Goal: Task Accomplishment & Management: Manage account settings

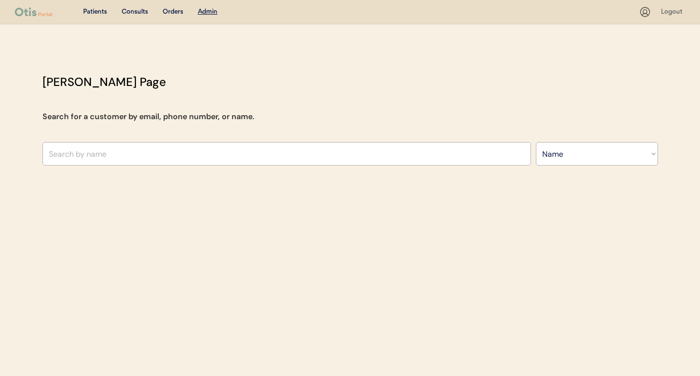
select select ""Name""
click at [337, 149] on input "text" at bounding box center [286, 153] width 488 height 23
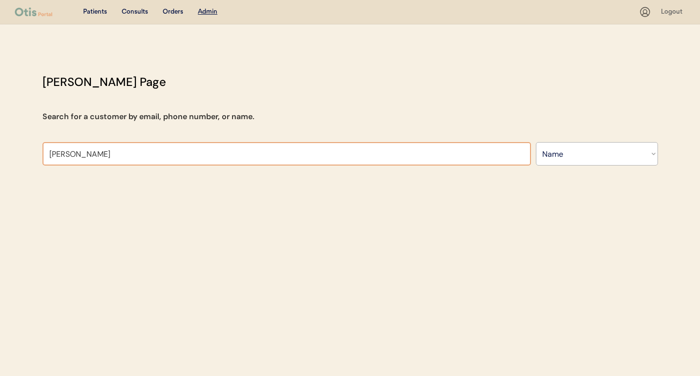
type input "[PERSON_NAME]"
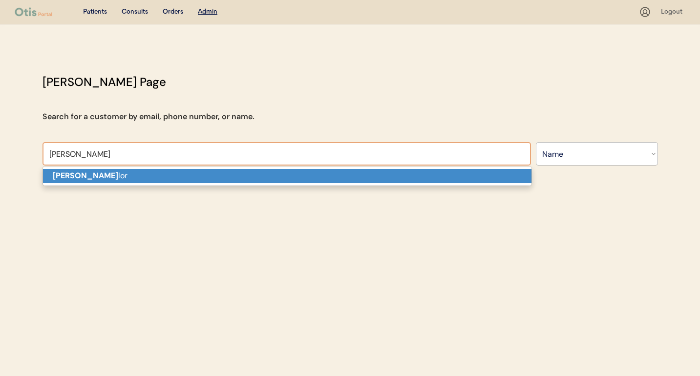
click at [321, 178] on p "Jennifer Tay lor" at bounding box center [287, 176] width 488 height 14
type input "[PERSON_NAME]"
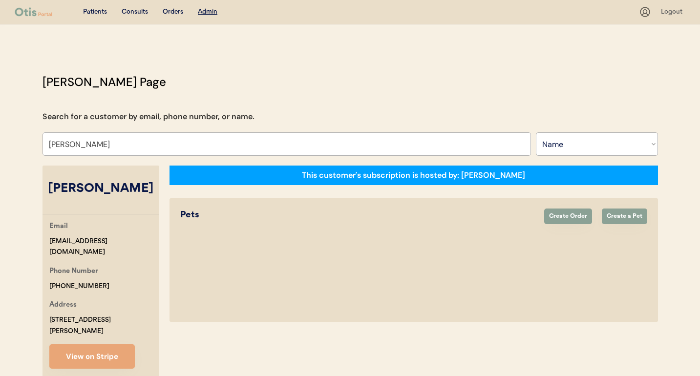
select select "true"
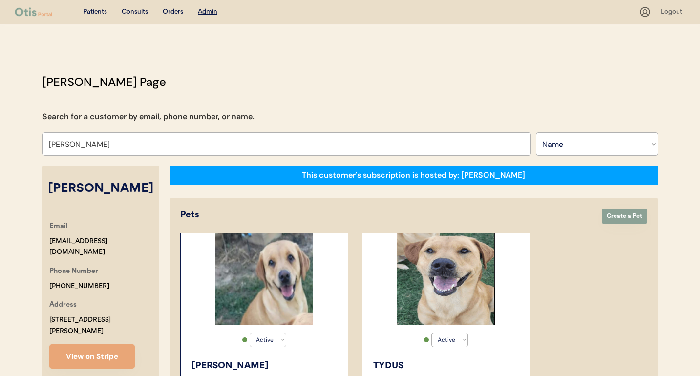
type input "[PERSON_NAME]"
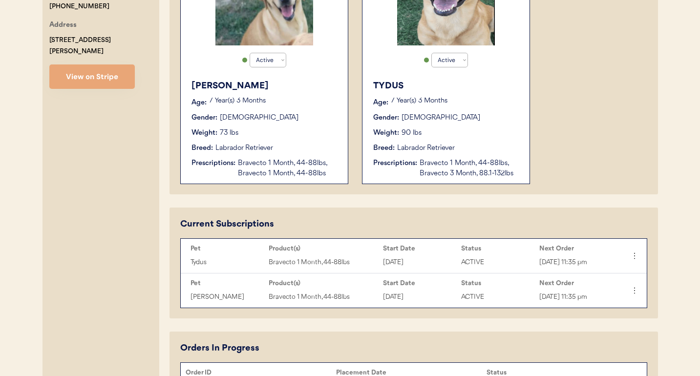
scroll to position [134, 0]
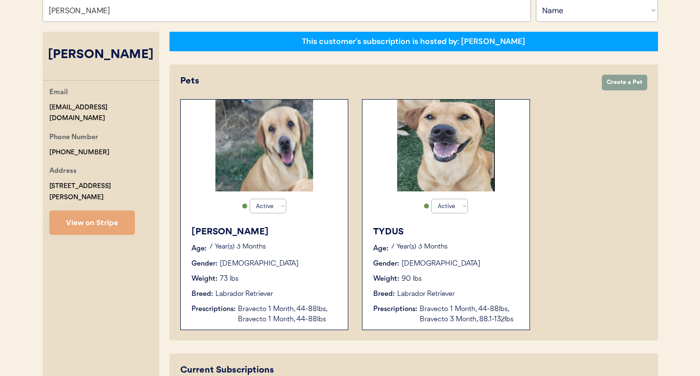
drag, startPoint x: 148, startPoint y: 106, endPoint x: 25, endPoint y: 106, distance: 122.6
copy div "[EMAIL_ADDRESS][DOMAIN_NAME]"
click at [442, 233] on div "TYDUS" at bounding box center [446, 232] width 147 height 13
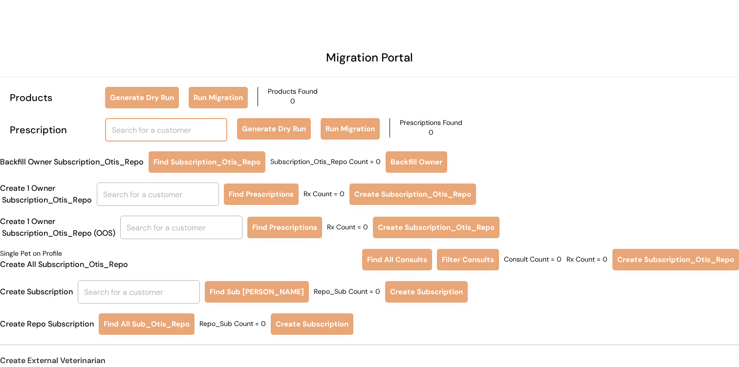
click at [184, 132] on input "text" at bounding box center [166, 129] width 122 height 23
type input "[PERSON_NAME]"
type input "jennifer Salzano"
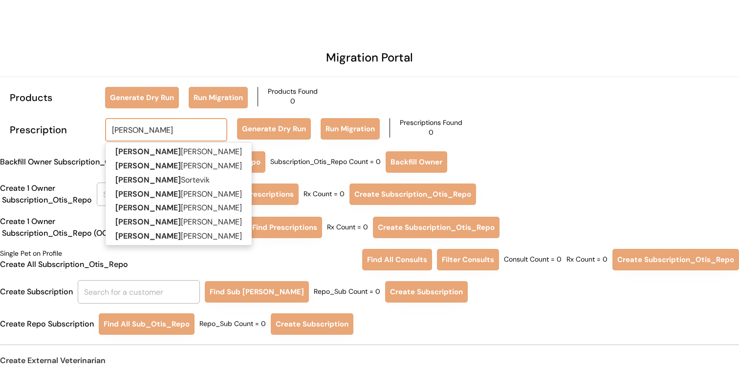
type input "[PERSON_NAME]"
type input "jennifer tay"
type input "jennifer taylor"
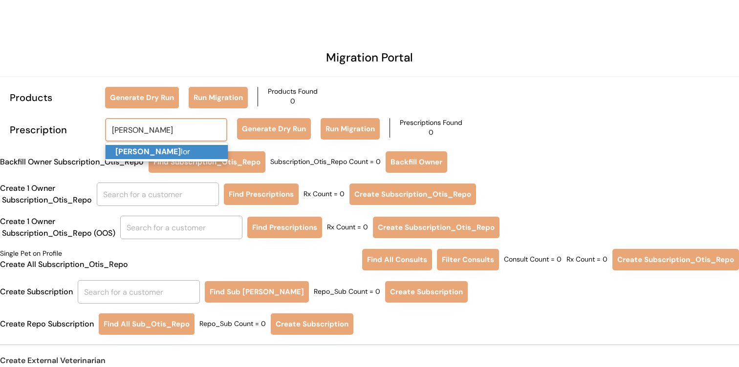
click at [187, 148] on p "Jennifer Tay lor" at bounding box center [167, 152] width 122 height 14
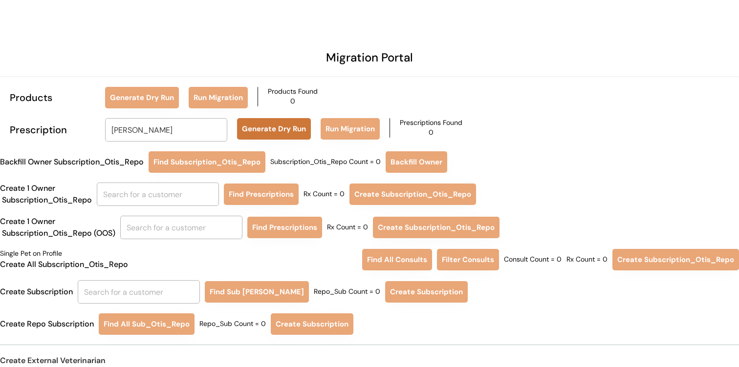
type input "[PERSON_NAME]"
click at [287, 125] on button "Generate Dry Run" at bounding box center [274, 128] width 74 height 21
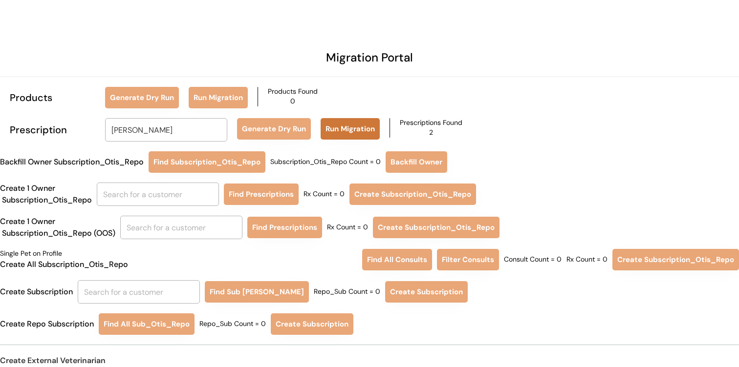
click at [330, 122] on button "Run Migration" at bounding box center [349, 128] width 59 height 21
click at [169, 189] on input "text" at bounding box center [158, 194] width 122 height 23
type input "je"
type input "jesse Wilcox"
type input "jen"
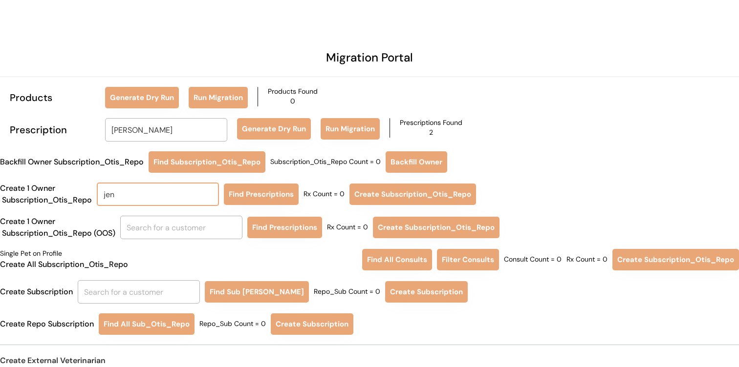
type input "jennifer Salzano"
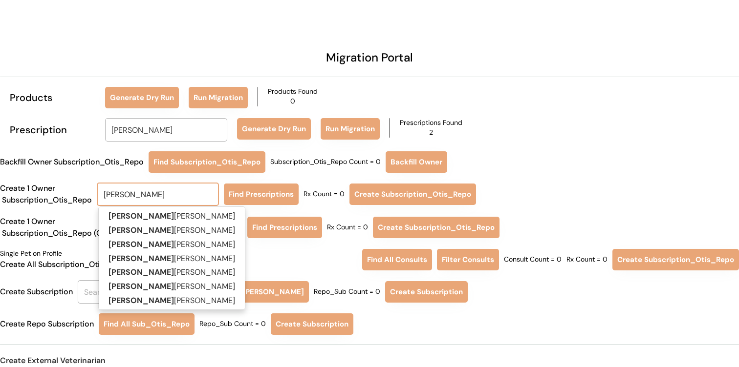
type input "jennifer"
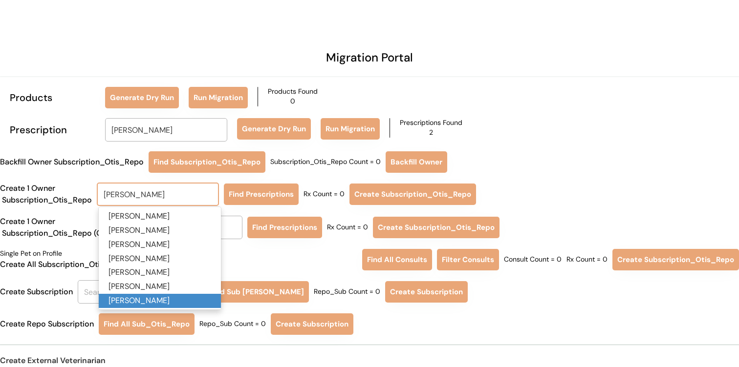
type input "jennifer ta"
type input "jennifer taylor"
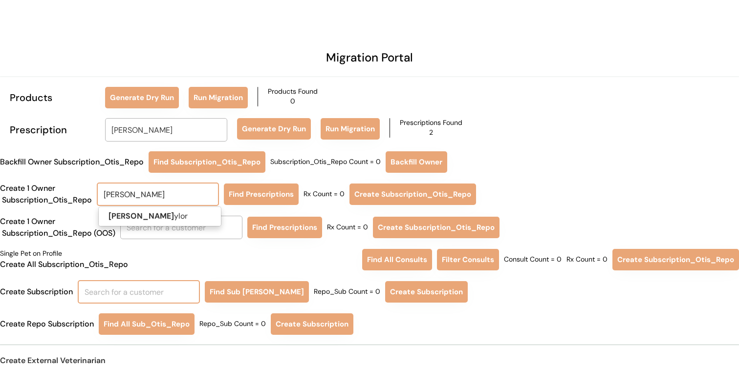
type input "jennifer tay"
click at [189, 220] on p "Jennifer Tay lor" at bounding box center [160, 217] width 122 height 14
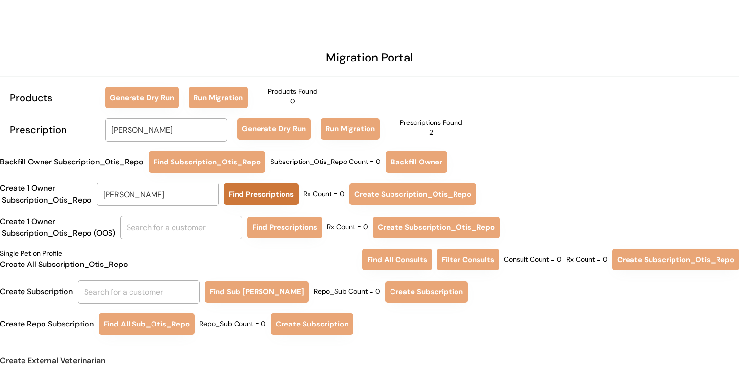
type input "[PERSON_NAME]"
click at [252, 193] on button "Find Prescriptions" at bounding box center [261, 194] width 75 height 21
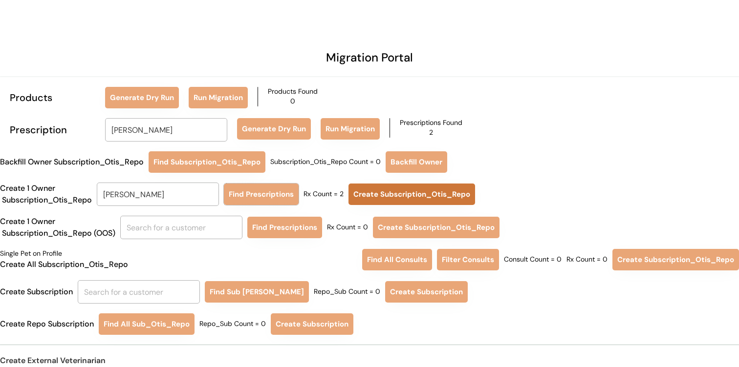
click at [358, 193] on button "Create Subscription_Otis_Repo" at bounding box center [411, 194] width 127 height 21
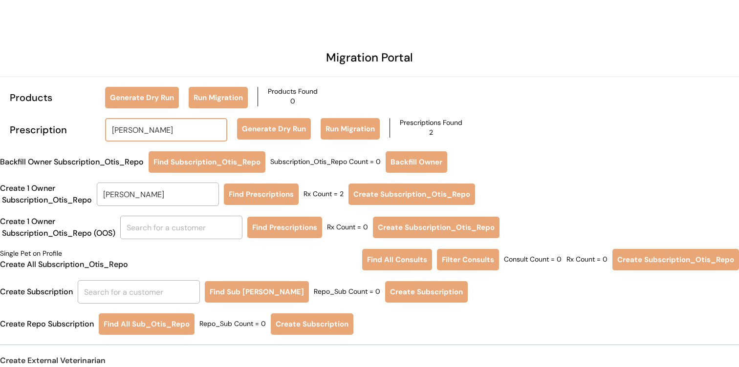
click at [188, 125] on input "[PERSON_NAME]" at bounding box center [166, 129] width 122 height 23
type input "jessica"
type input "jessica Swersey"
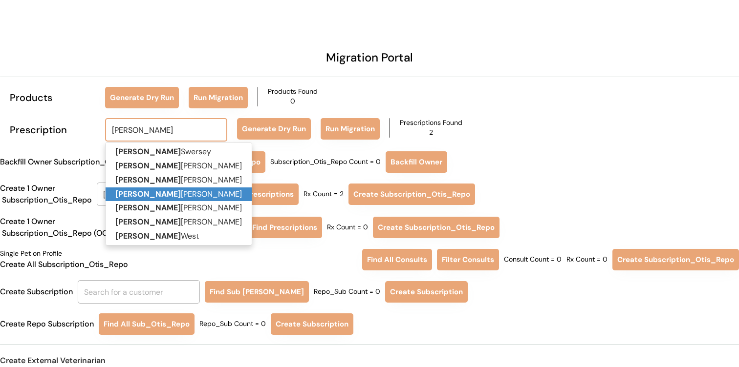
type input "jessica"
type input "jessica c"
type input "jessica clayton"
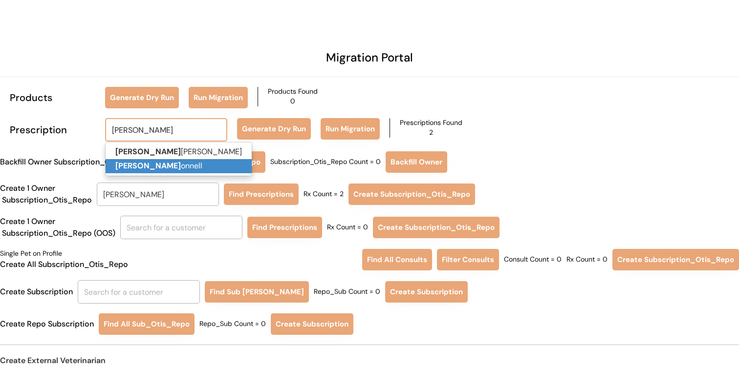
click at [178, 165] on p "Jessica c onnell" at bounding box center [179, 166] width 146 height 14
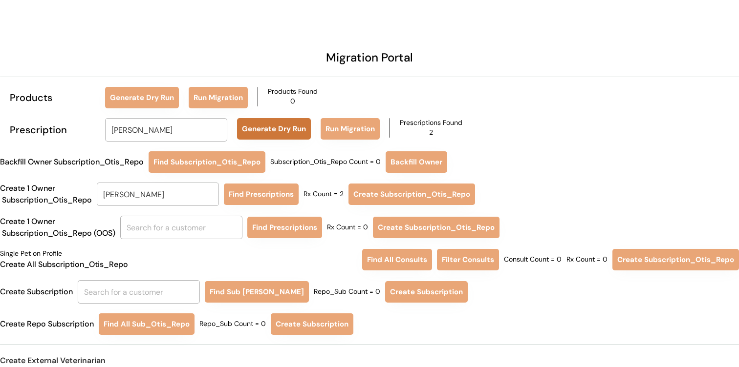
type input "Jessica connell"
click at [266, 129] on button "Generate Dry Run" at bounding box center [274, 128] width 74 height 21
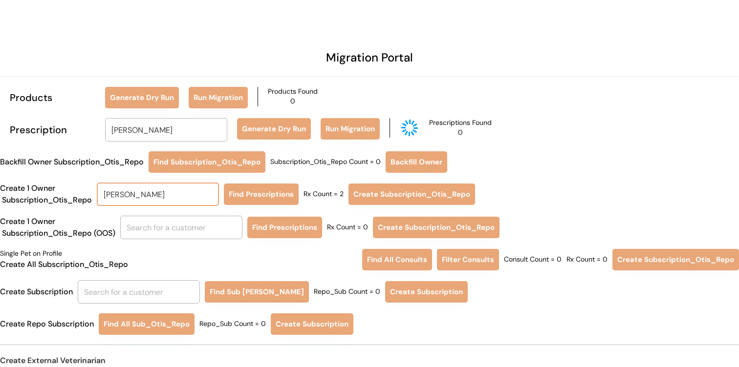
click at [170, 194] on input "[PERSON_NAME]" at bounding box center [158, 194] width 122 height 23
type input "je"
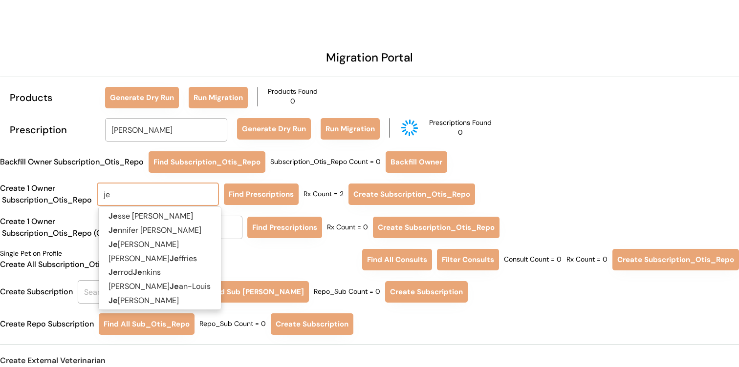
type input "jesse Wilcox"
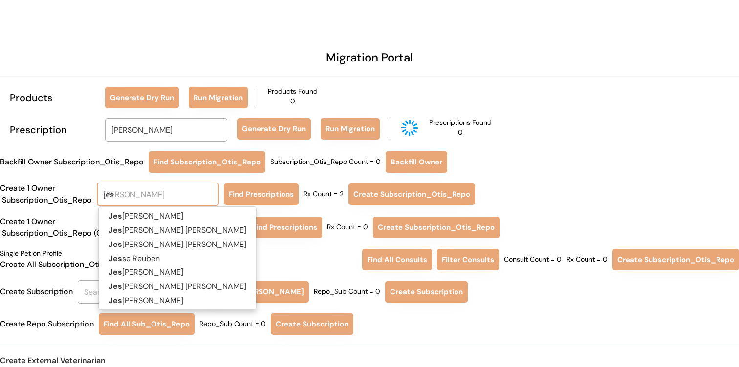
type input "jess"
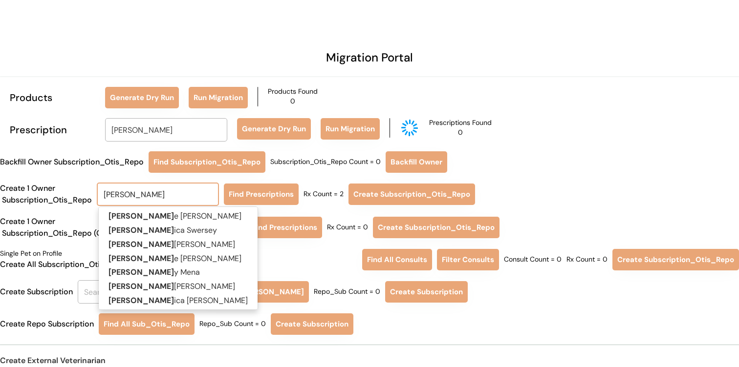
type input "jessi"
type input "jessica Swersey"
type input "jessica"
type input "jessica c"
type input "jessica clayton"
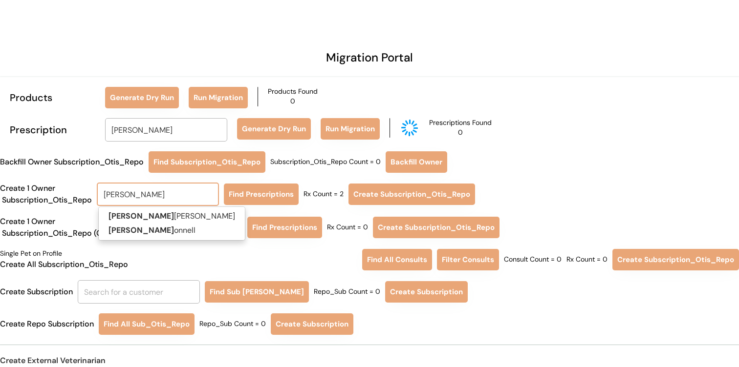
type input "jessica c"
type input "jessica clayton"
type input "jessica con"
type input "jessica connell"
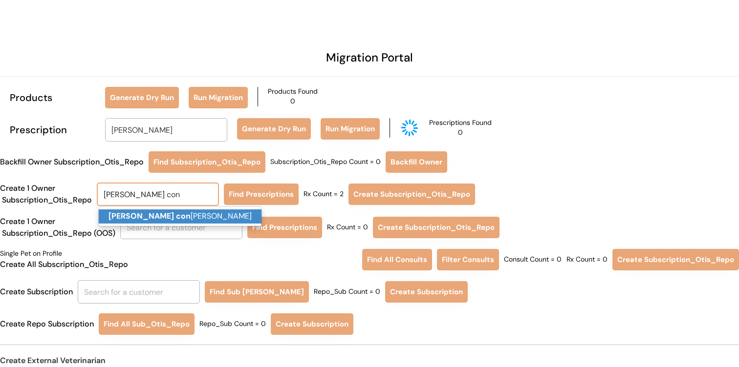
click at [177, 214] on p "Jessica con nell" at bounding box center [180, 217] width 163 height 14
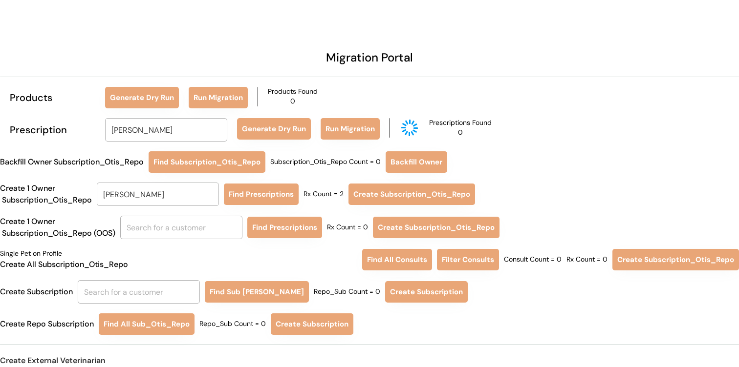
type input "Jessica connell"
click at [250, 192] on button "Find Prescriptions" at bounding box center [261, 194] width 75 height 21
click at [387, 202] on button "Create Subscription_Otis_Repo" at bounding box center [409, 194] width 127 height 21
click at [153, 291] on input "text" at bounding box center [139, 291] width 122 height 23
type input "jessica conn"
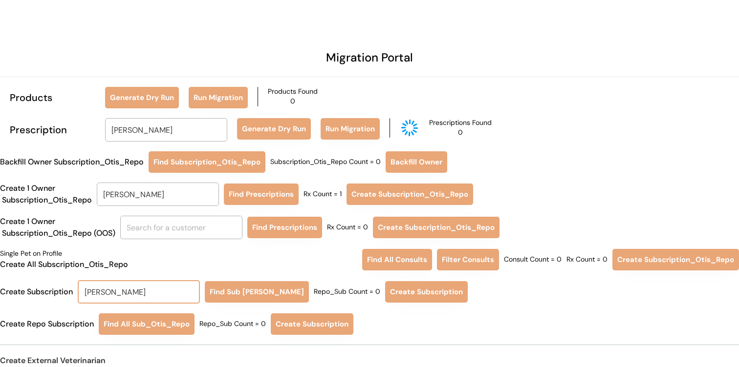
type input "jessica connell"
click at [170, 310] on p "Jessica conn ell" at bounding box center [140, 314] width 122 height 14
type input "Jessica connell"
click at [233, 293] on button "Find Sub Otis Repo" at bounding box center [257, 291] width 104 height 21
click at [386, 291] on button "Create Subscription" at bounding box center [423, 291] width 83 height 21
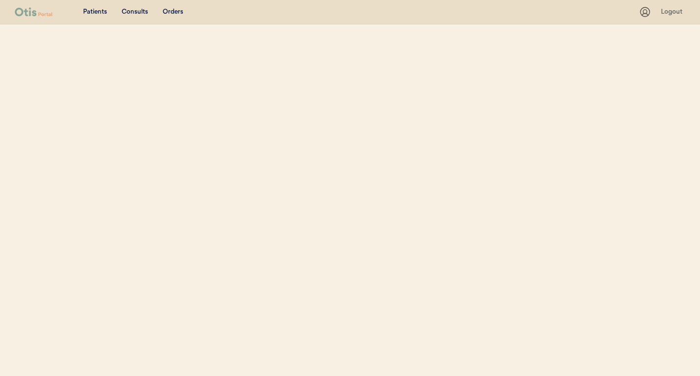
select select ""Name""
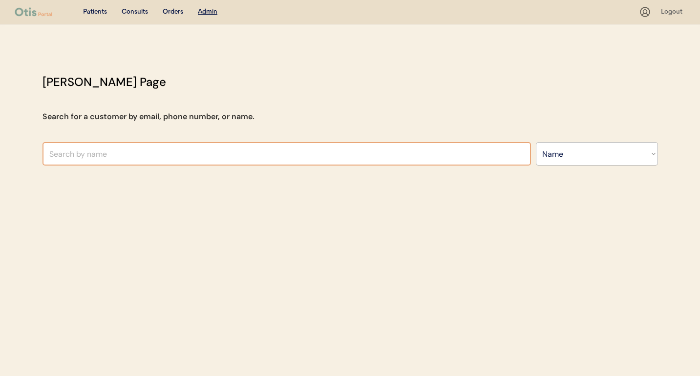
click at [332, 157] on input "text" at bounding box center [286, 153] width 488 height 23
type input "JEN"
type input "[PERSON_NAME]"
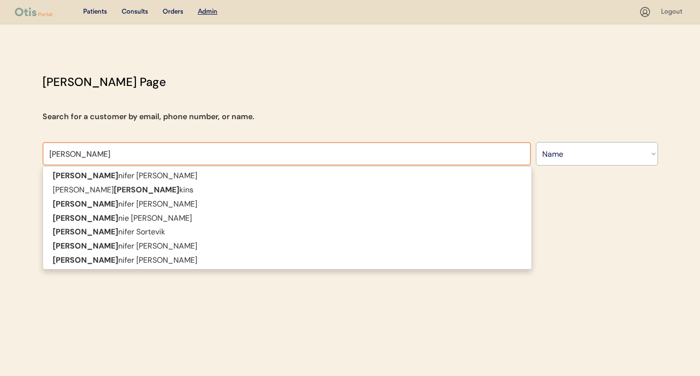
type input "[PERSON_NAME]"
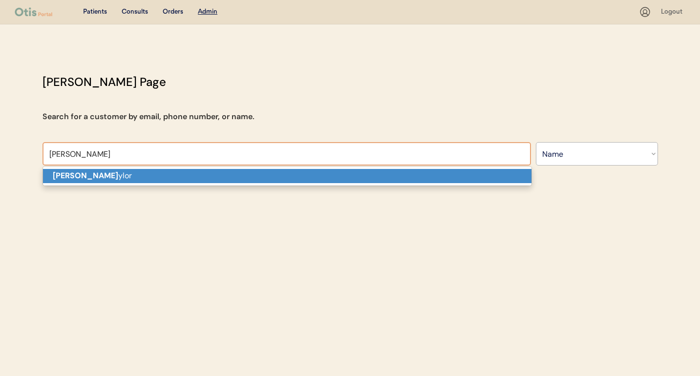
click at [328, 179] on p "[PERSON_NAME] ylor" at bounding box center [287, 176] width 488 height 14
type input "[PERSON_NAME]"
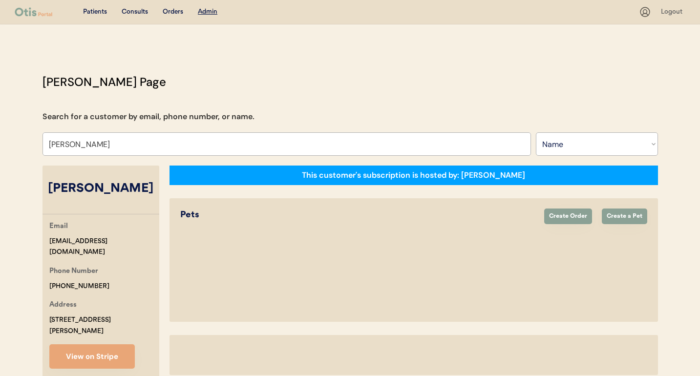
select select "true"
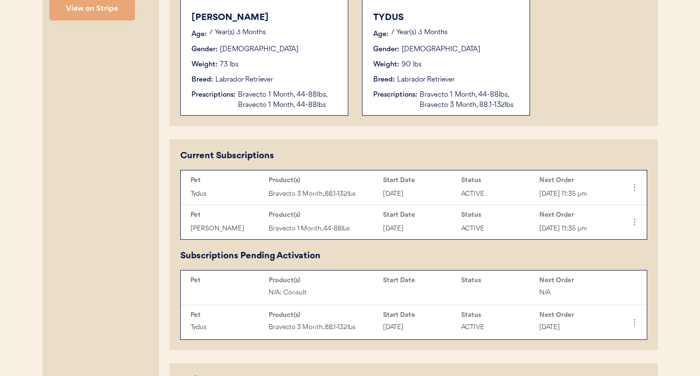
scroll to position [348, 0]
type input "[PERSON_NAME]"
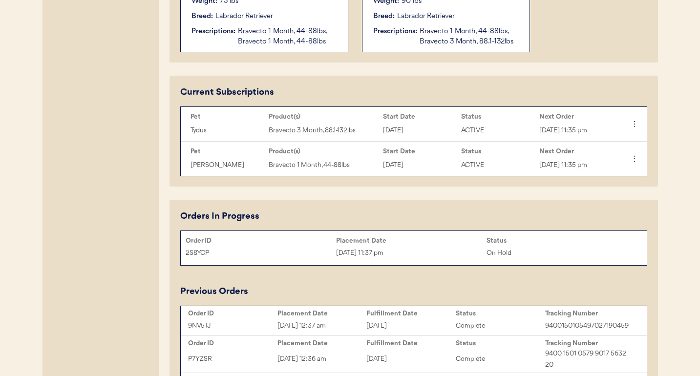
scroll to position [411, 0]
click at [464, 246] on div "2S8YCP Oct 2, 2025 11:37 pm On Hold" at bounding box center [414, 253] width 466 height 15
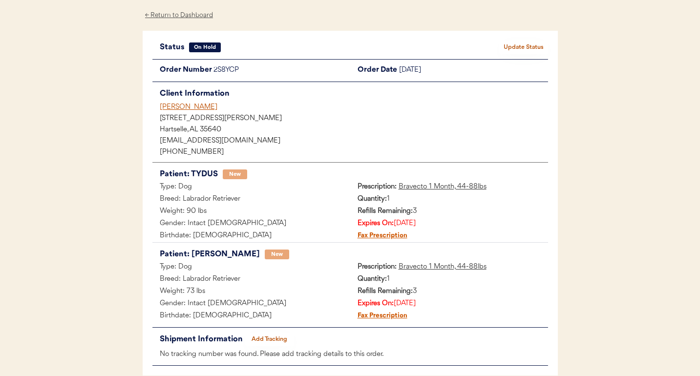
scroll to position [40, 0]
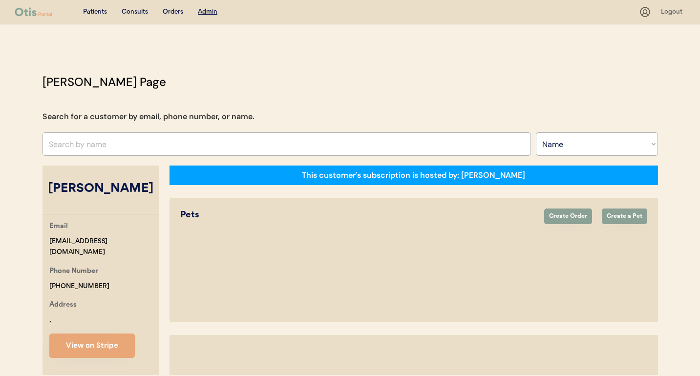
select select ""Name""
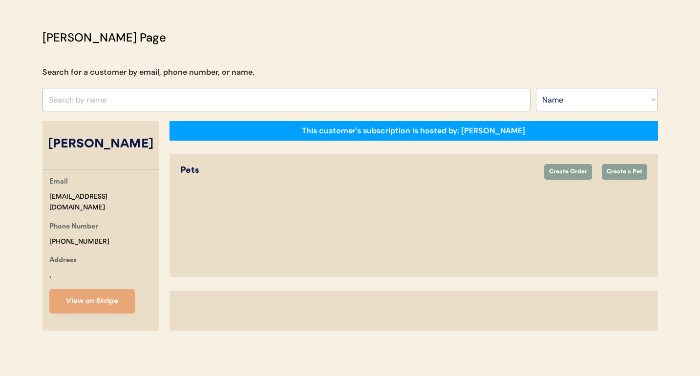
select select "true"
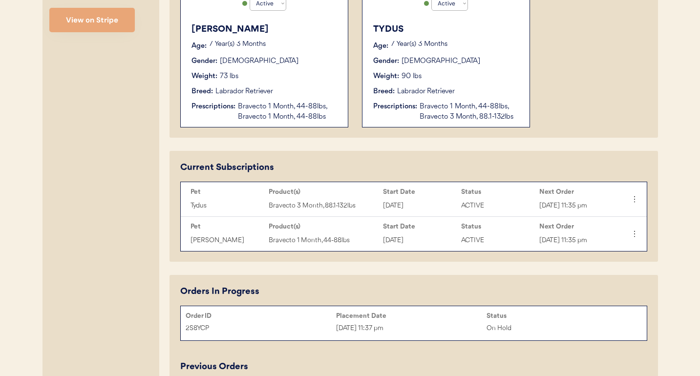
scroll to position [338, 0]
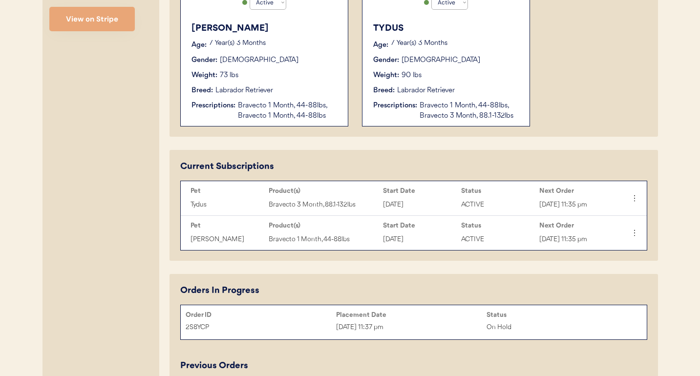
click at [339, 325] on div "Oct 2, 2025 11:37 pm" at bounding box center [411, 327] width 150 height 11
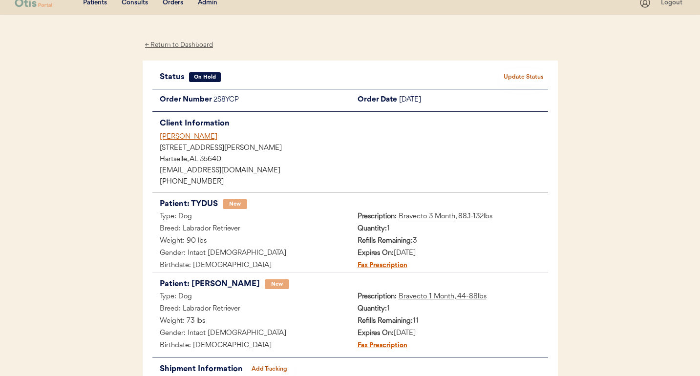
scroll to position [12, 0]
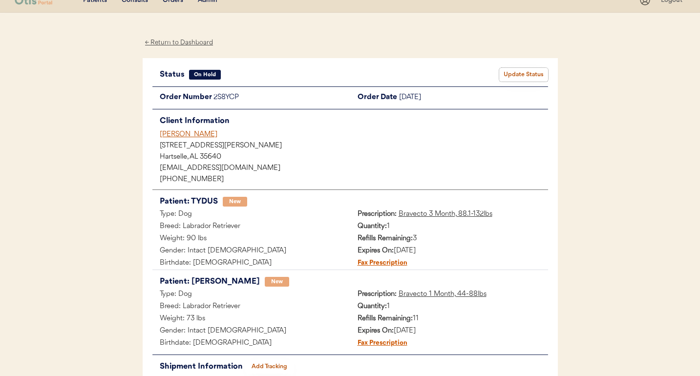
click at [540, 73] on button "Update Status" at bounding box center [523, 75] width 49 height 14
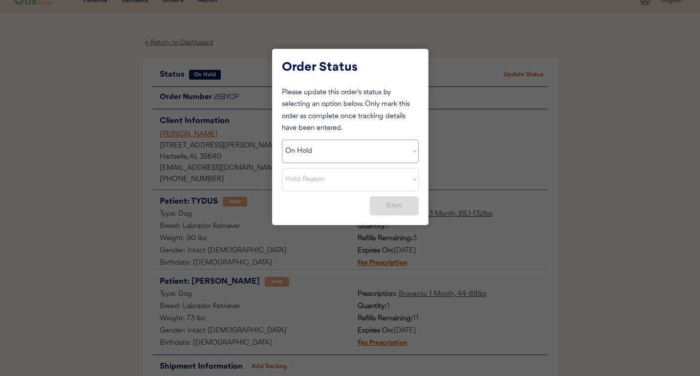
click at [411, 152] on select "Status On Hold New In Progress Complete Pending HW Consent Canceled" at bounding box center [350, 151] width 137 height 23
select select ""new""
click at [282, 140] on select "Status On Hold New In Progress Complete Pending HW Consent Canceled" at bounding box center [350, 151] width 137 height 23
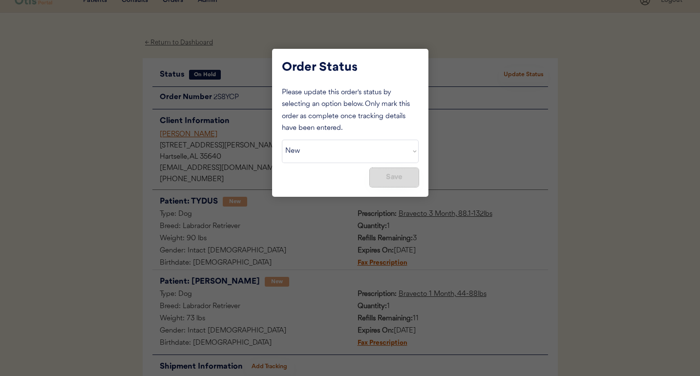
click at [401, 180] on button "Save" at bounding box center [394, 177] width 49 height 19
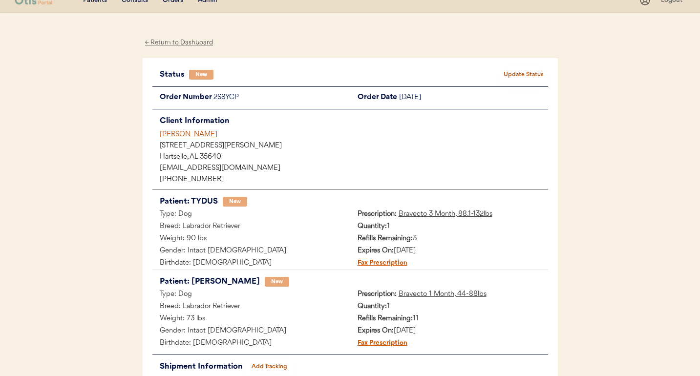
scroll to position [4, 0]
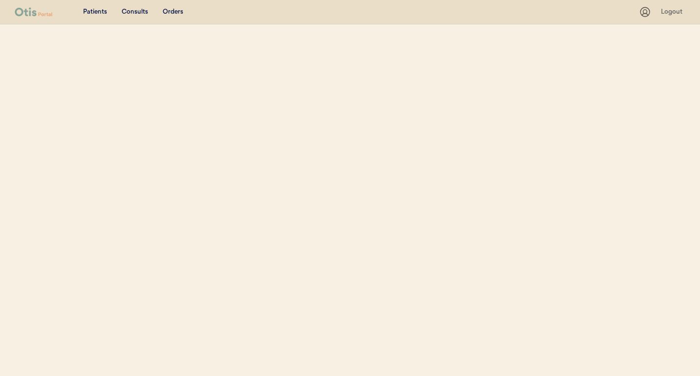
select select ""Name""
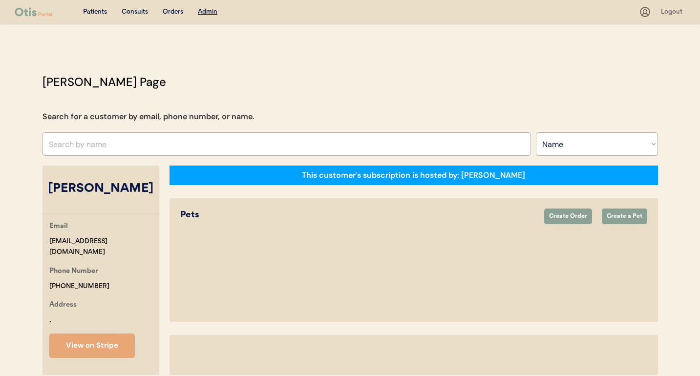
select select "true"
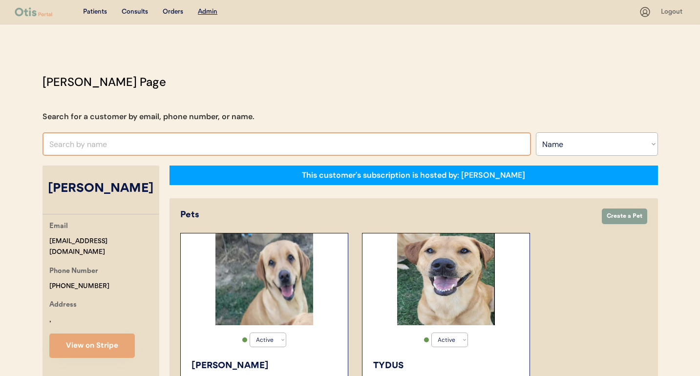
click at [278, 154] on input "text" at bounding box center [286, 143] width 488 height 23
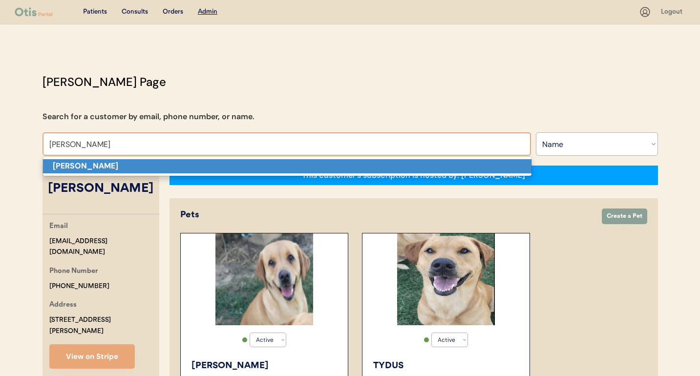
click at [262, 170] on p "[PERSON_NAME]" at bounding box center [287, 166] width 488 height 14
type input "[PERSON_NAME]"
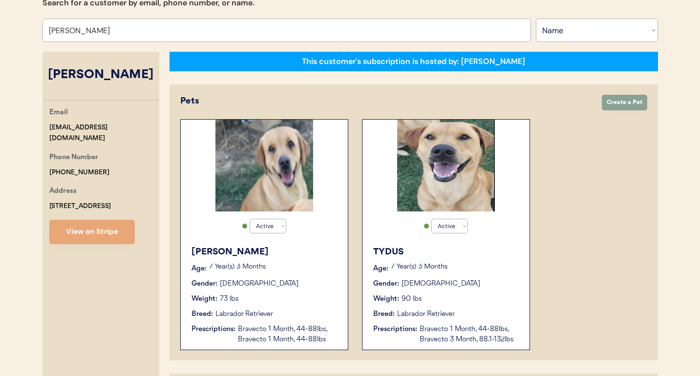
select select "true"
select select "false"
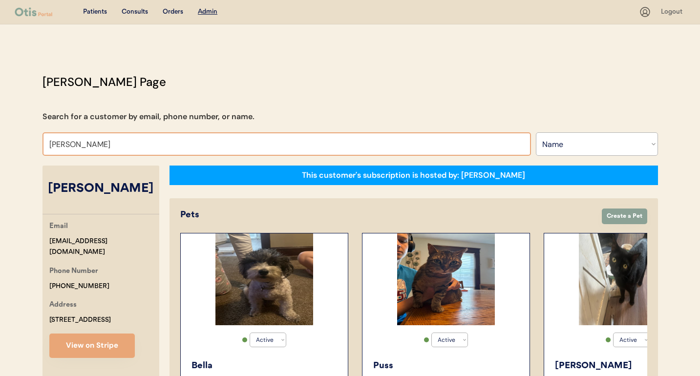
click at [290, 147] on input "[PERSON_NAME]" at bounding box center [286, 143] width 488 height 23
type input "e"
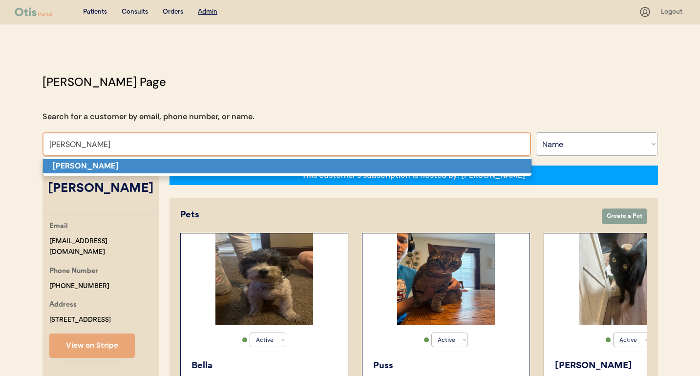
click at [274, 169] on p "Jennifer Taylor" at bounding box center [287, 166] width 488 height 14
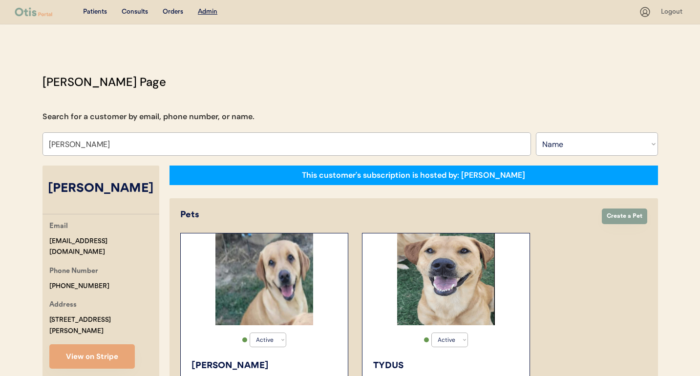
type input "Jennifer Taylor"
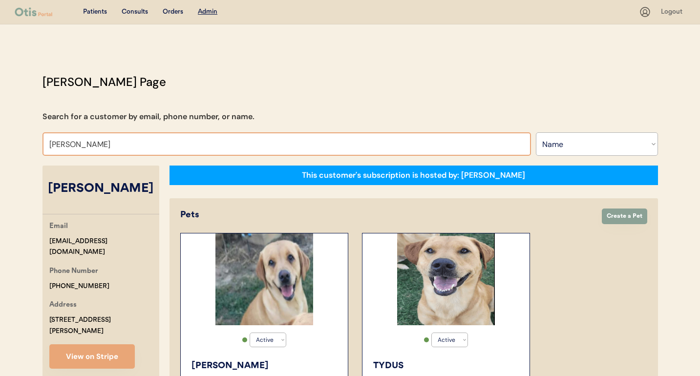
click at [118, 351] on button "View on Stripe" at bounding box center [91, 356] width 85 height 24
click at [278, 136] on input "Jennifer Taylor" at bounding box center [286, 143] width 488 height 23
type input "am"
type input "amanda Lake"
type input "amy"
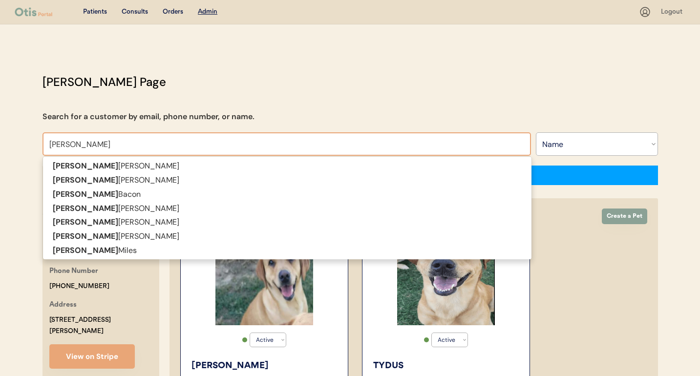
type input "amy Parker"
type input "amy"
type input "amy b"
type input "amy bacon"
type input "amy ba"
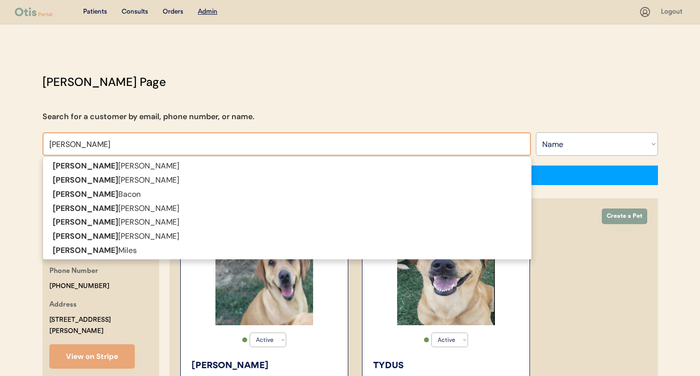
type input "amy bal"
type input "amy balash"
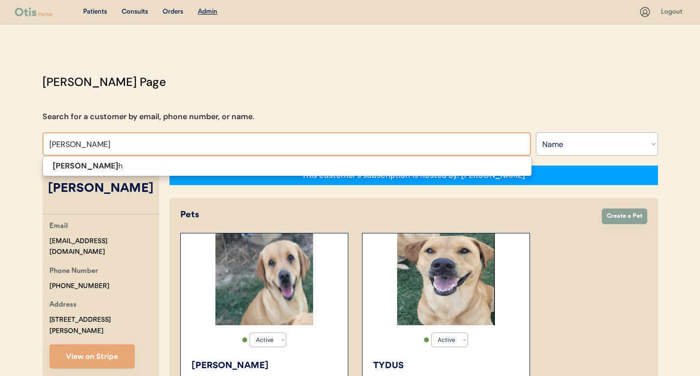
type input "amy balash"
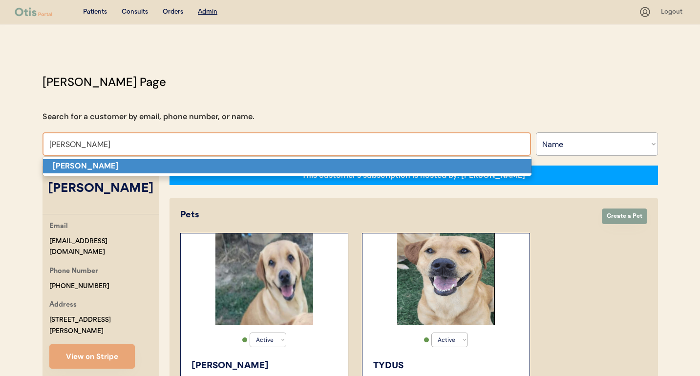
click at [266, 161] on p "Amy Balash" at bounding box center [287, 166] width 488 height 14
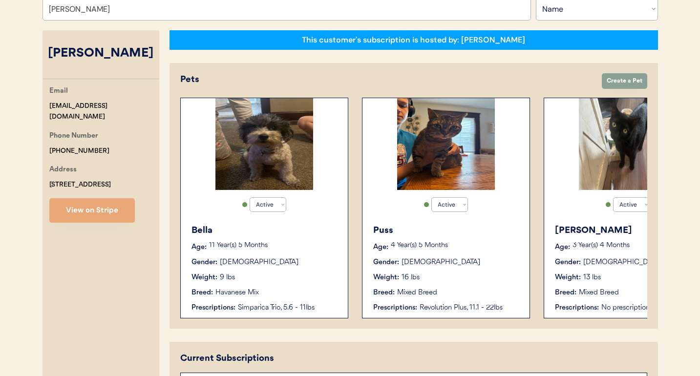
scroll to position [220, 0]
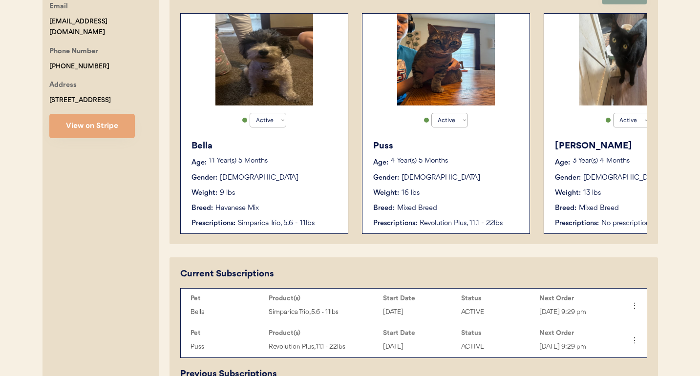
type input "Amy Balash"
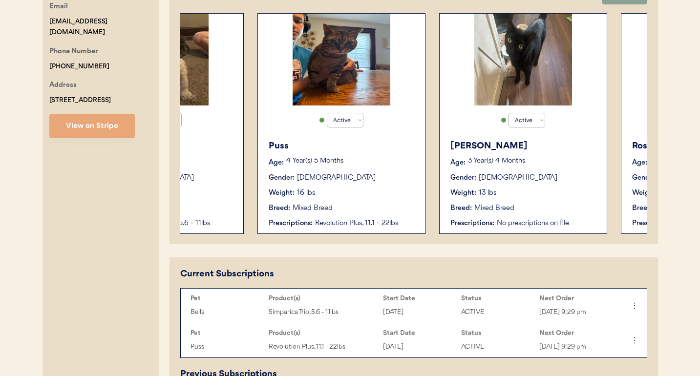
scroll to position [0, 0]
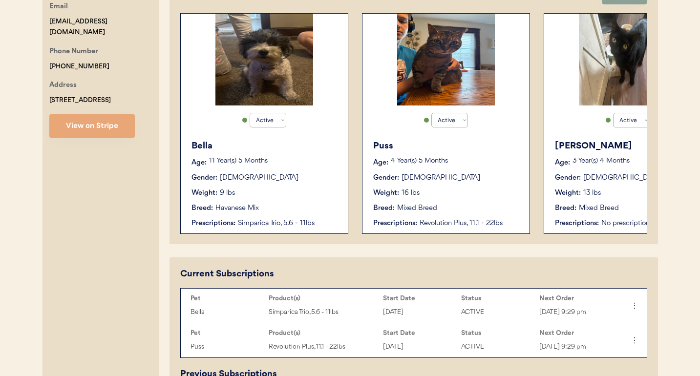
click at [303, 198] on div "Weight: 9 lbs" at bounding box center [264, 193] width 147 height 10
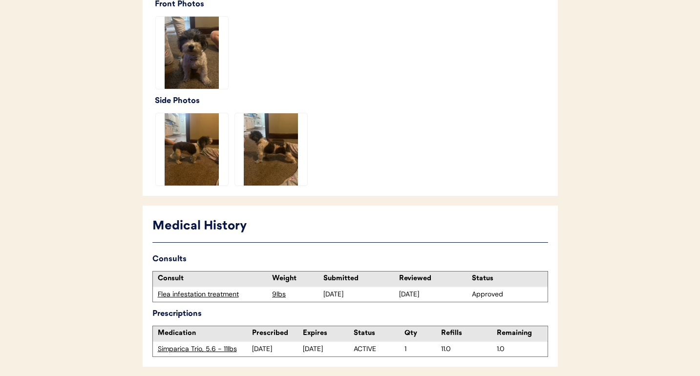
scroll to position [352, 0]
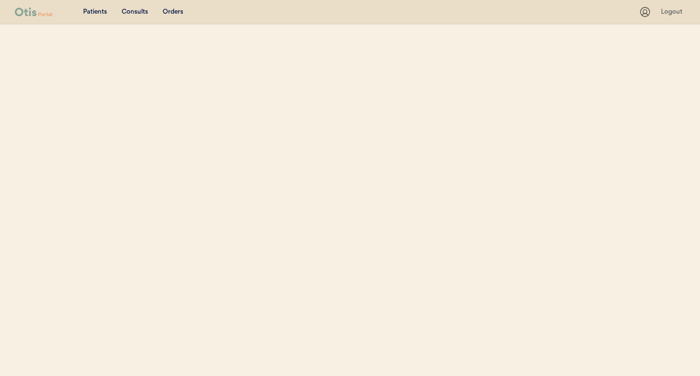
select select ""Name""
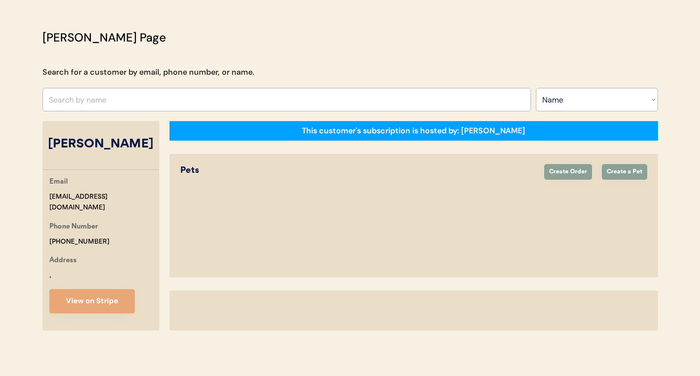
select select "true"
select select "false"
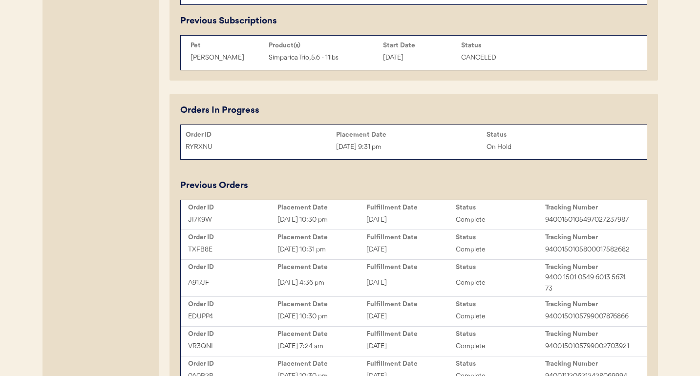
scroll to position [572, 0]
click at [326, 148] on div "RYRXNU" at bounding box center [261, 148] width 150 height 11
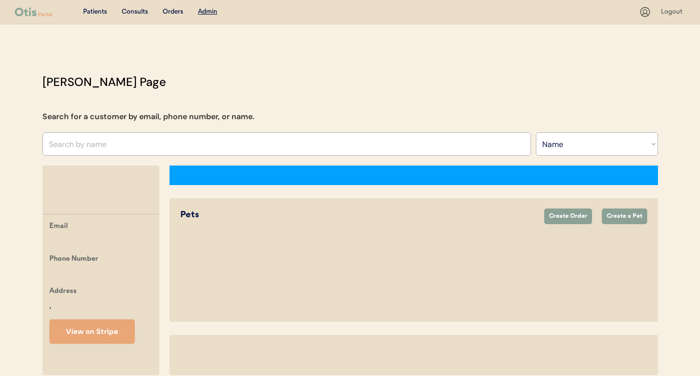
select select ""Name""
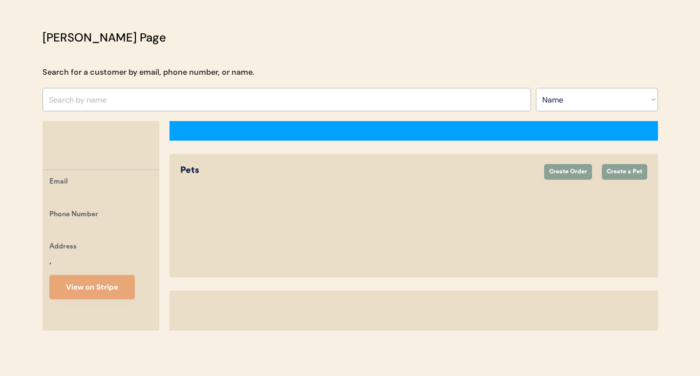
select select "true"
select select "false"
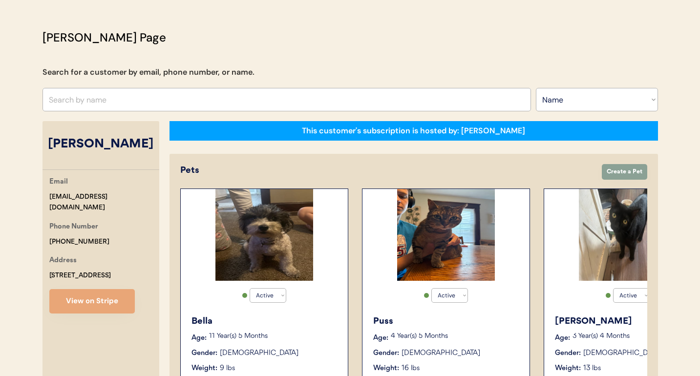
click at [299, 95] on input "text" at bounding box center [286, 99] width 488 height 23
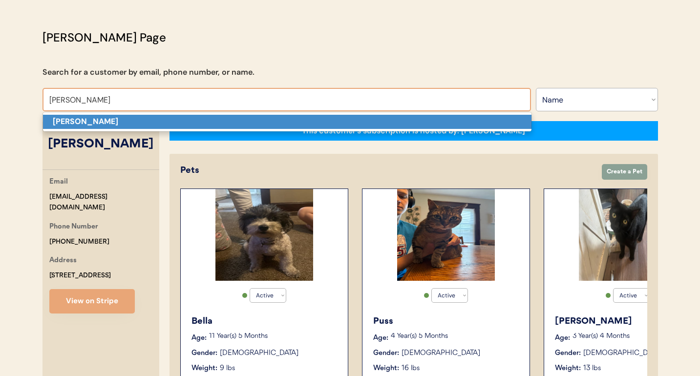
click at [283, 119] on p "Holly DeArman" at bounding box center [287, 122] width 488 height 14
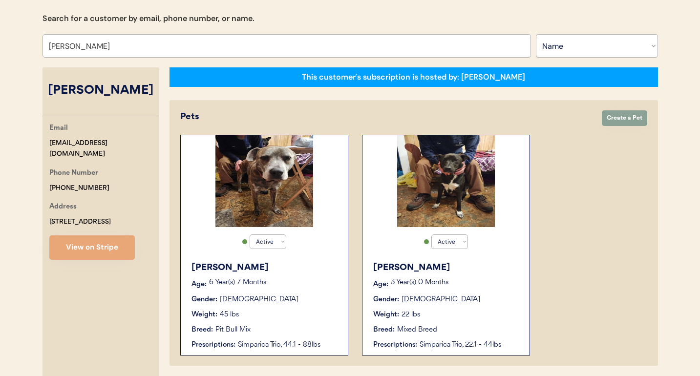
scroll to position [113, 0]
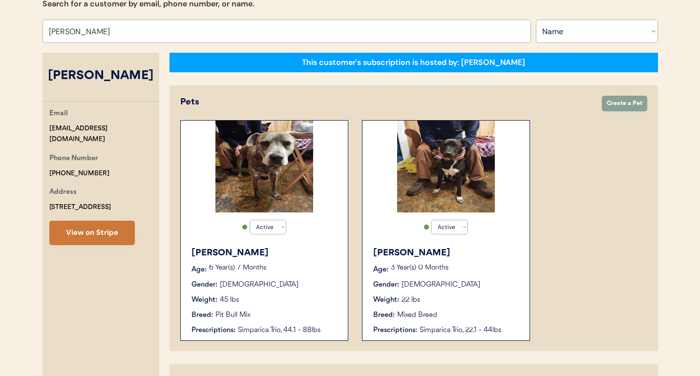
type input "[PERSON_NAME]"
click at [116, 229] on button "View on Stripe" at bounding box center [91, 233] width 85 height 24
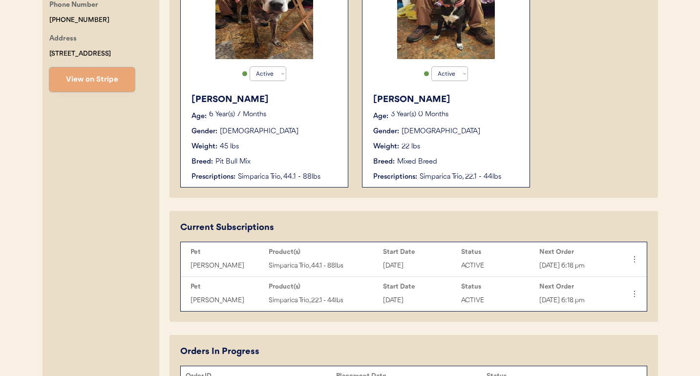
scroll to position [408, 0]
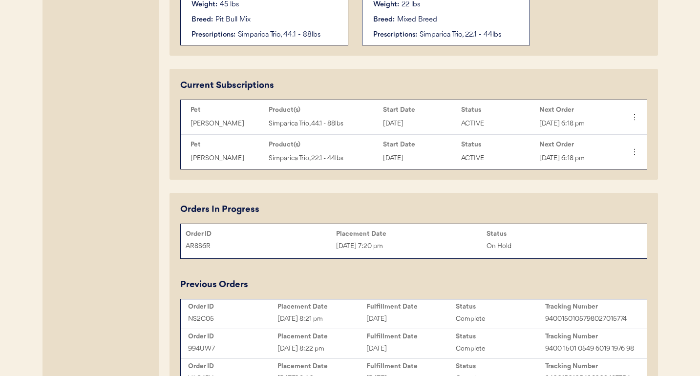
click at [338, 238] on div "Placement Date" at bounding box center [411, 234] width 150 height 10
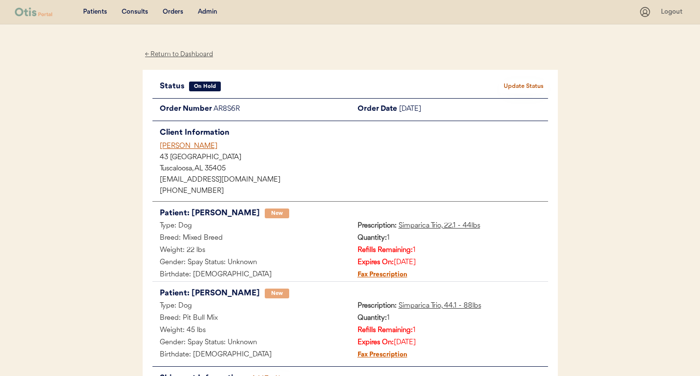
click at [519, 82] on button "Update Status" at bounding box center [523, 87] width 49 height 14
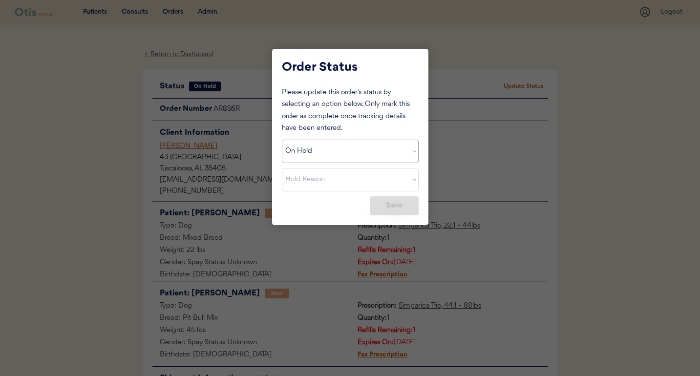
click at [399, 155] on select "Status On Hold New In Progress Complete Pending HW Consent Canceled" at bounding box center [350, 151] width 137 height 23
select select ""cancelled""
click at [282, 140] on select "Status On Hold New In Progress Complete Pending HW Consent Canceled" at bounding box center [350, 151] width 137 height 23
click at [386, 183] on select "Cancel Reason Missing order information Incorrect order information Out of refi…" at bounding box center [350, 179] width 137 height 23
click at [282, 168] on select "Cancel Reason Missing order information Incorrect order information Out of refi…" at bounding box center [350, 179] width 137 height 23
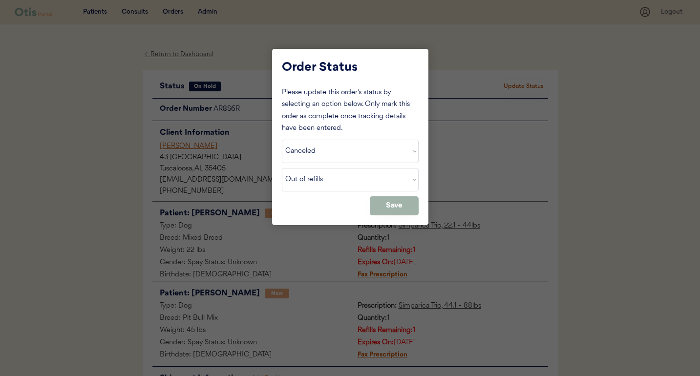
click at [391, 210] on button "Save" at bounding box center [394, 205] width 49 height 19
select select ""PLACEHOLDER_1427118222253""
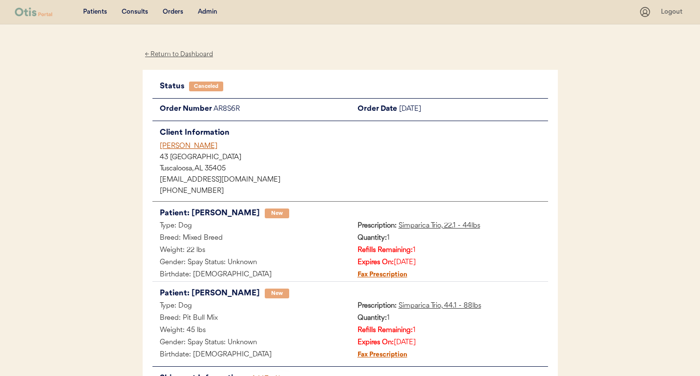
click at [199, 149] on div "Holly DeArman" at bounding box center [354, 146] width 388 height 10
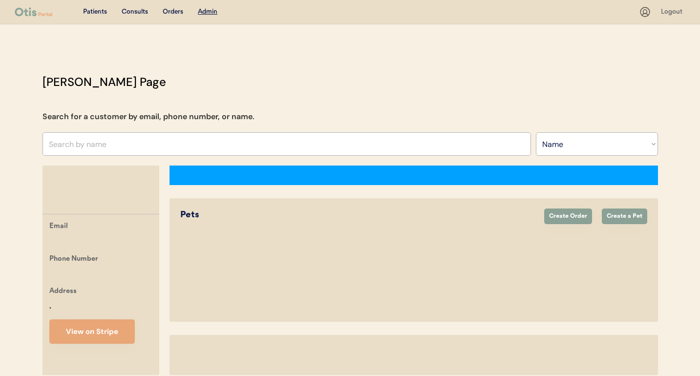
select select ""Name""
select select "true"
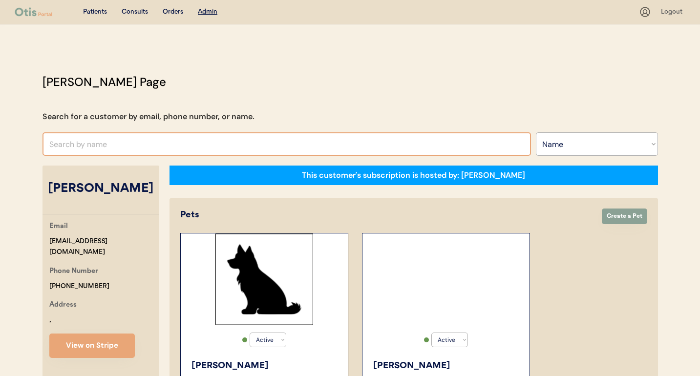
click at [245, 153] on input "text" at bounding box center [286, 143] width 488 height 23
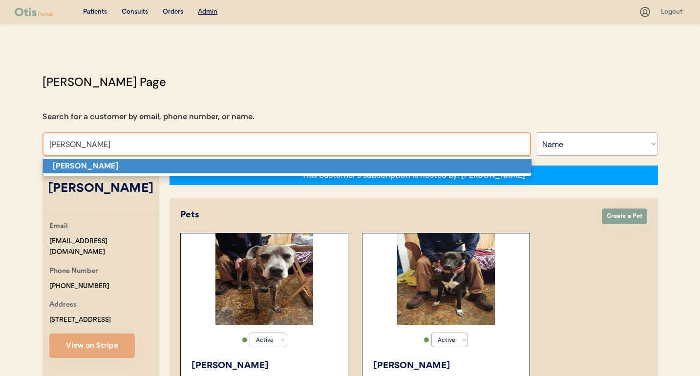
click at [245, 170] on p "Angie Reed" at bounding box center [287, 166] width 488 height 14
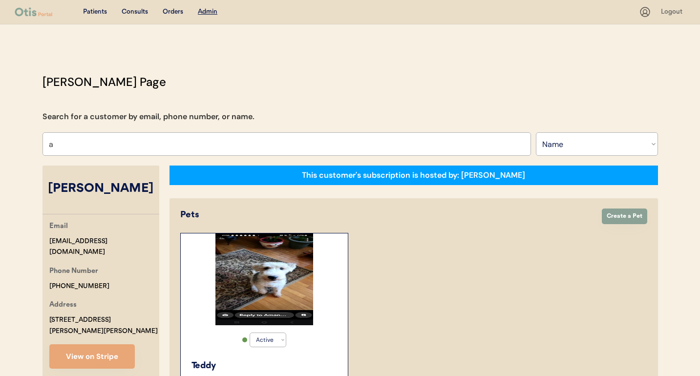
type input "an"
type input "antonio Brown"
type input "an"
type input "antonio Brown"
type input "ang"
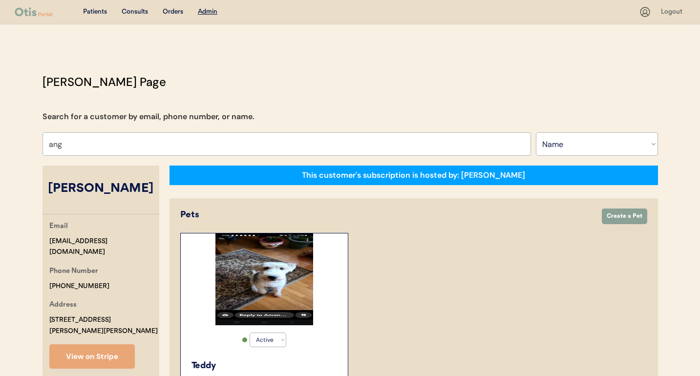
type input "angela Schiano di Cola"
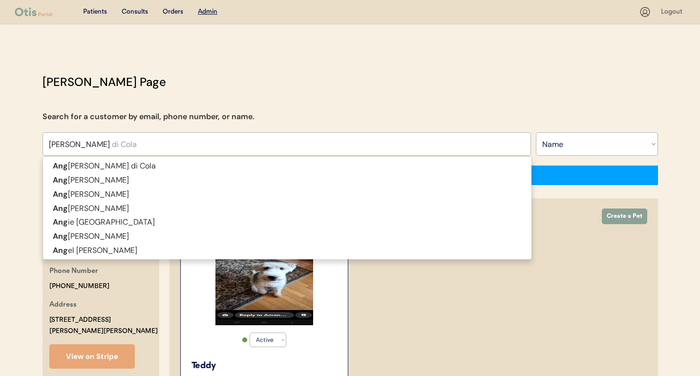
type input "angela"
type input "angela reed"
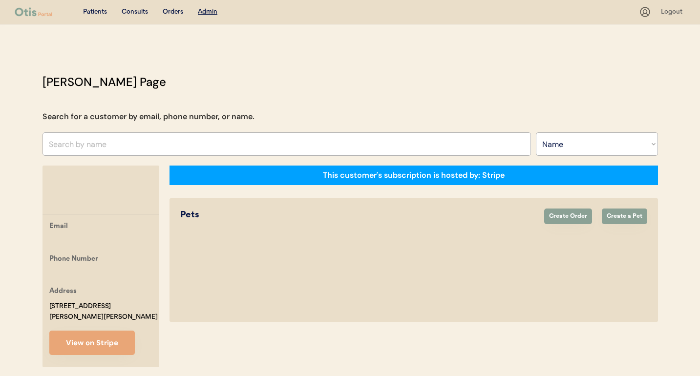
scroll to position [37, 0]
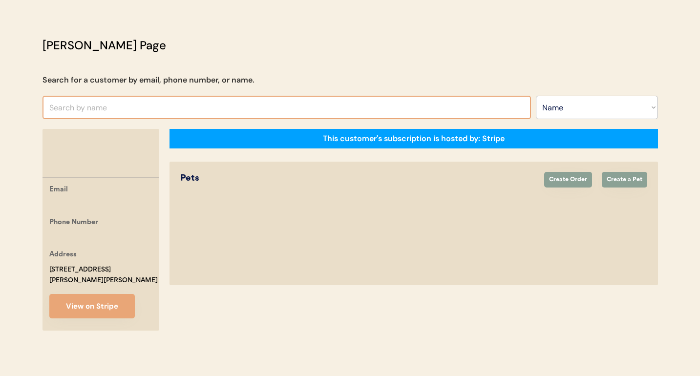
click at [361, 106] on input "text" at bounding box center [286, 107] width 488 height 23
type input "an"
type input "antonio Brown"
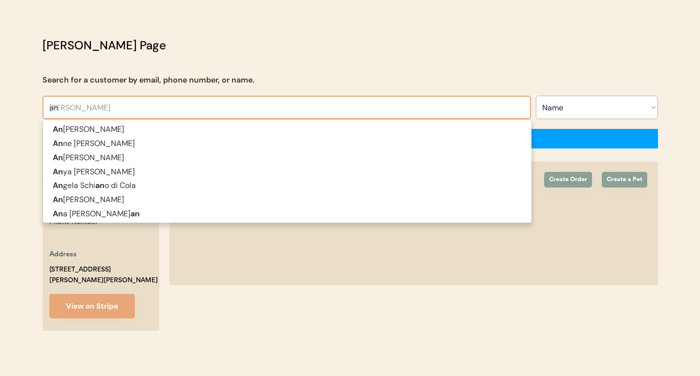
type input "ang"
type input "angela Schiano di Cola"
type input "angi"
type input "angie Santiago"
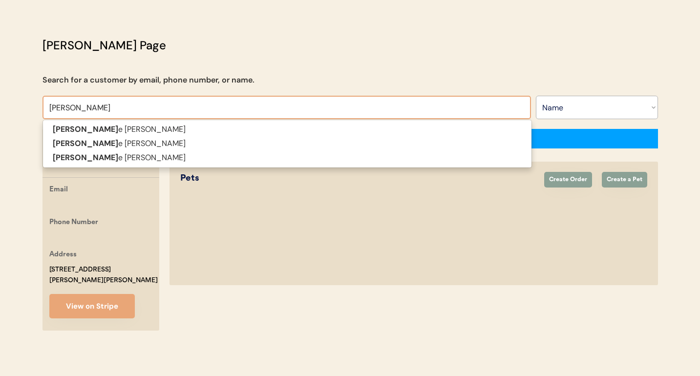
type input "angie"
type input "angie r"
type input "angie reed"
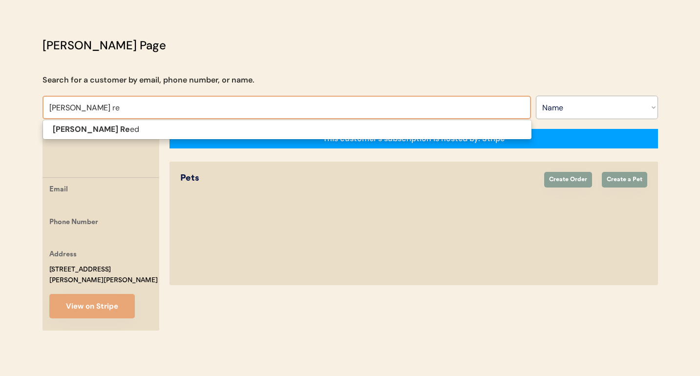
type input "angie ree"
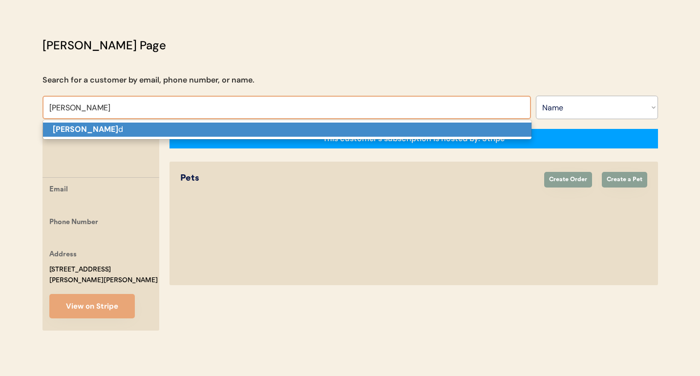
click at [352, 130] on p "Angie Ree d" at bounding box center [287, 130] width 488 height 14
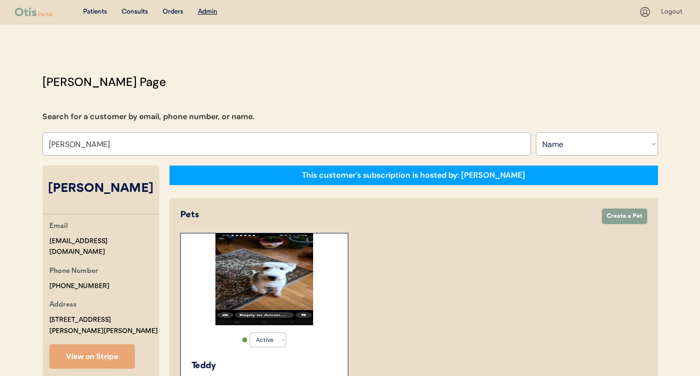
type input "Angie Reed"
drag, startPoint x: 112, startPoint y: 241, endPoint x: 40, endPoint y: 241, distance: 72.3
copy div "ang2341@gmail.com"
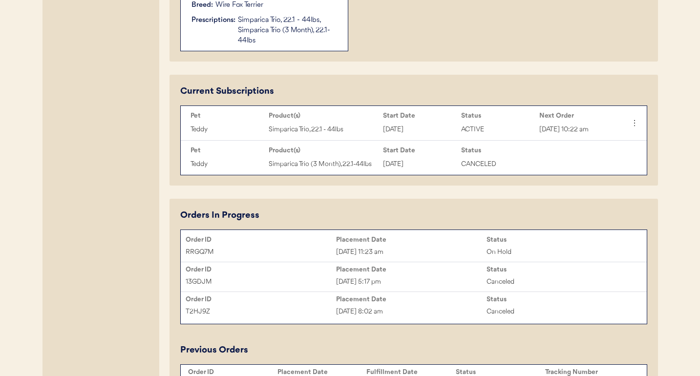
scroll to position [424, 0]
click at [375, 256] on div "Oct 3, 2025 11:23 am" at bounding box center [411, 251] width 150 height 11
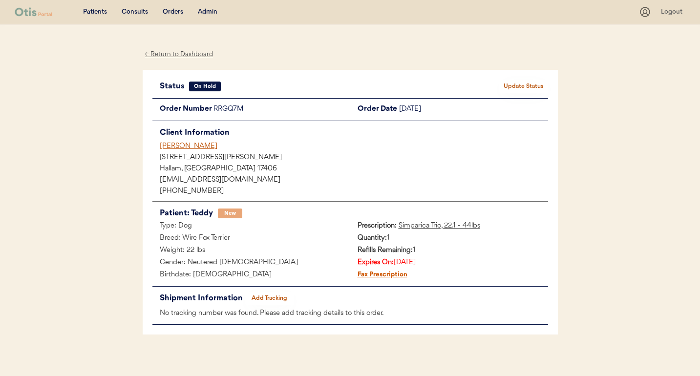
click at [534, 84] on button "Update Status" at bounding box center [523, 87] width 49 height 14
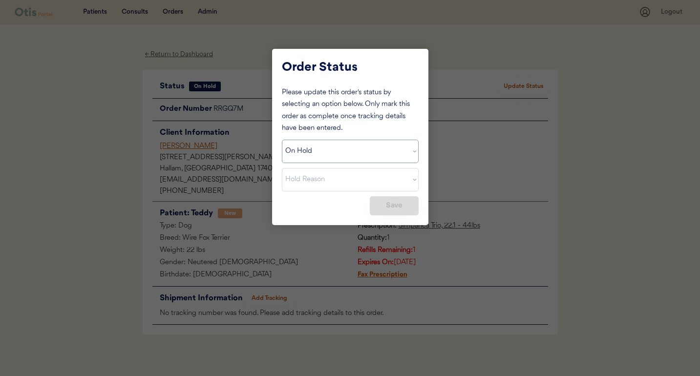
click at [382, 151] on select "Status On Hold New In Progress Complete Pending HW Consent Canceled" at bounding box center [350, 151] width 137 height 23
select select ""cancelled""
click at [282, 140] on select "Status On Hold New In Progress Complete Pending HW Consent Canceled" at bounding box center [350, 151] width 137 height 23
click at [375, 184] on select "Cancel Reason Missing order information Incorrect order information Out of refi…" at bounding box center [350, 179] width 137 height 23
select select ""other""
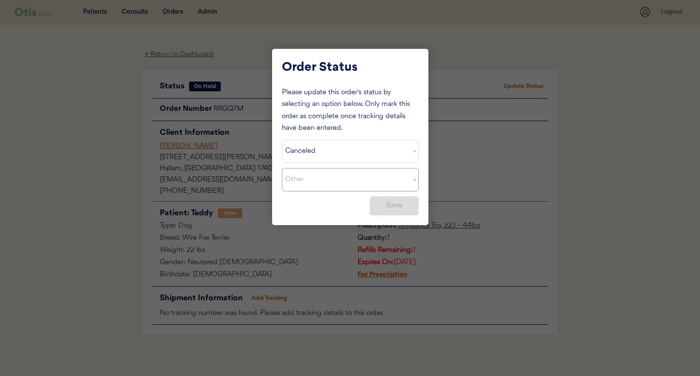
click at [282, 168] on select "Cancel Reason Missing order information Incorrect order information Out of refi…" at bounding box center [350, 179] width 137 height 23
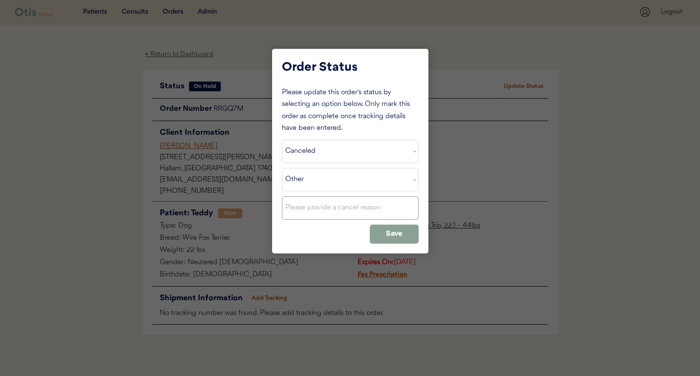
click at [360, 201] on input "input" at bounding box center [350, 207] width 137 height 23
type input "Duplicate order"
click at [389, 233] on button "Save" at bounding box center [394, 234] width 49 height 19
select select ""PLACEHOLDER_1427118222253""
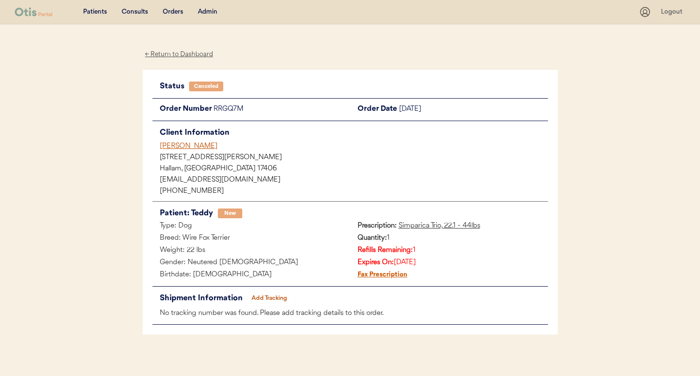
click at [205, 14] on div "Admin" at bounding box center [208, 12] width 20 height 10
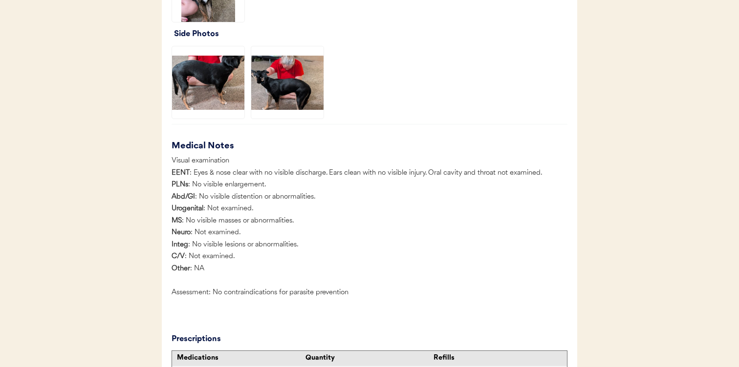
scroll to position [904, 0]
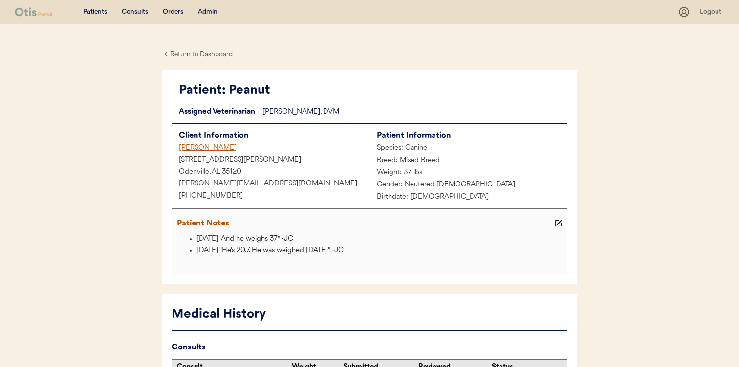
click at [218, 146] on div "Jessica Connell" at bounding box center [270, 149] width 198 height 12
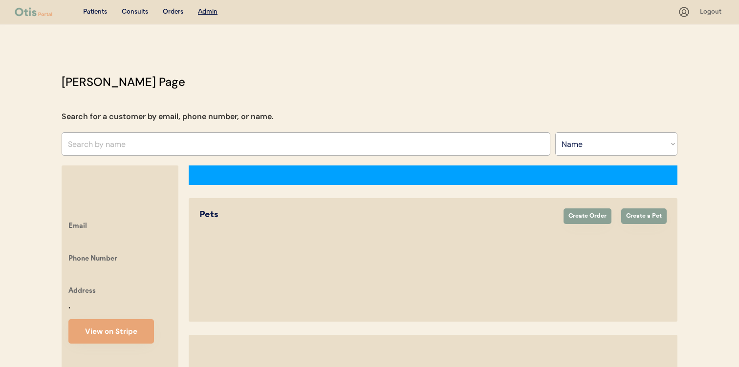
select select ""Name""
select select "true"
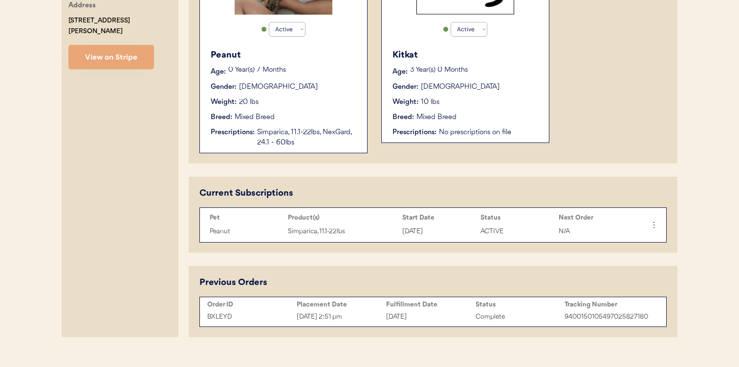
scroll to position [326, 0]
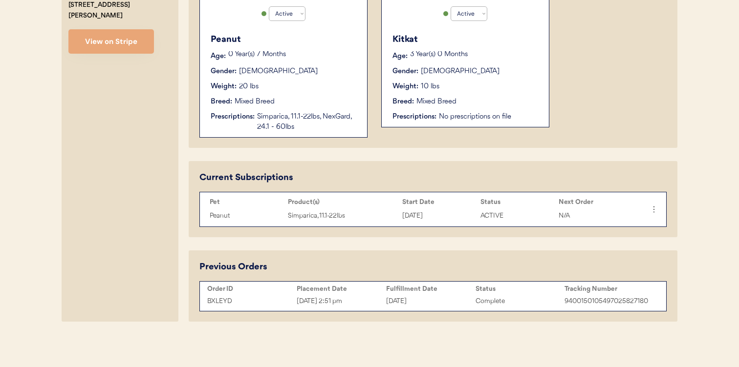
click at [602, 134] on div "Active Active Inactive Peanut Age: [DEMOGRAPHIC_DATA] Year(s) 7 Months Gender: …" at bounding box center [432, 22] width 467 height 231
click at [300, 96] on div "Peanut Age: [DEMOGRAPHIC_DATA] Year(s) 7 Months Gender: [DEMOGRAPHIC_DATA] Weig…" at bounding box center [283, 82] width 157 height 109
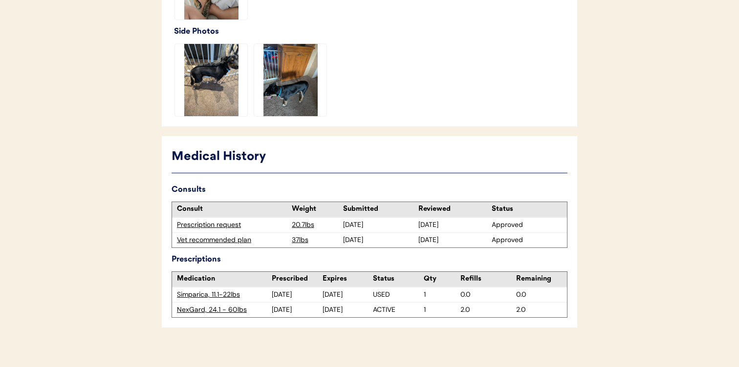
scroll to position [382, 0]
click at [247, 241] on div "Vet recommended plan" at bounding box center [232, 241] width 110 height 10
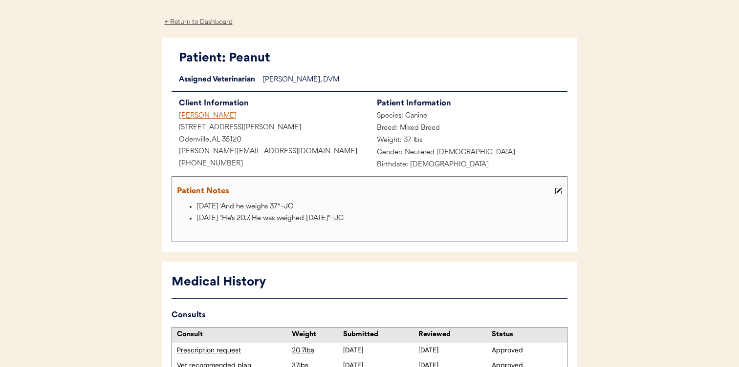
scroll to position [69, 0]
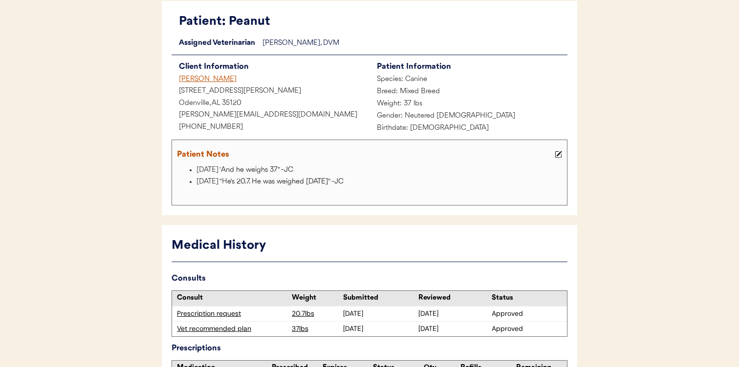
click at [217, 78] on div "Jessica Connell" at bounding box center [270, 80] width 198 height 12
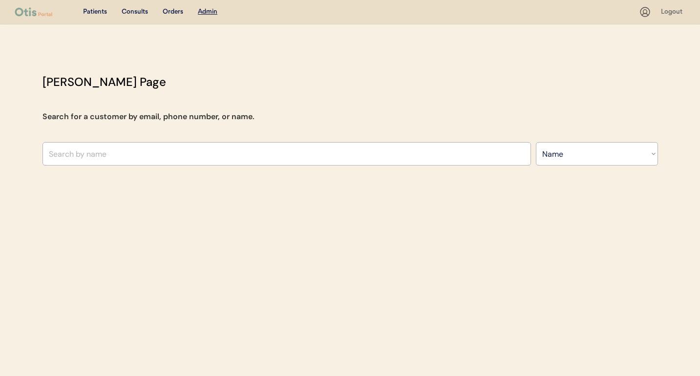
select select ""Name""
click at [158, 155] on input "text" at bounding box center [286, 153] width 488 height 23
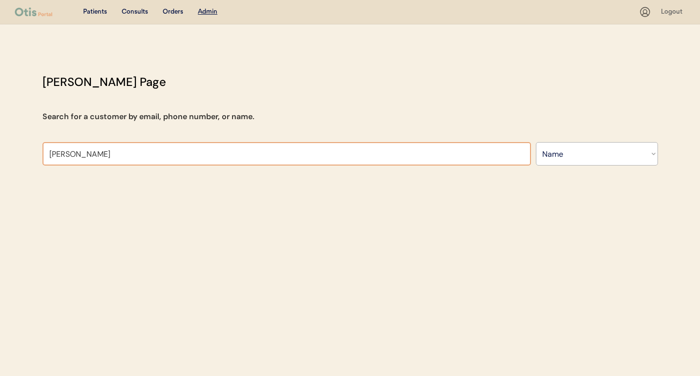
type input "jessica co"
type input "jessica connell"
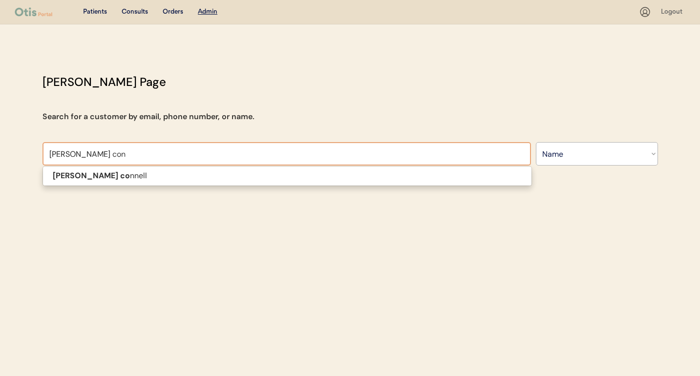
type input "jessica conn"
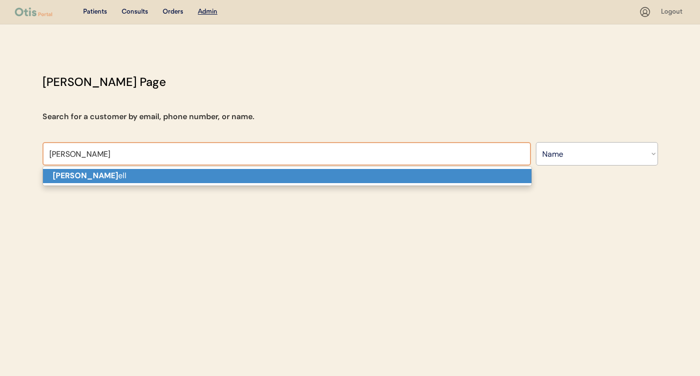
click at [164, 172] on p "Jessica conn ell" at bounding box center [287, 176] width 488 height 14
type input "[PERSON_NAME]"
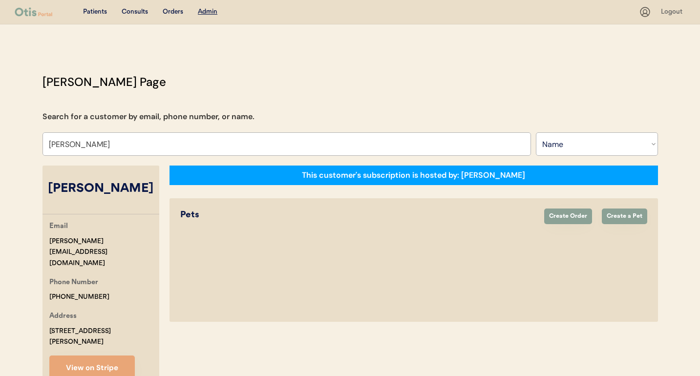
select select "true"
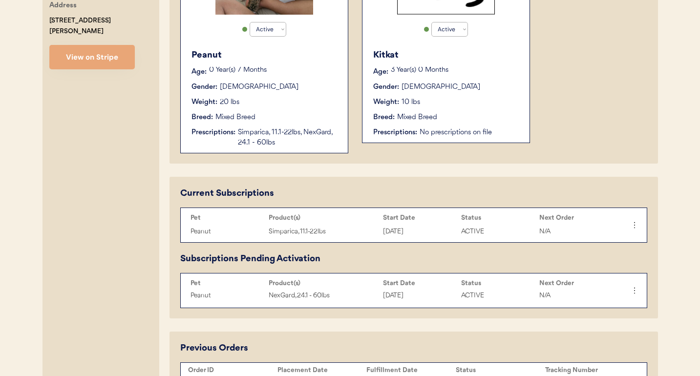
scroll to position [312, 0]
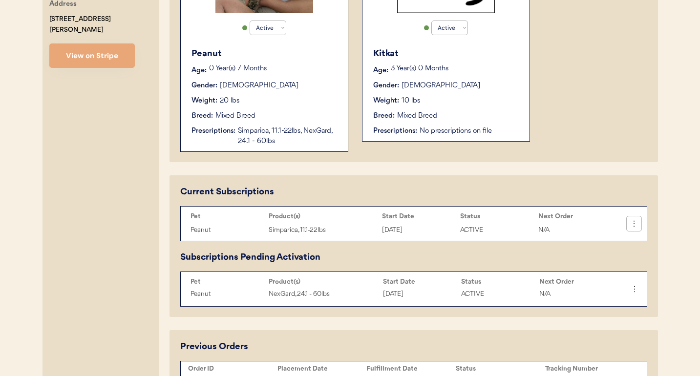
type input "[PERSON_NAME]"
click at [634, 221] on icon at bounding box center [634, 224] width 10 height 10
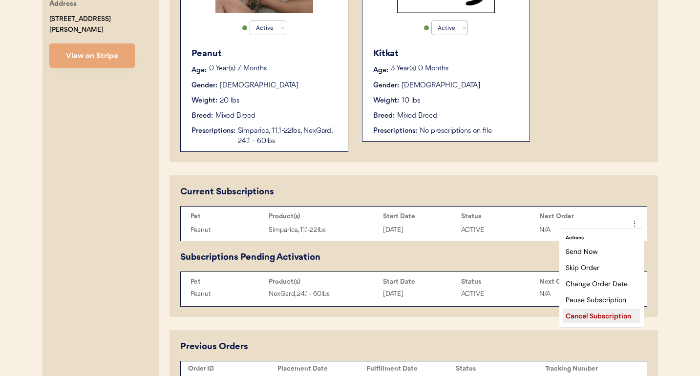
click at [596, 316] on div "Cancel Subscription" at bounding box center [601, 316] width 77 height 15
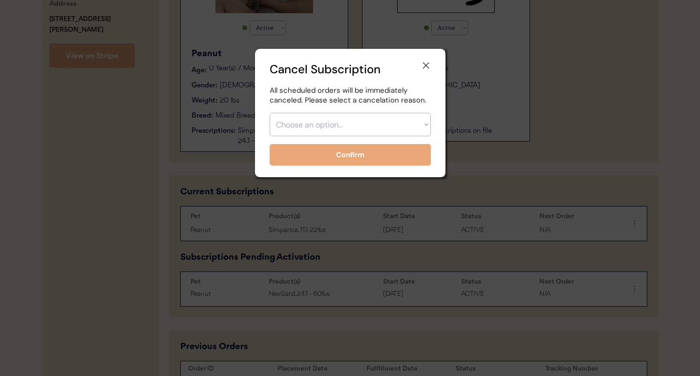
click at [358, 128] on select "Choose an option... Too expensive / can't afford Getting medication elsewhere (…" at bounding box center [350, 124] width 161 height 23
select select ""other""
click at [270, 113] on select "Choose an option... Too expensive / can't afford Getting medication elsewhere (…" at bounding box center [350, 124] width 161 height 23
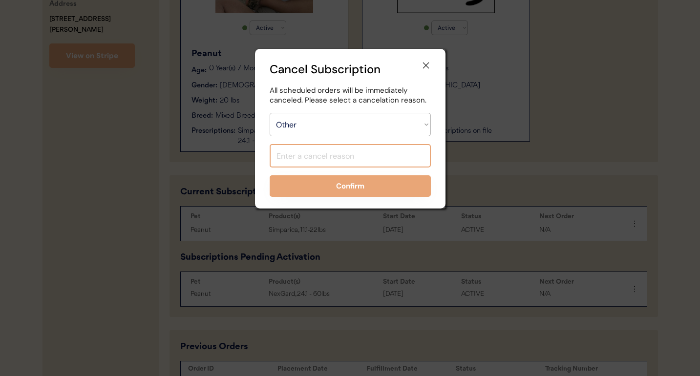
click at [356, 157] on input "input" at bounding box center [350, 155] width 161 height 23
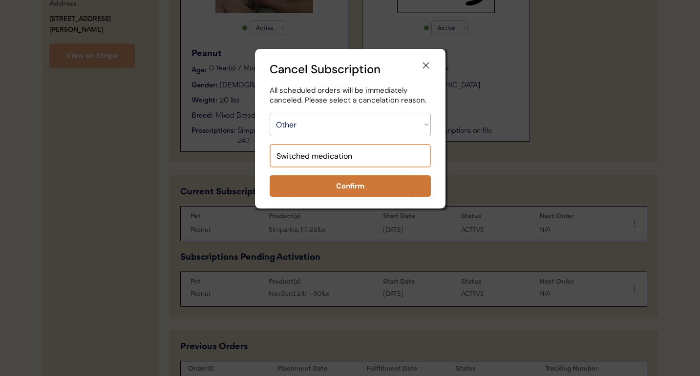
type input "Switched medication"
click at [357, 186] on button "Confirm" at bounding box center [350, 185] width 161 height 21
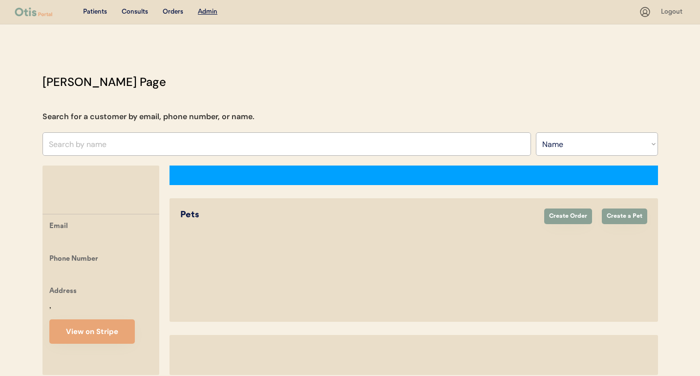
select select ""Name""
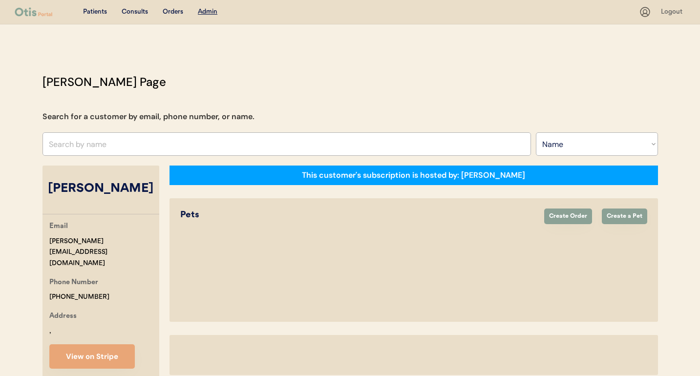
select select "true"
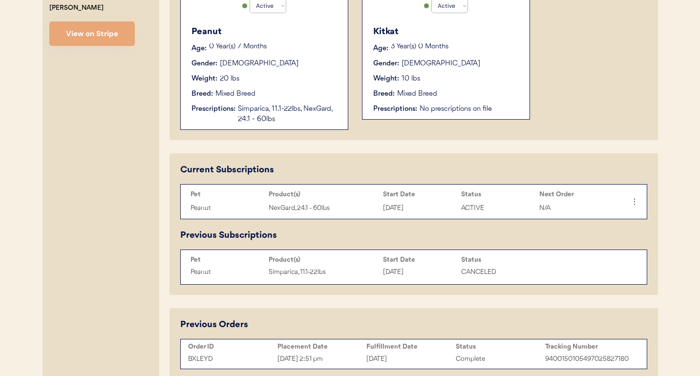
scroll to position [335, 0]
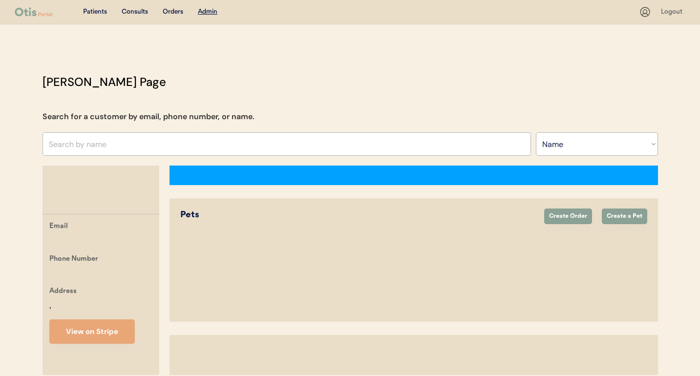
select select ""Name""
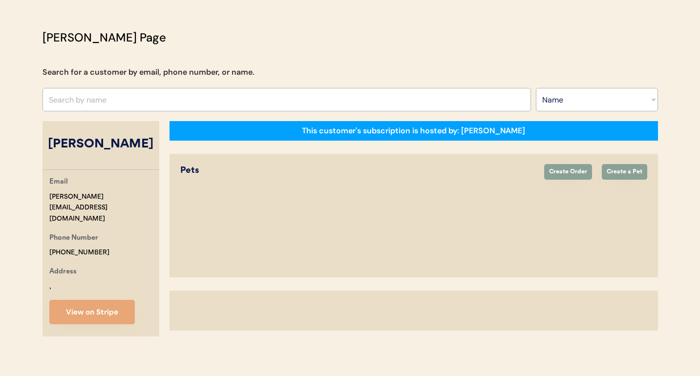
select select "true"
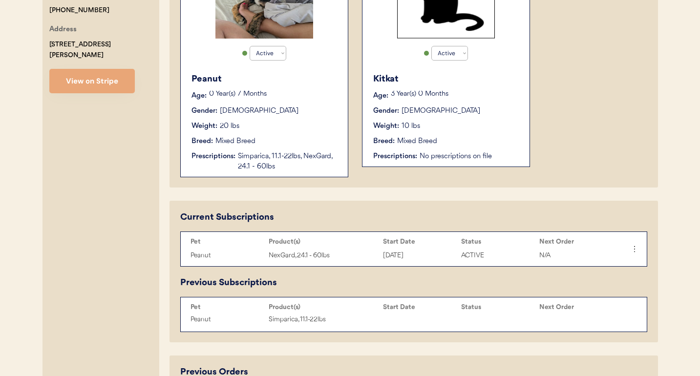
scroll to position [296, 0]
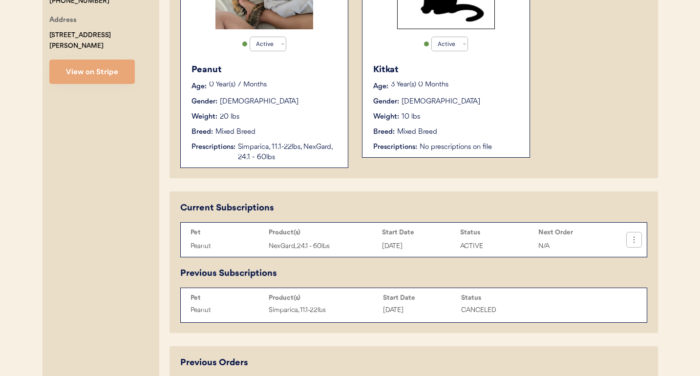
click at [633, 241] on icon at bounding box center [634, 240] width 10 height 10
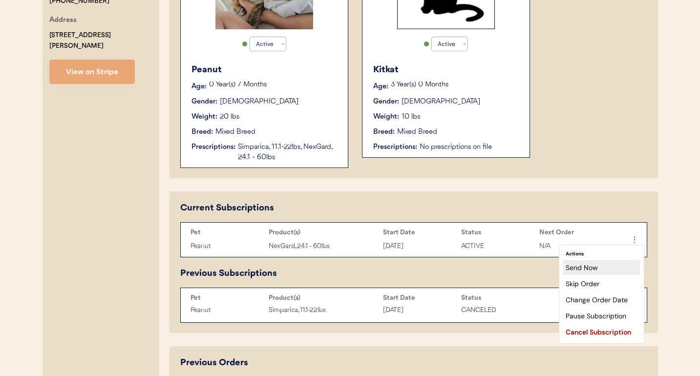
click at [612, 269] on div "Send Now" at bounding box center [601, 267] width 77 height 15
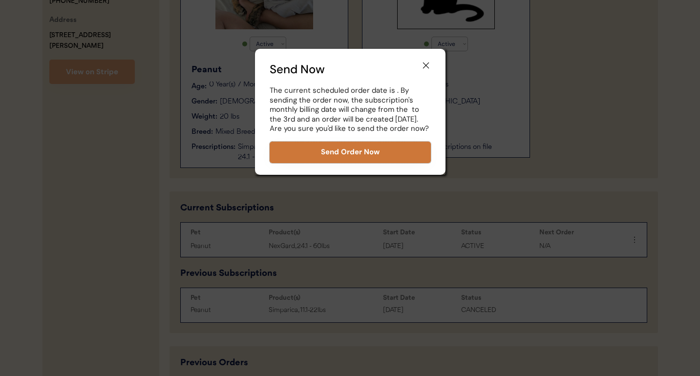
click at [401, 153] on button "Send Order Now" at bounding box center [350, 152] width 161 height 21
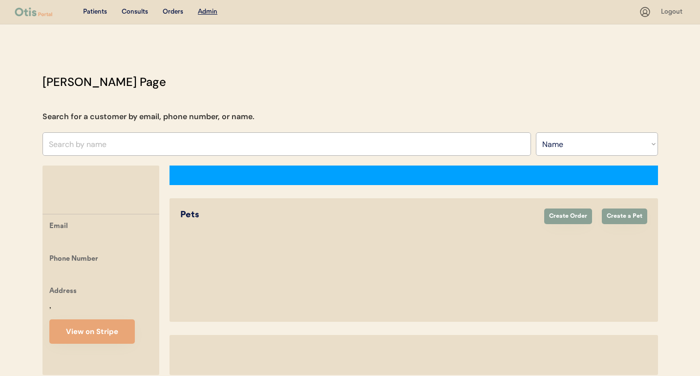
select select ""Name""
select select "true"
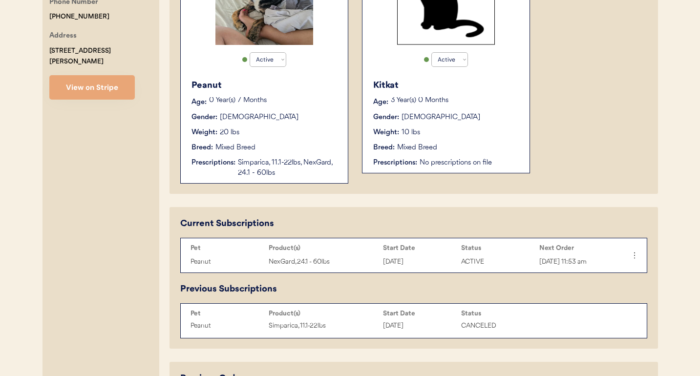
scroll to position [282, 0]
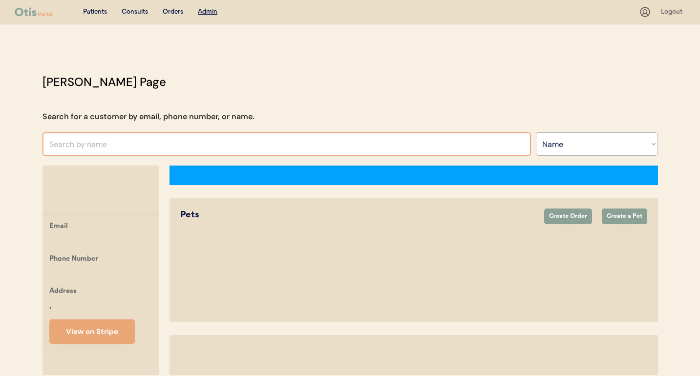
select select ""Name""
select select "true"
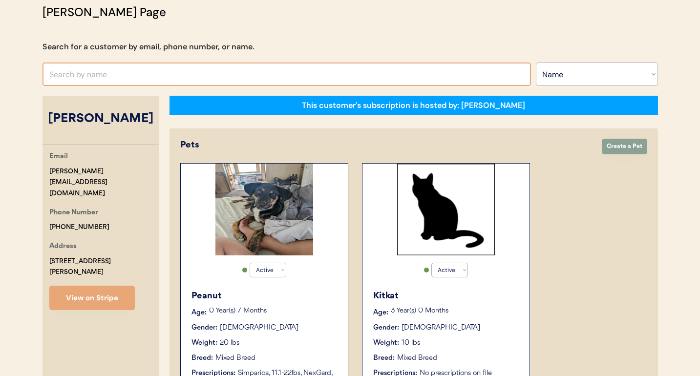
scroll to position [68, 0]
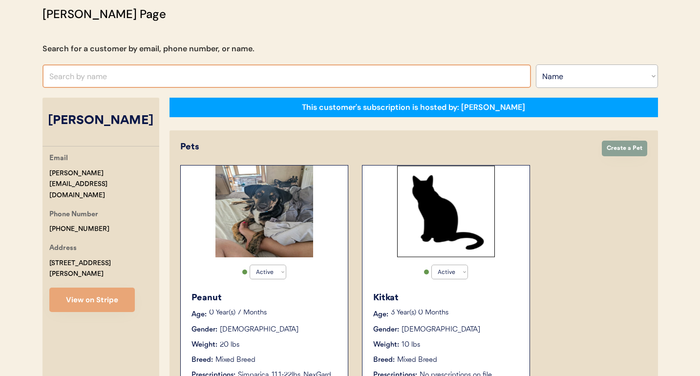
click at [246, 75] on input "text" at bounding box center [286, 75] width 488 height 23
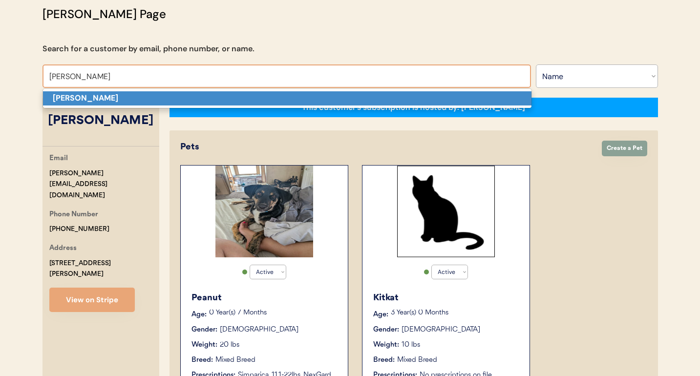
click at [243, 98] on p "[PERSON_NAME]" at bounding box center [287, 98] width 488 height 14
type input "[PERSON_NAME]"
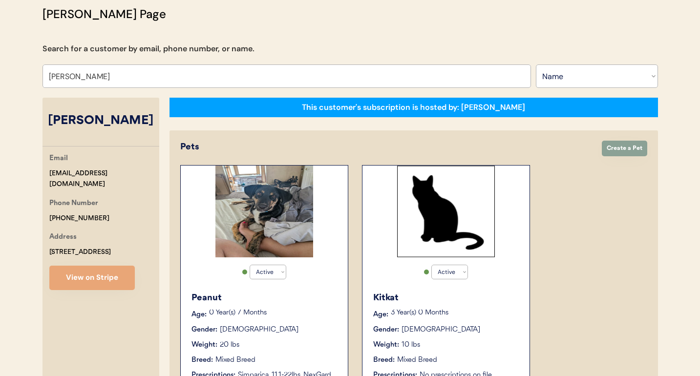
select select "true"
select select "false"
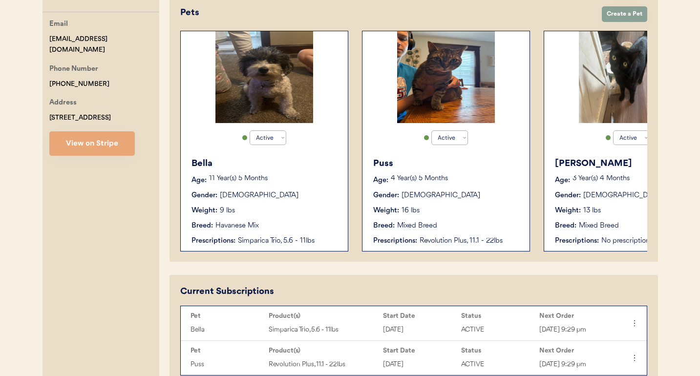
scroll to position [203, 0]
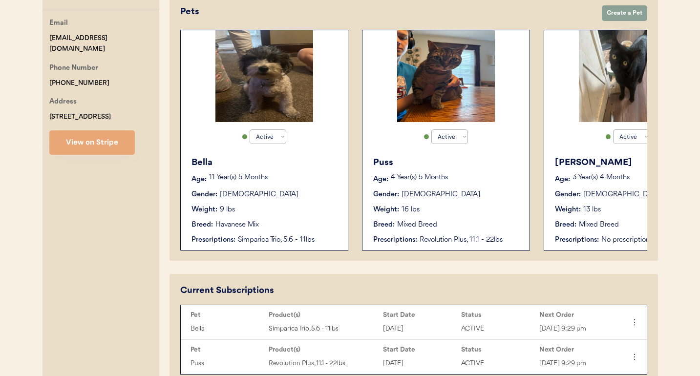
type input "[PERSON_NAME]"
click at [340, 187] on div "Bella Age: 11 Year(s) 5 Months Gender: Female Weight: 9 lbs Breed: Havanese Mix…" at bounding box center [264, 200] width 157 height 99
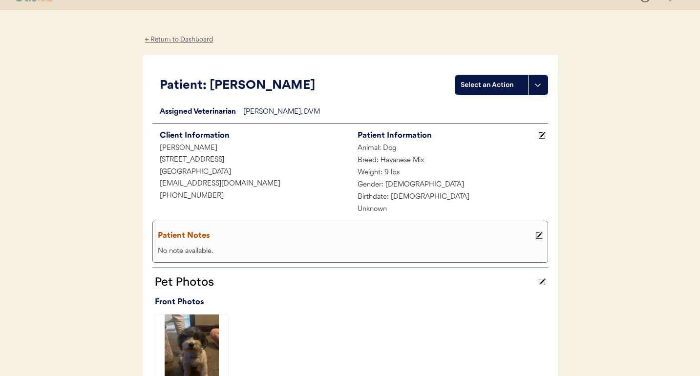
scroll to position [15, 0]
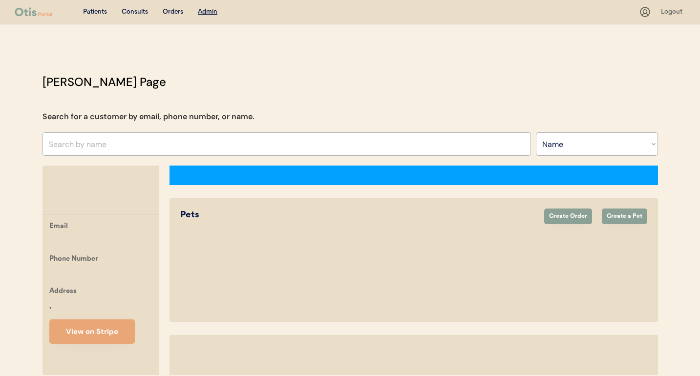
select select ""Name""
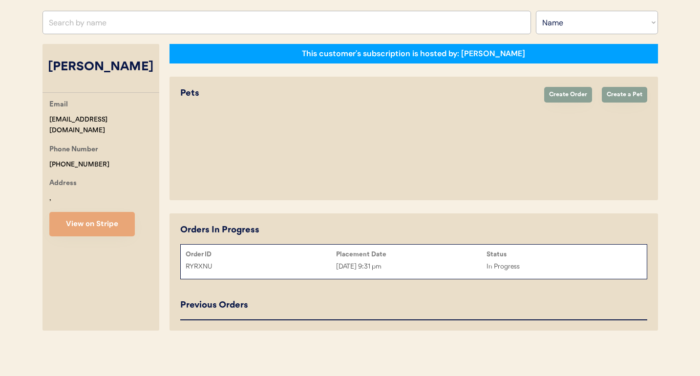
select select "true"
select select "false"
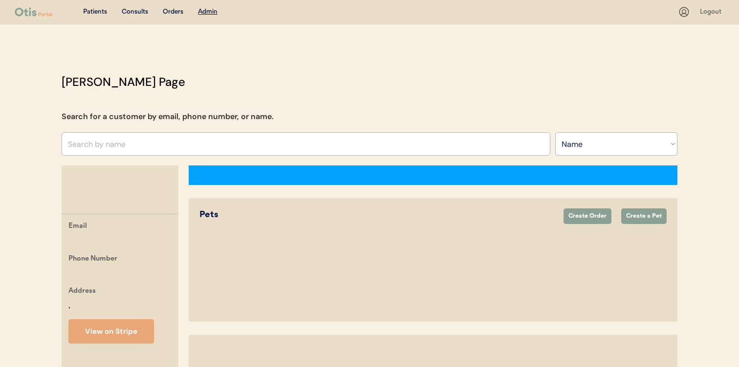
select select ""Name""
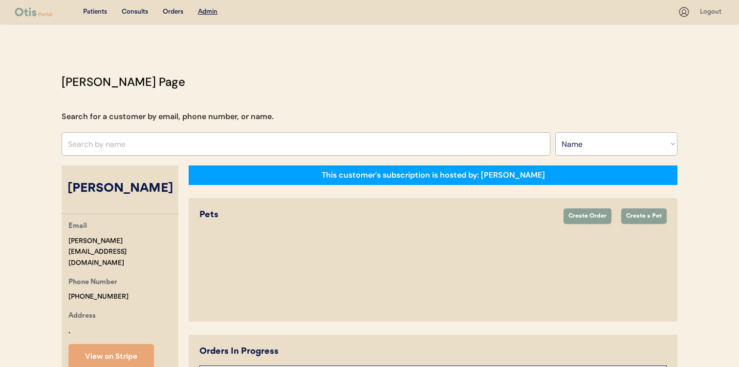
select select "true"
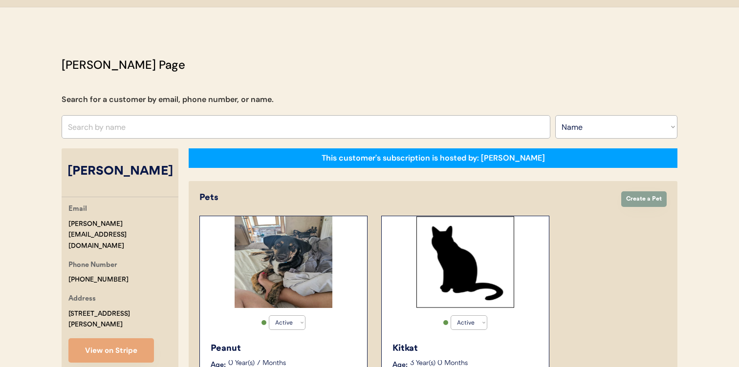
scroll to position [1, 0]
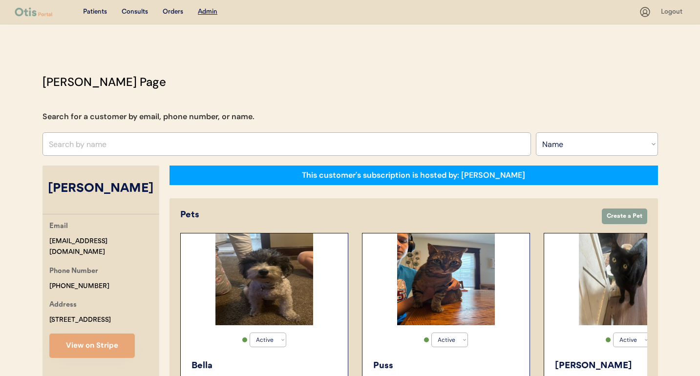
select select ""Name""
select select "true"
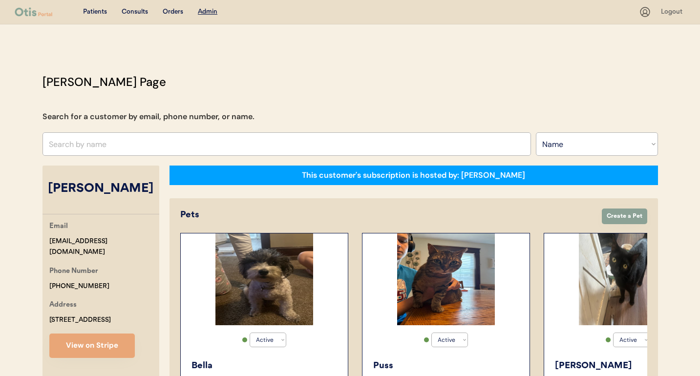
select select "false"
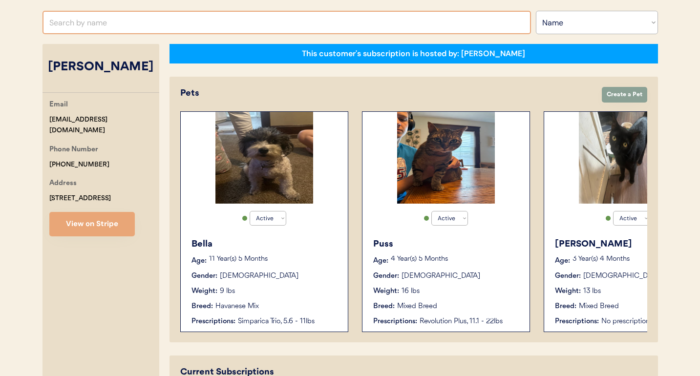
click at [128, 28] on input "text" at bounding box center [286, 22] width 488 height 23
type input "da"
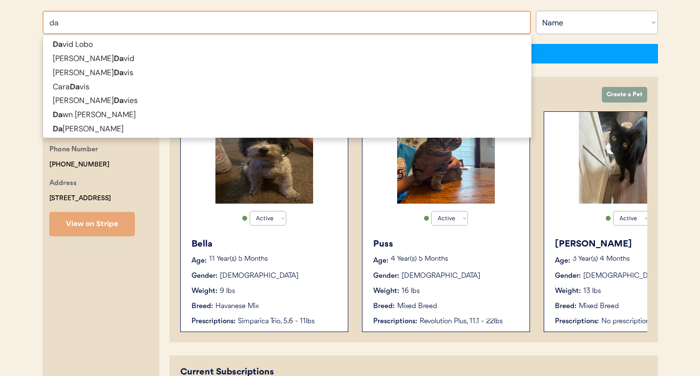
type input "david Lobo"
type input "dan"
type input "danielle Blake"
type input "dane"
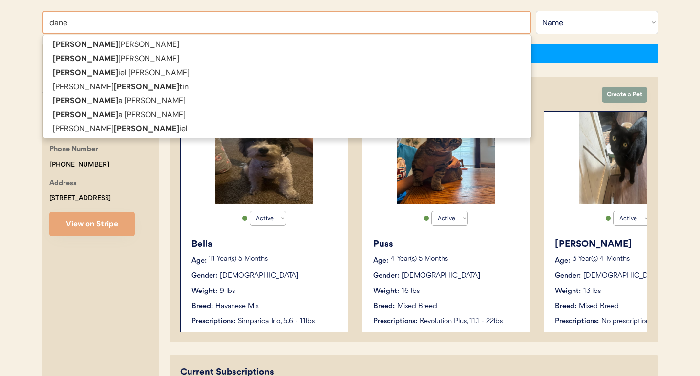
type input "danelle Hall"
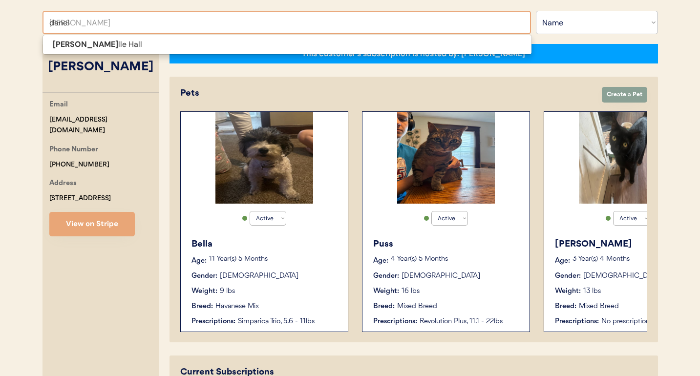
type input "danell"
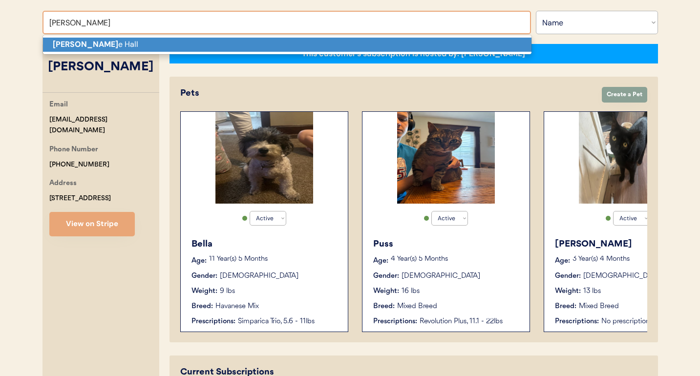
click at [127, 42] on p "Danell e Hall" at bounding box center [287, 45] width 488 height 14
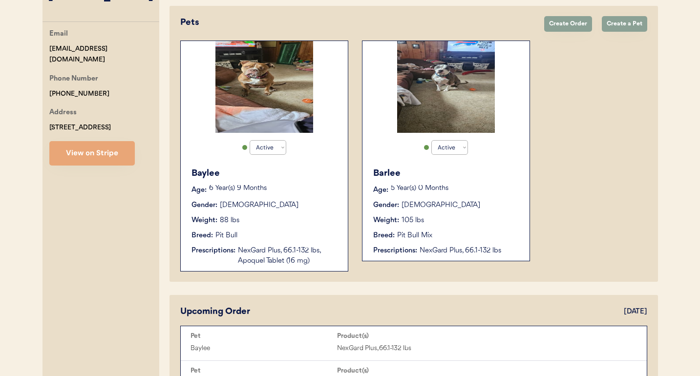
scroll to position [194, 0]
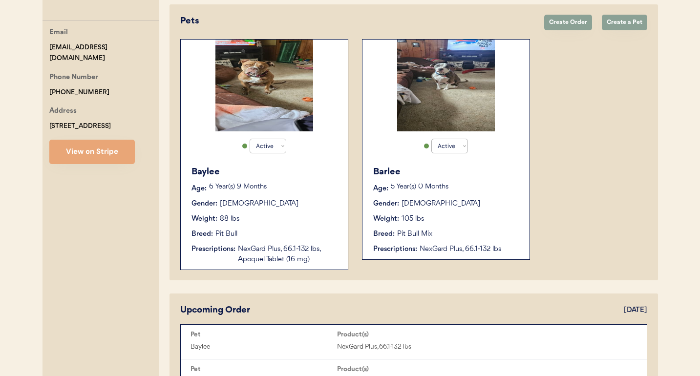
type input "[PERSON_NAME]"
click at [257, 207] on div "Gender: Female" at bounding box center [264, 204] width 147 height 10
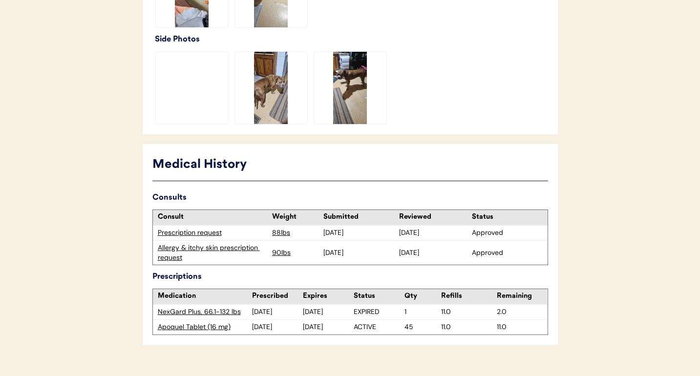
scroll to position [380, 0]
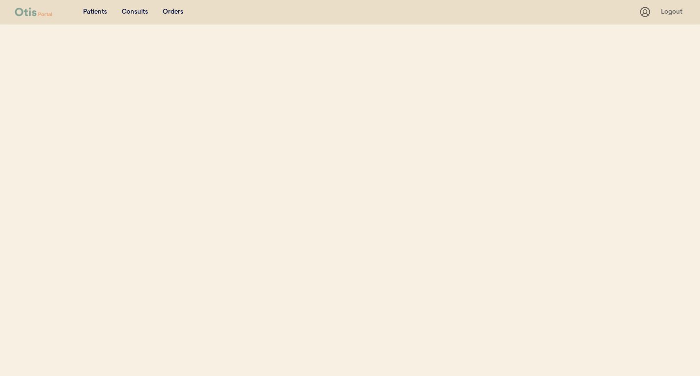
select select ""Name""
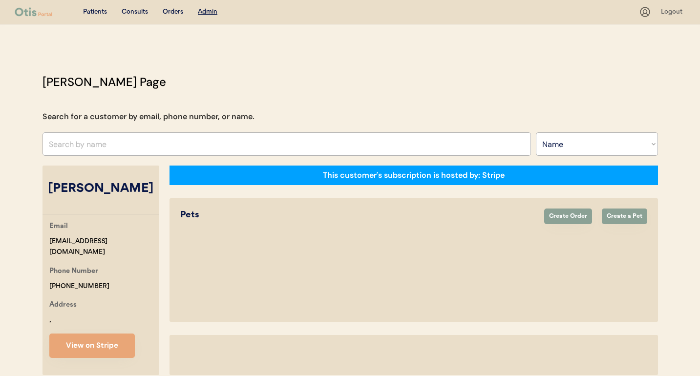
select select "true"
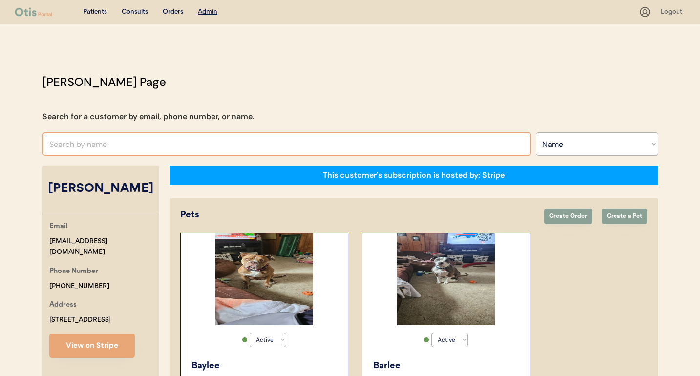
click at [241, 140] on input "text" at bounding box center [286, 143] width 488 height 23
type input "den"
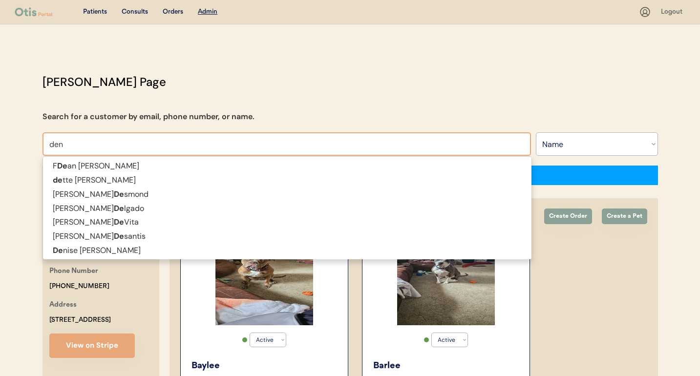
type input "[PERSON_NAME]"
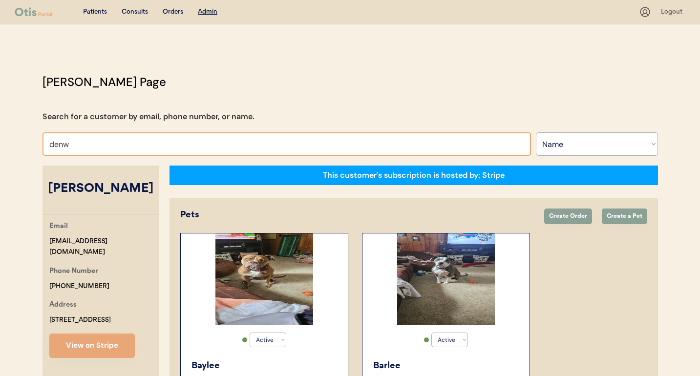
type input "den"
type input "[PERSON_NAME]"
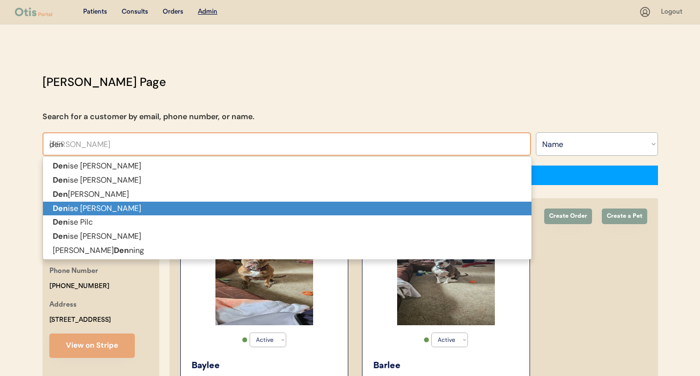
type input "dene"
type input "[PERSON_NAME]"
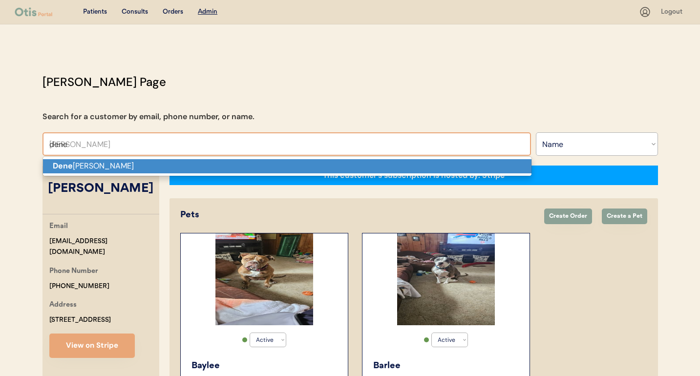
click at [232, 172] on p "[PERSON_NAME] lle [PERSON_NAME]" at bounding box center [287, 166] width 488 height 14
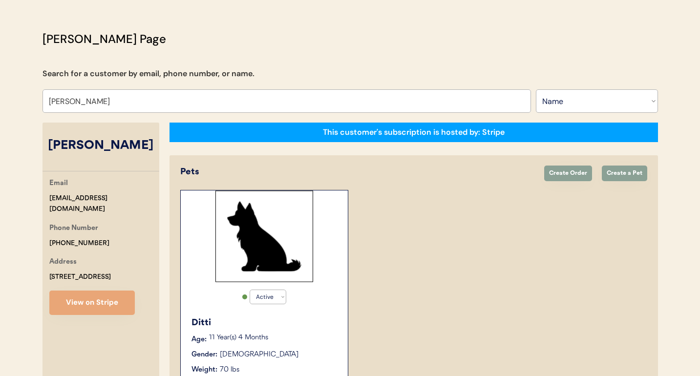
scroll to position [133, 0]
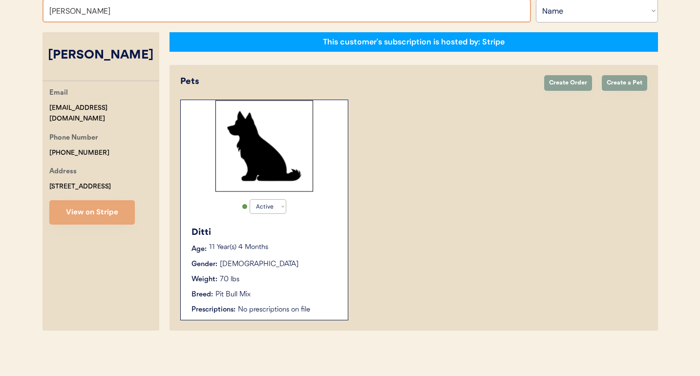
type input "Denelle Smitha"
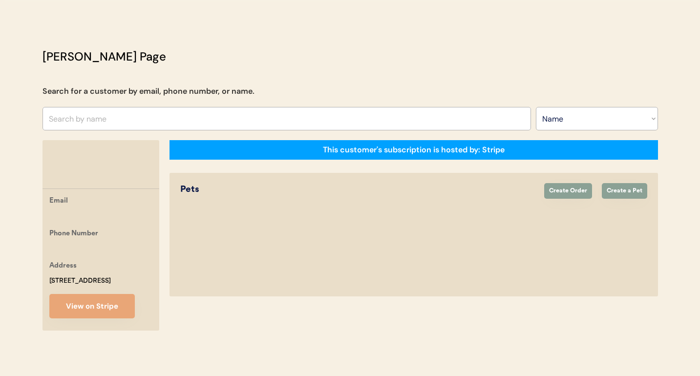
scroll to position [37, 0]
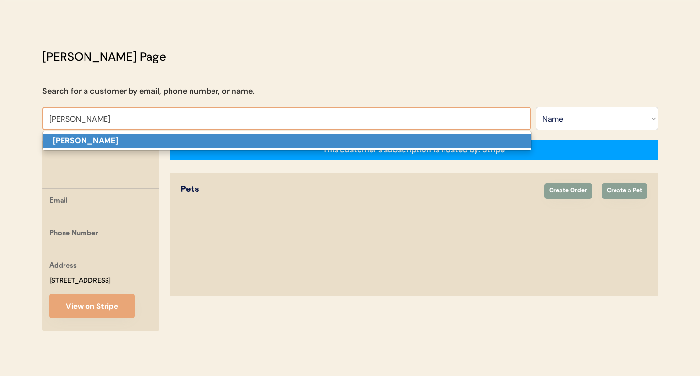
click at [265, 134] on p "Amy Balash" at bounding box center [287, 141] width 488 height 14
type input "Amy Balash"
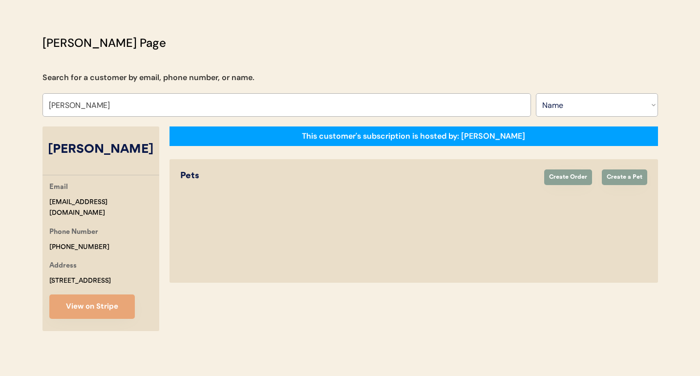
select select "true"
select select "false"
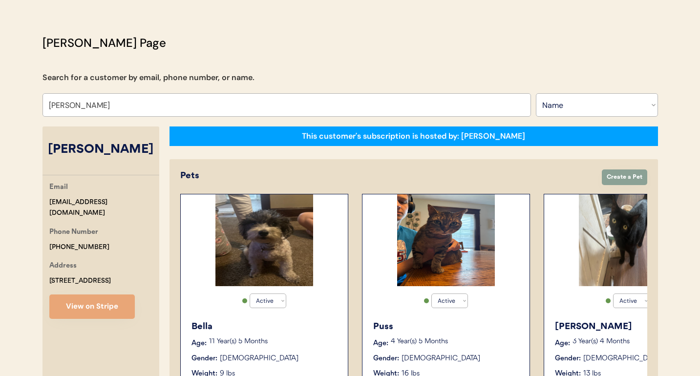
scroll to position [133, 0]
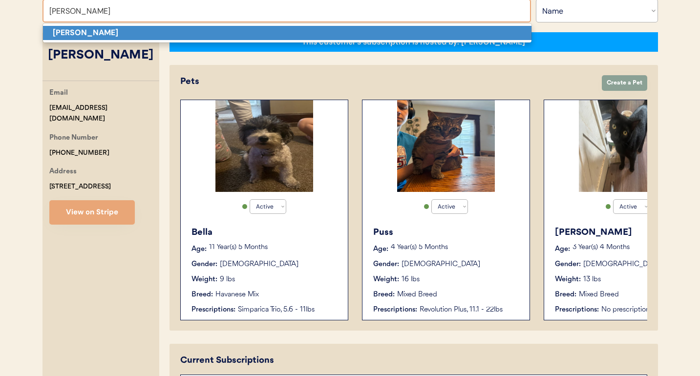
click at [240, 33] on p "[PERSON_NAME]" at bounding box center [287, 33] width 488 height 14
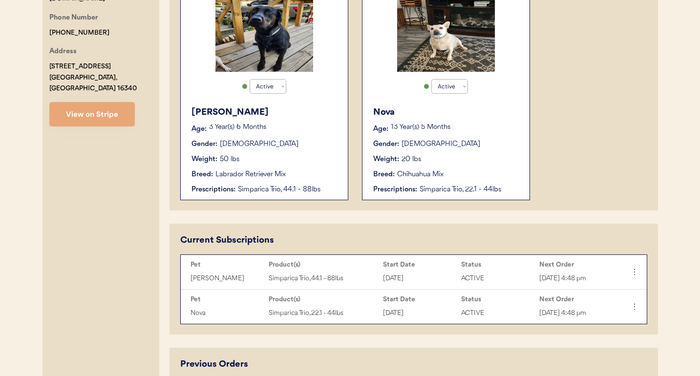
scroll to position [250, 0]
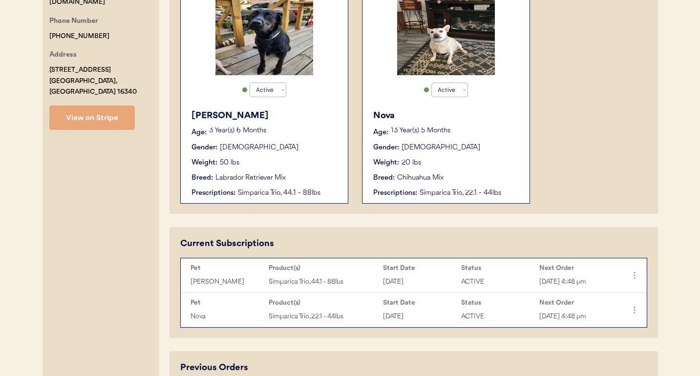
type input "[PERSON_NAME]"
click at [255, 121] on div "[PERSON_NAME]" at bounding box center [264, 115] width 147 height 13
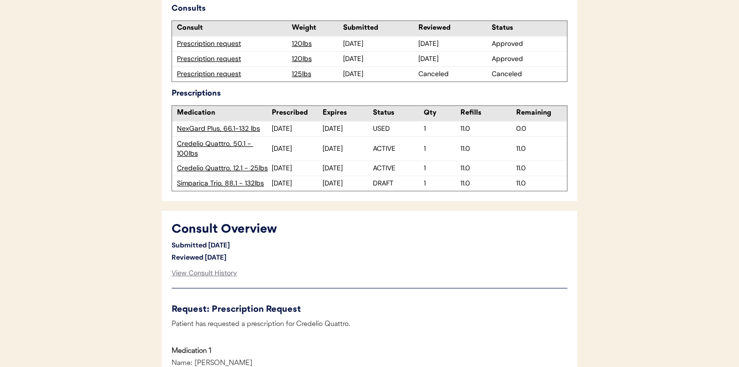
scroll to position [315, 0]
click at [233, 183] on div "Simparica Trio, 88.1 - 132lbs" at bounding box center [224, 184] width 95 height 10
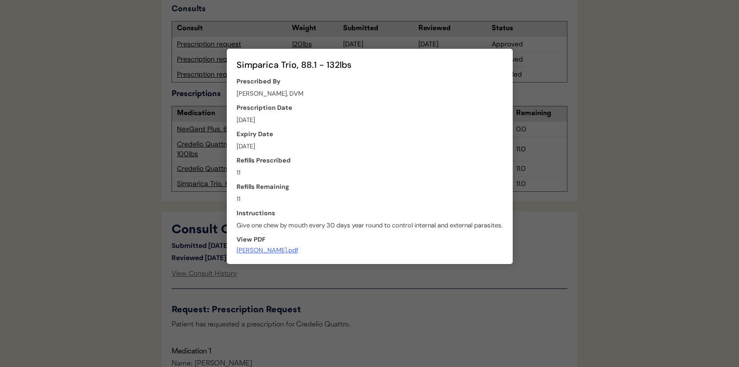
click at [283, 254] on div "[PERSON_NAME].pdf" at bounding box center [267, 250] width 62 height 7
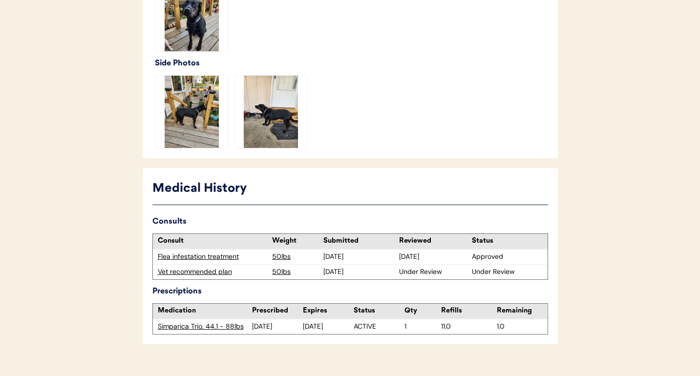
scroll to position [350, 0]
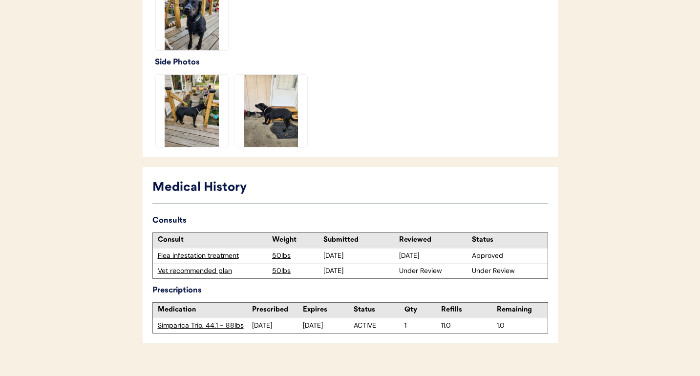
click at [220, 273] on div "Vet recommended plan" at bounding box center [213, 271] width 110 height 10
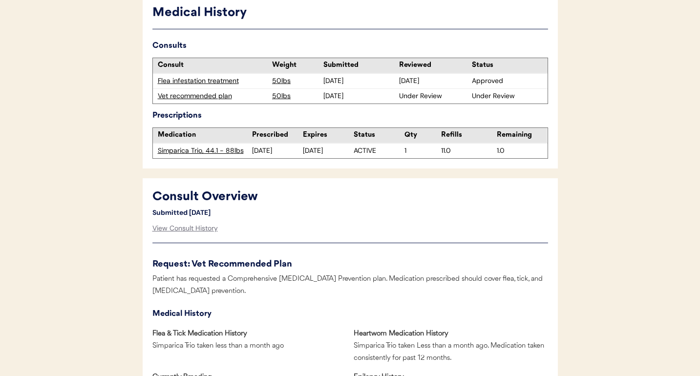
scroll to position [290, 0]
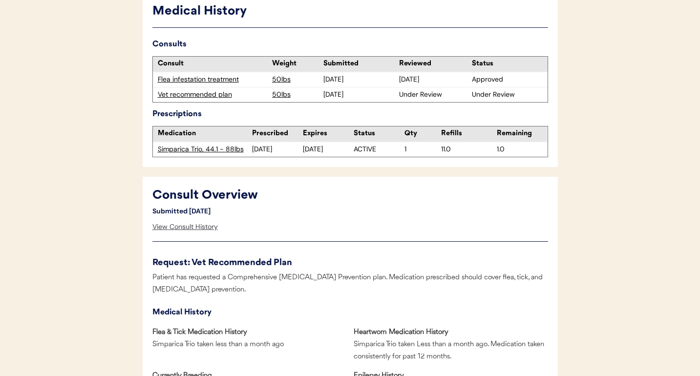
click at [213, 225] on div "View Consult History" at bounding box center [184, 227] width 65 height 20
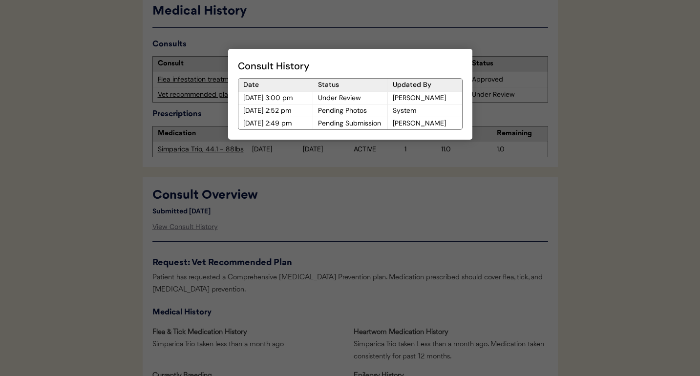
click at [216, 245] on div at bounding box center [350, 188] width 700 height 376
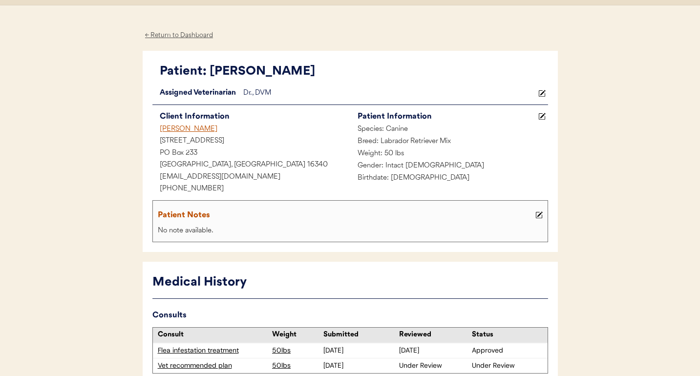
scroll to position [0, 0]
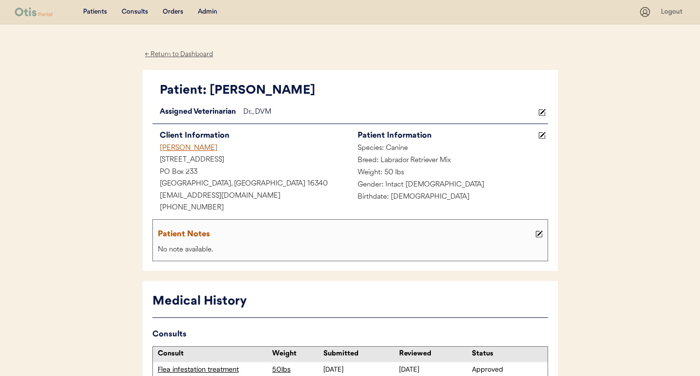
click at [140, 13] on div "Consults" at bounding box center [135, 12] width 26 height 10
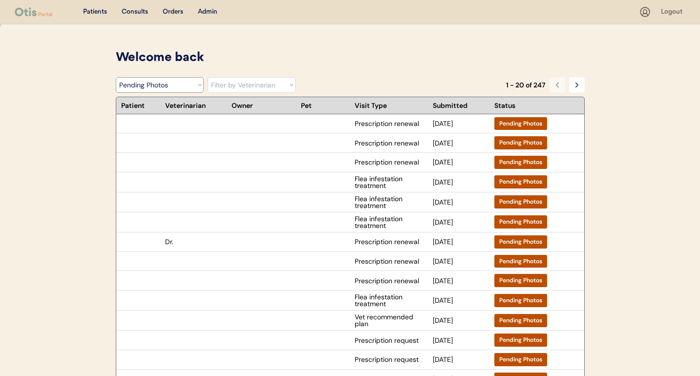
click at [172, 89] on select "Filter by Status Pending Photos Under Review Pending Video Call Video Call Sche…" at bounding box center [160, 85] width 88 height 16
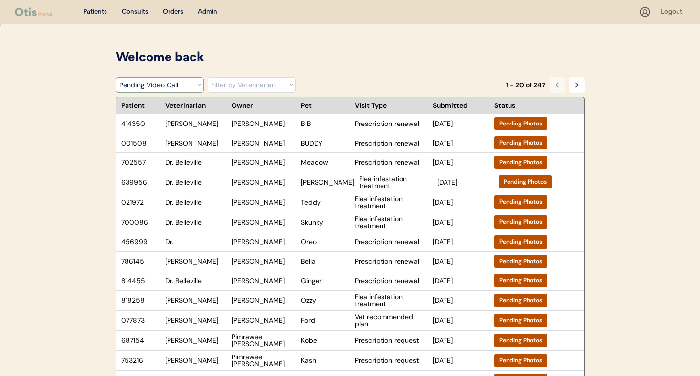
click at [116, 77] on select "Filter by Status Pending Photos Under Review Pending Video Call Video Call Sche…" at bounding box center [160, 85] width 88 height 16
click at [173, 83] on select "Filter by Status Pending Photos Under Review Pending Video Call Video Call Sche…" at bounding box center [160, 85] width 88 height 16
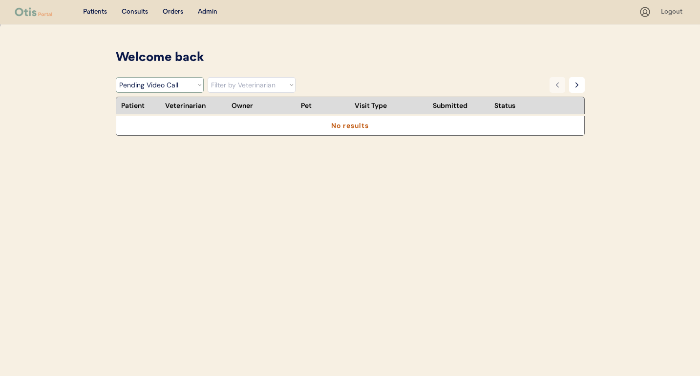
select select ""under_review""
click at [116, 77] on select "Filter by Status Pending Photos Under Review Pending Video Call Video Call Sche…" at bounding box center [160, 85] width 88 height 16
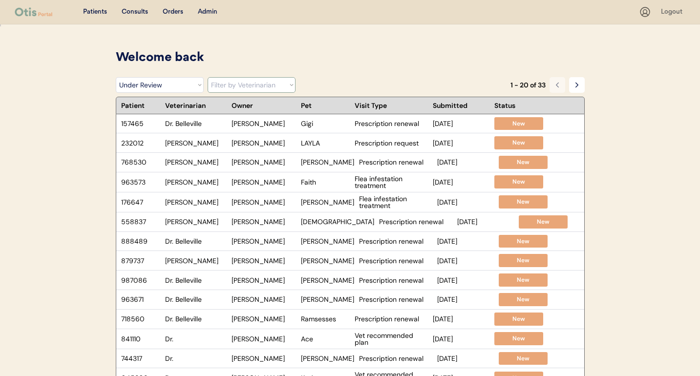
click at [239, 84] on select "Filter by Veterinarian Dr. Erin Belleville, DVM Dr. Scott Perry, DVM Dr. Jamie …" at bounding box center [252, 85] width 88 height 16
click at [285, 122] on div "Jeff Abrahamson" at bounding box center [264, 123] width 64 height 7
click at [200, 11] on div "Admin" at bounding box center [208, 12] width 20 height 10
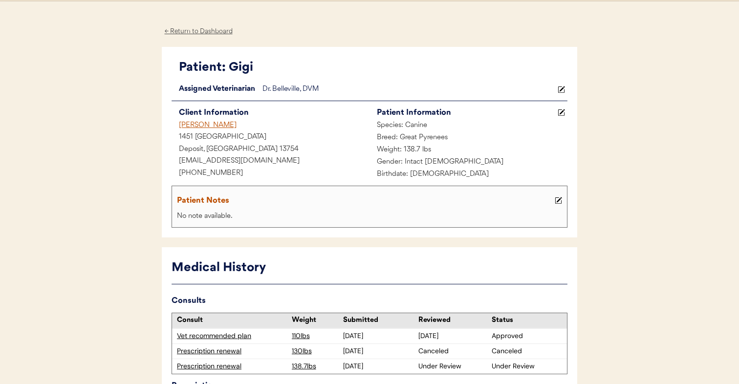
scroll to position [91, 0]
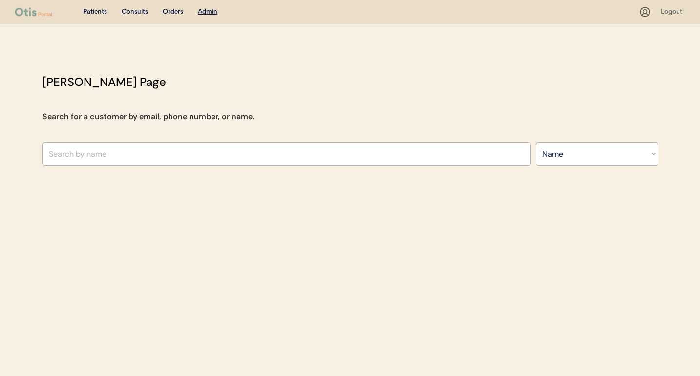
select select ""Name""
click at [177, 134] on div "Otis Admin Page Search for a customer by email, phone number, or name. Search B…" at bounding box center [350, 121] width 635 height 97
click at [174, 149] on input "text" at bounding box center [286, 153] width 488 height 23
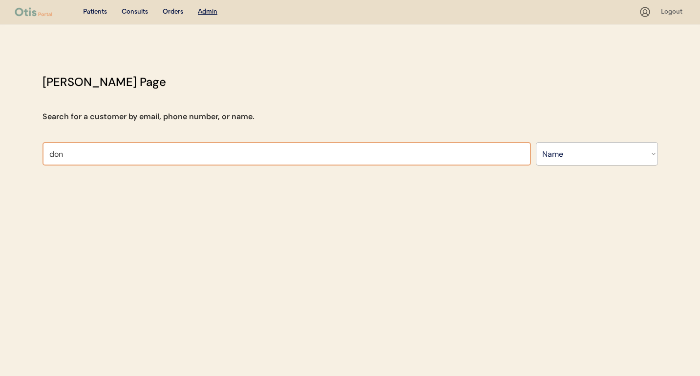
type input "donn"
type input "donna Cruger"
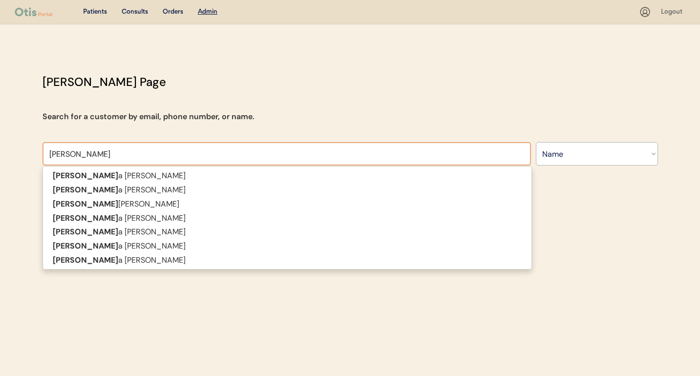
type input "donna"
type input "donna cr"
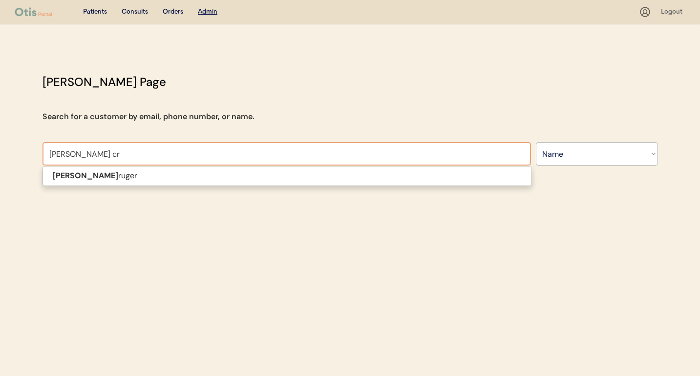
type input "donna cruger"
click at [126, 183] on span "Donna Cr uger" at bounding box center [286, 176] width 489 height 20
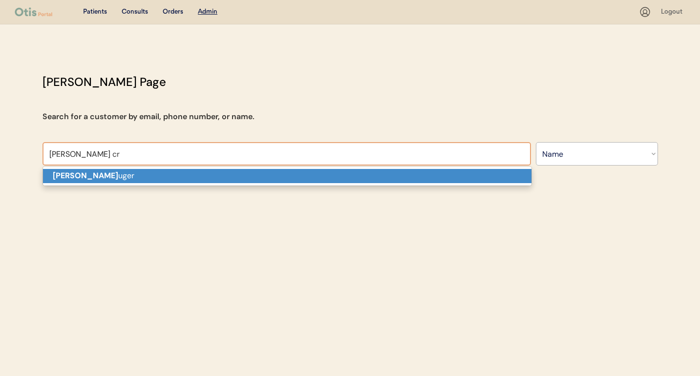
click at [126, 182] on p "Donna Cr uger" at bounding box center [287, 176] width 488 height 14
type input "[PERSON_NAME]"
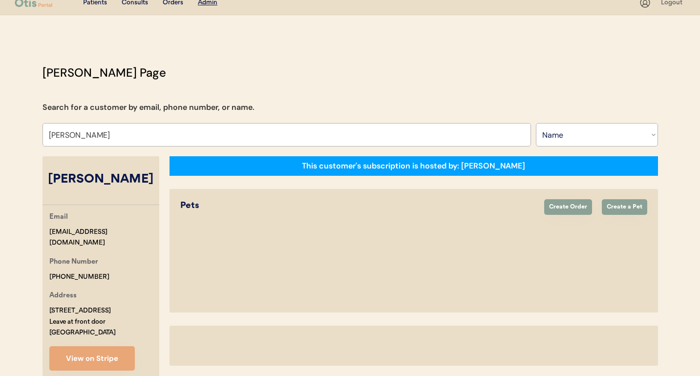
select select "true"
select select "false"
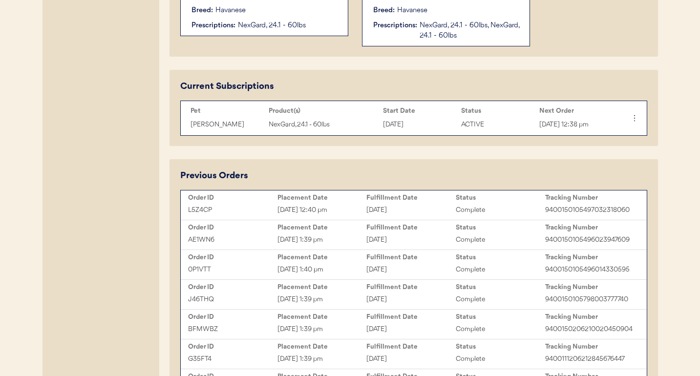
scroll to position [415, 0]
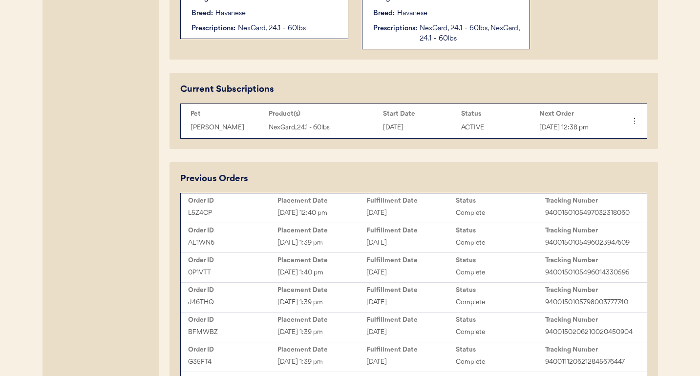
type input "[PERSON_NAME]"
click at [254, 235] on div "Order ID" at bounding box center [232, 231] width 89 height 10
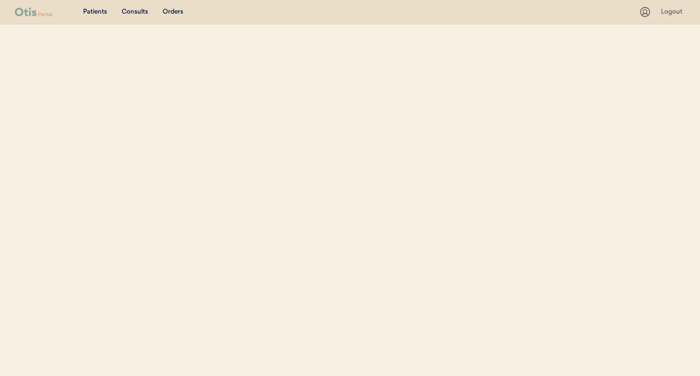
select select ""Name""
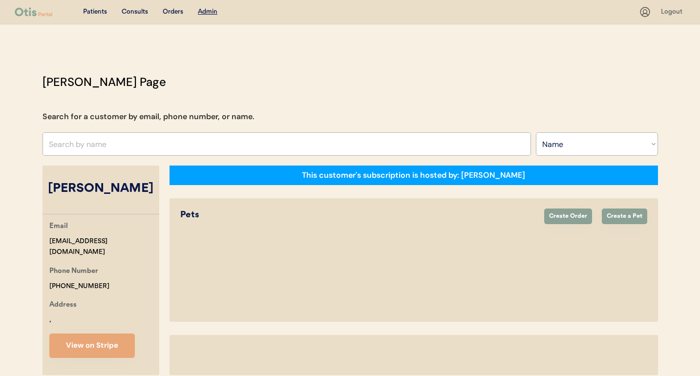
select select "true"
select select "false"
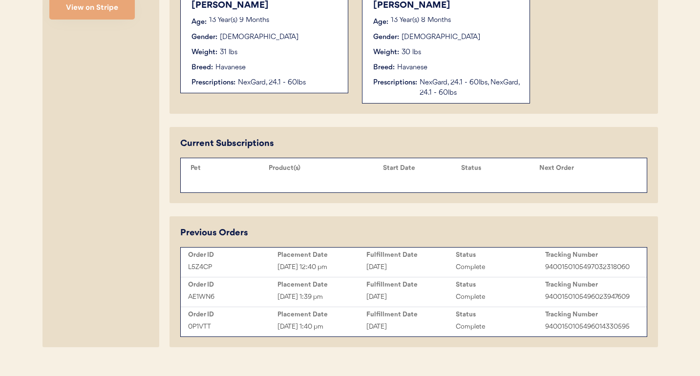
scroll to position [377, 0]
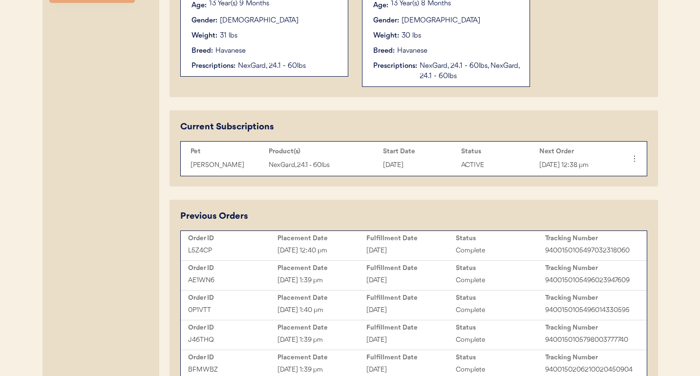
click at [252, 255] on div "L5Z4CP [DATE] 12:40 pm September 18, 2025 Complete 9400150105497032318060" at bounding box center [413, 250] width 461 height 15
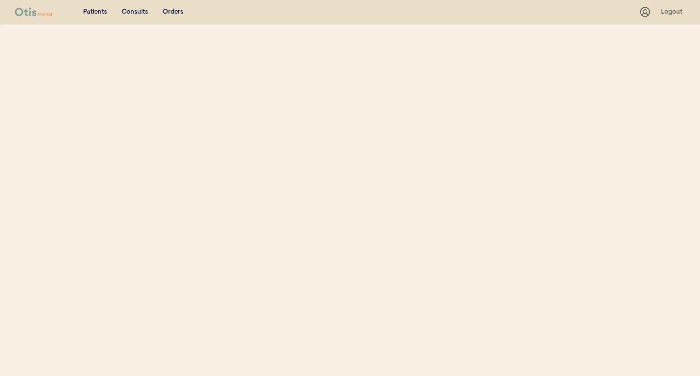
select select ""Name""
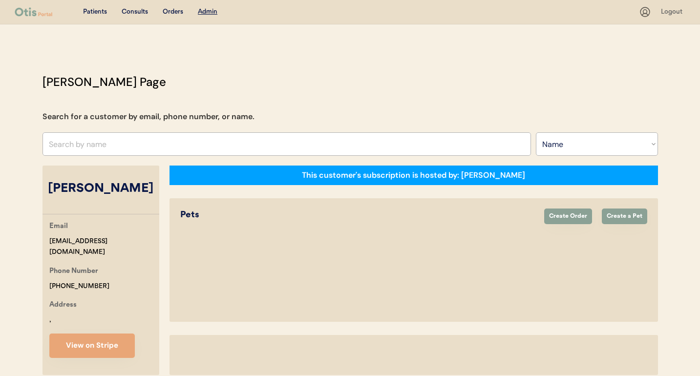
select select "true"
select select "false"
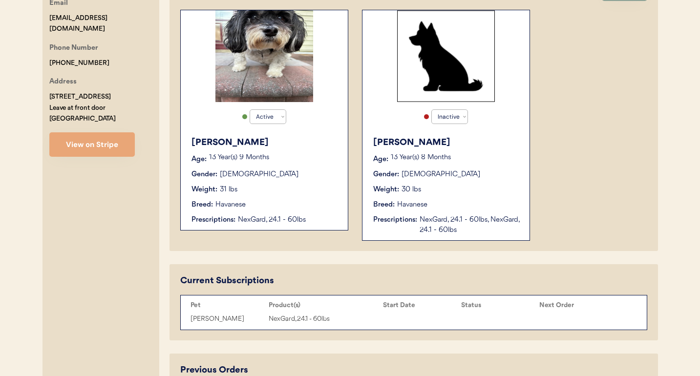
scroll to position [225, 0]
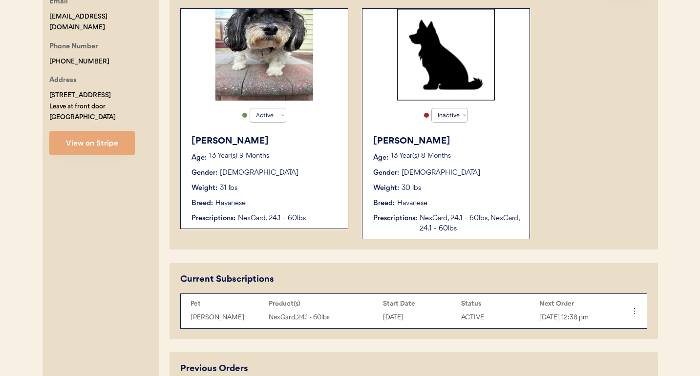
click at [261, 211] on div "Bailey Age: 13 Year(s) 9 Months Gender: Male Weight: 31 lbs Breed: Havanese Pre…" at bounding box center [264, 179] width 157 height 99
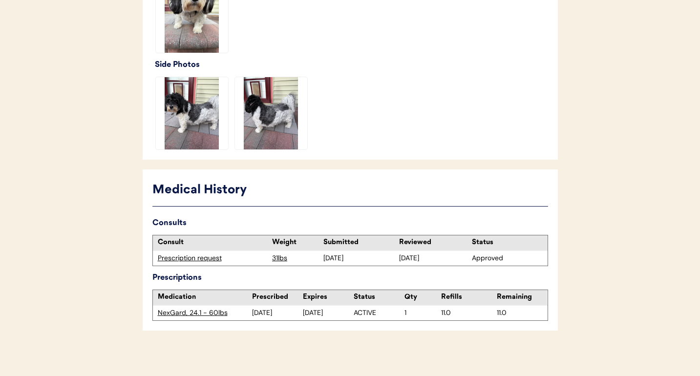
scroll to position [344, 0]
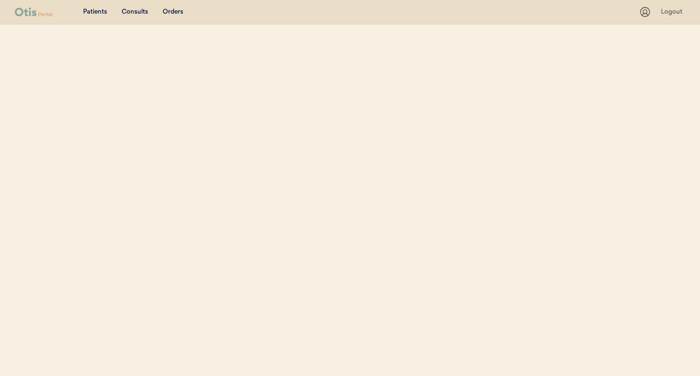
select select ""Name""
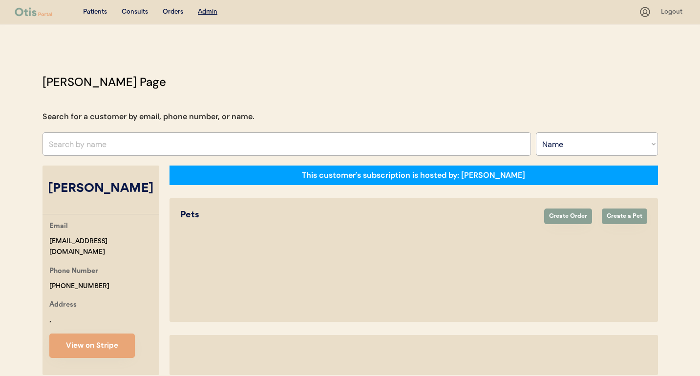
select select "true"
select select "false"
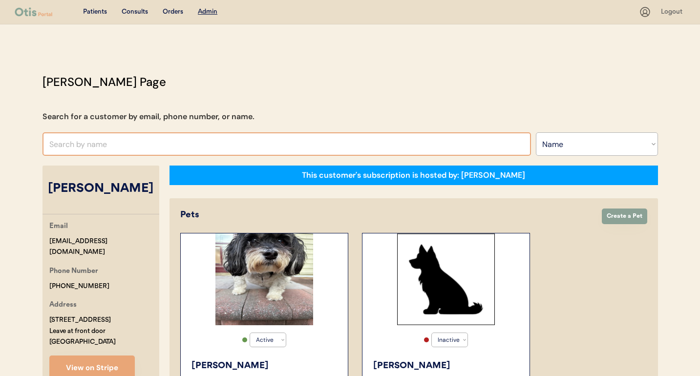
click at [342, 141] on input "text" at bounding box center [286, 143] width 488 height 23
type input "eaglemon"
click at [142, 10] on div "Consults" at bounding box center [135, 12] width 26 height 10
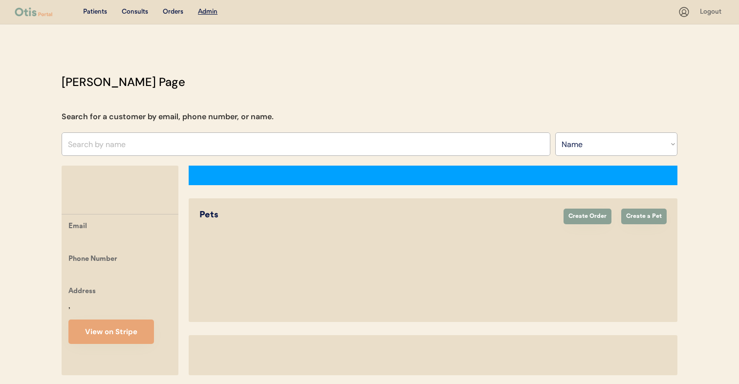
select select ""Name""
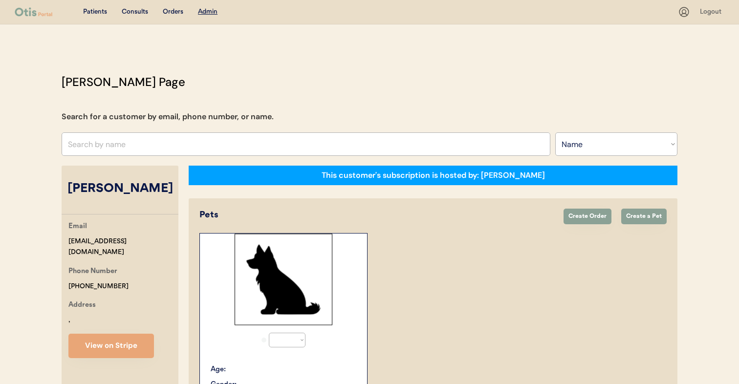
select select "true"
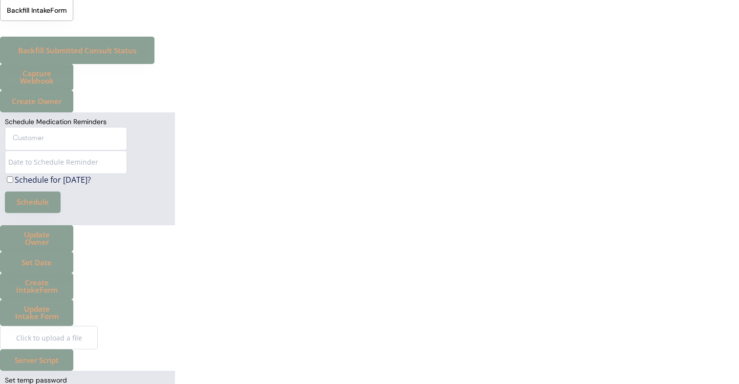
scroll to position [367, 0]
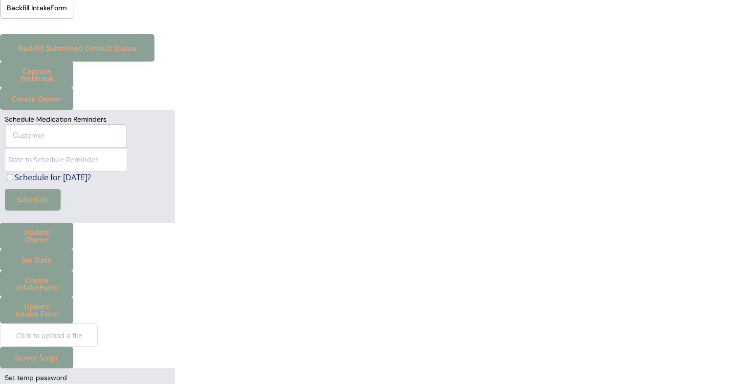
click at [102, 143] on input "text" at bounding box center [66, 136] width 122 height 23
type input "eagle"
click at [105, 137] on input "text" at bounding box center [66, 136] width 122 height 23
type input "marilyn"
type input "marilyn DeSimone"
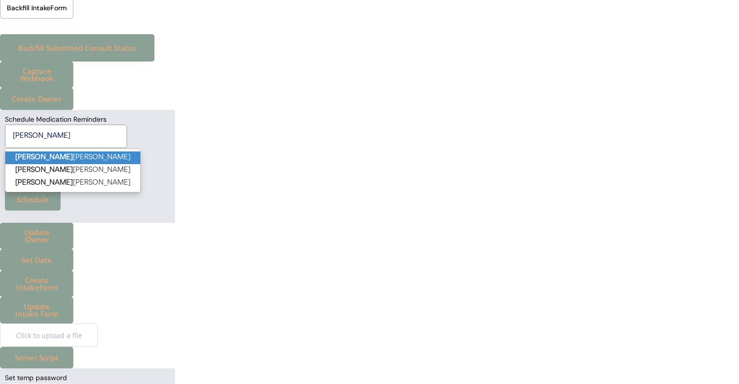
click at [101, 158] on p "Marilyn DeSimone" at bounding box center [72, 157] width 135 height 13
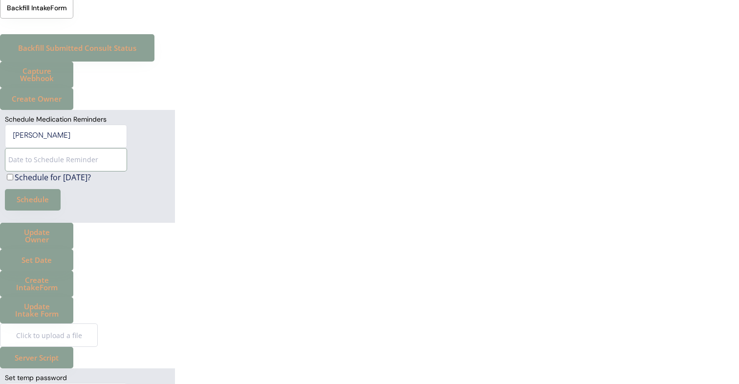
type input "Marilyn DeSimone"
click at [101, 164] on input "input" at bounding box center [66, 159] width 122 height 23
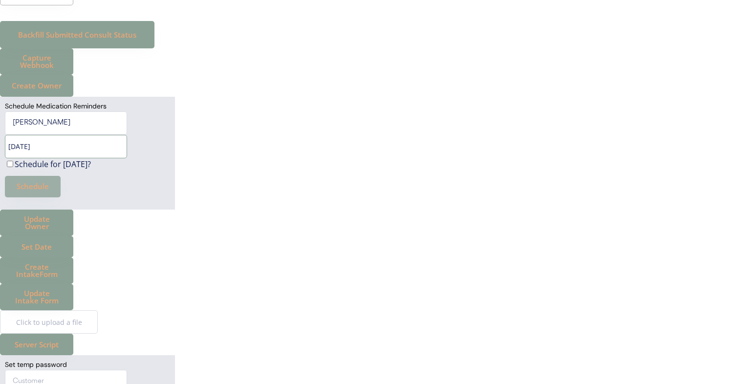
type input "10/31/2025"
click at [45, 182] on button "Schedule" at bounding box center [33, 186] width 56 height 21
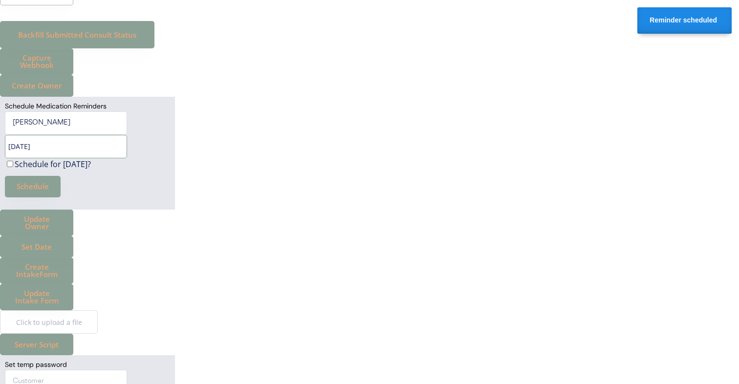
click at [48, 146] on input "input" at bounding box center [66, 146] width 122 height 23
click at [30, 182] on button "Schedule" at bounding box center [33, 186] width 56 height 21
click at [63, 145] on input "input" at bounding box center [66, 146] width 122 height 23
click at [42, 180] on button "Schedule" at bounding box center [33, 186] width 56 height 21
click at [60, 148] on input "input" at bounding box center [66, 146] width 122 height 23
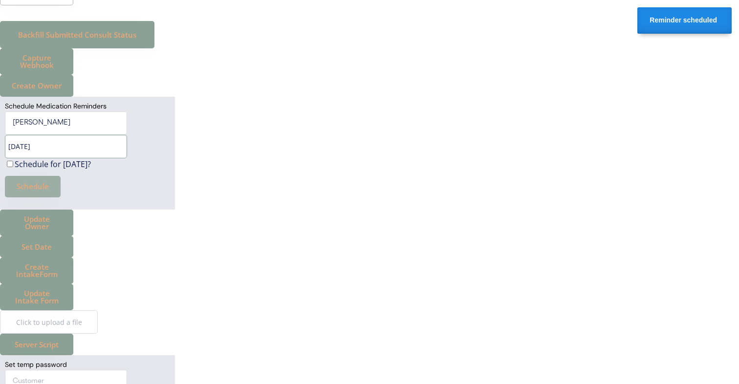
click at [38, 188] on button "Schedule" at bounding box center [33, 186] width 56 height 21
click at [67, 149] on input "input" at bounding box center [66, 146] width 122 height 23
type input "03/dd/yyyy"
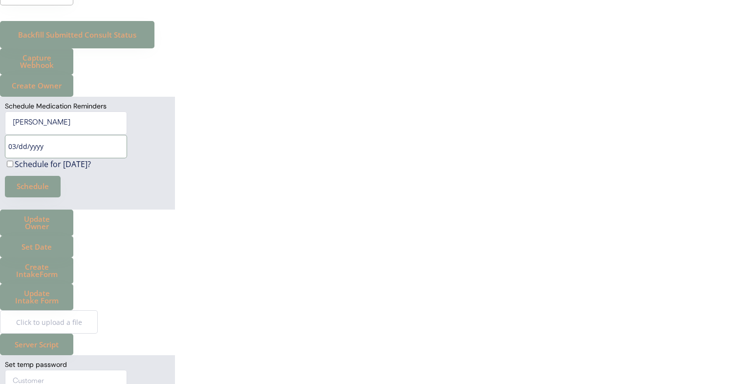
click at [99, 147] on input "input" at bounding box center [66, 146] width 122 height 23
click at [50, 183] on button "Schedule" at bounding box center [33, 186] width 56 height 21
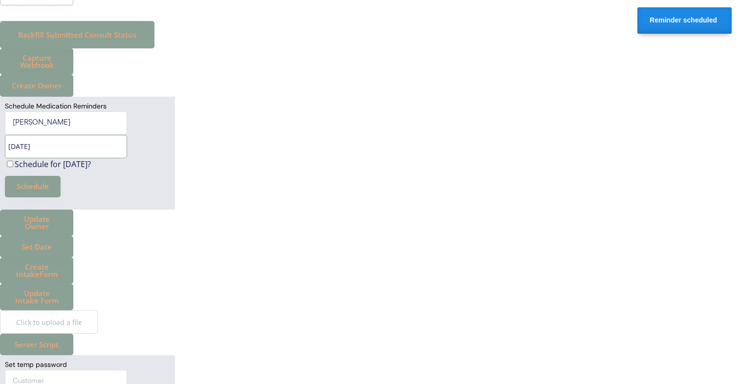
click at [14, 145] on input "input" at bounding box center [66, 146] width 122 height 23
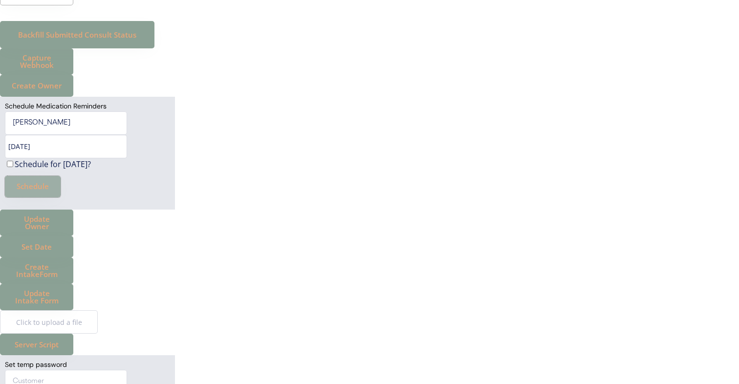
click at [36, 190] on button "Schedule" at bounding box center [33, 186] width 56 height 21
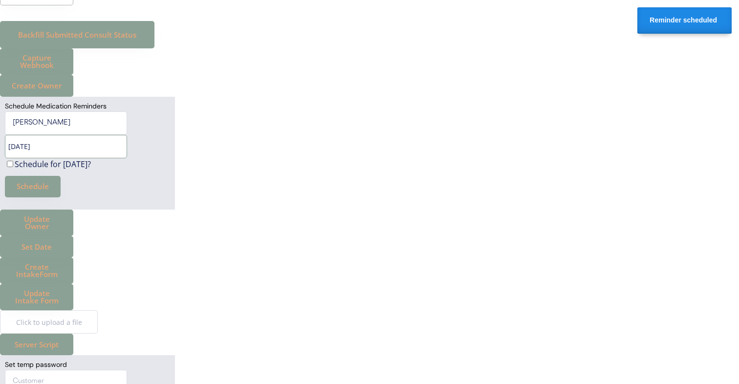
drag, startPoint x: 14, startPoint y: 146, endPoint x: 67, endPoint y: 145, distance: 53.7
click at [67, 146] on input "input" at bounding box center [66, 146] width 122 height 23
type input "03/31/2026"
click at [44, 188] on button "Schedule" at bounding box center [33, 186] width 56 height 21
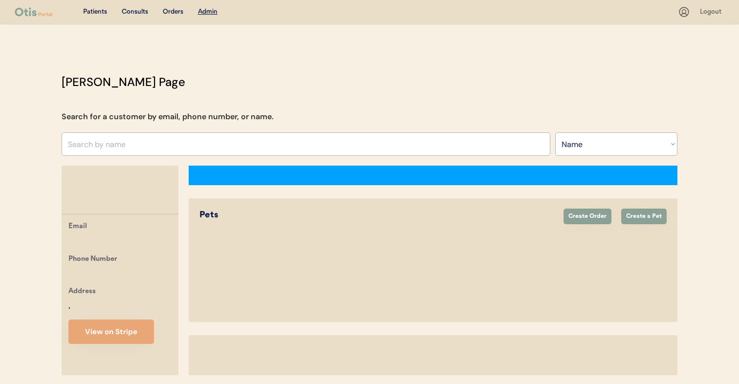
select select ""Name""
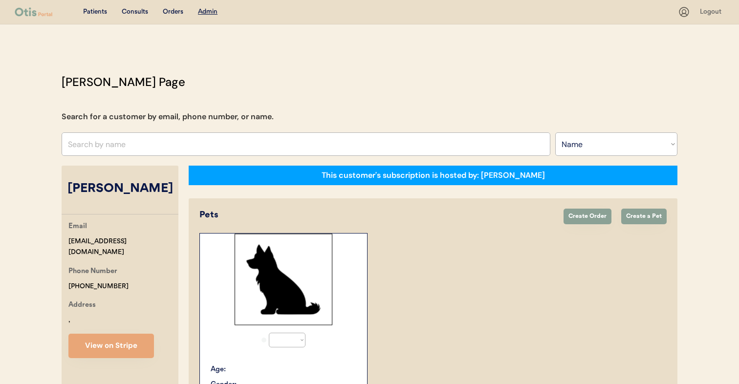
select select "true"
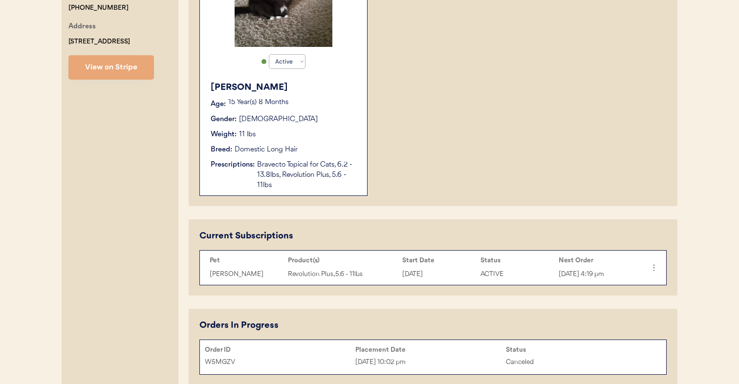
scroll to position [279, 0]
click at [335, 158] on div "[PERSON_NAME] Age: [DEMOGRAPHIC_DATA] Year(s) 8 Months Gender: [DEMOGRAPHIC_DAT…" at bounding box center [283, 135] width 157 height 119
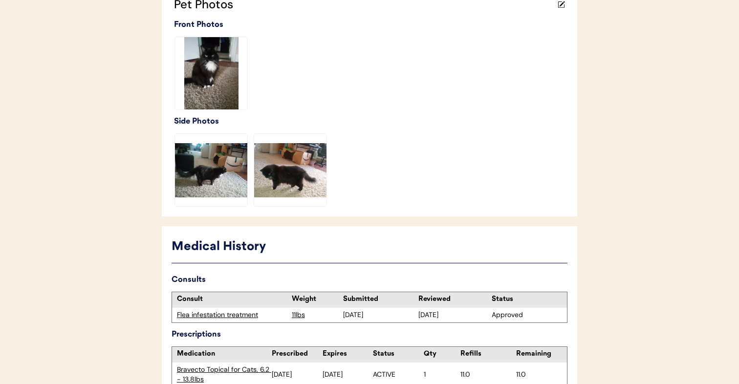
scroll to position [428, 0]
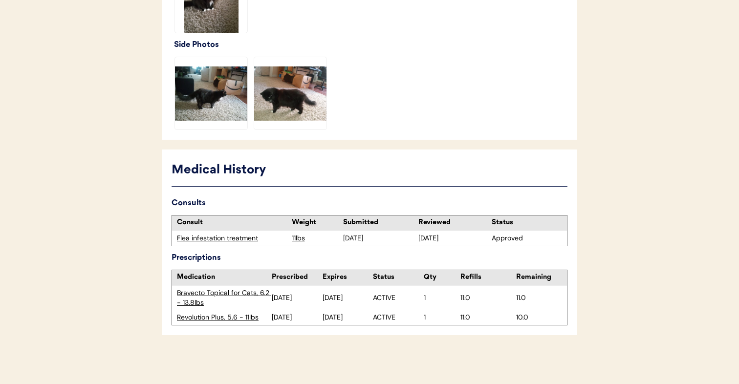
click at [245, 241] on div "Flea infestation treatment" at bounding box center [232, 238] width 110 height 10
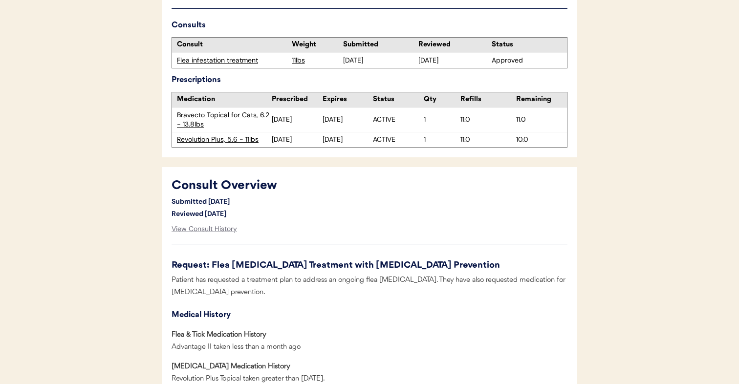
scroll to position [380, 0]
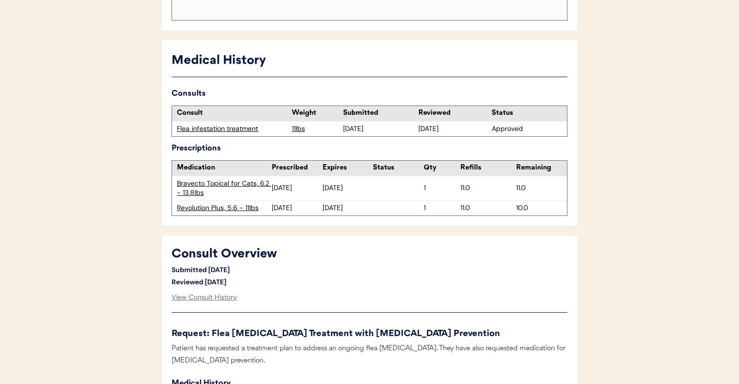
scroll to position [288, 0]
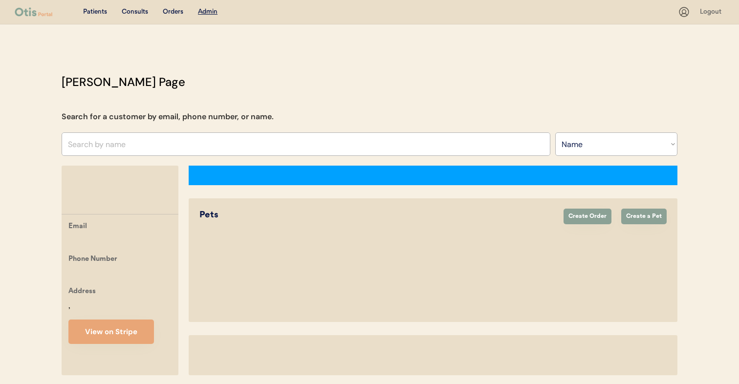
select select ""Name""
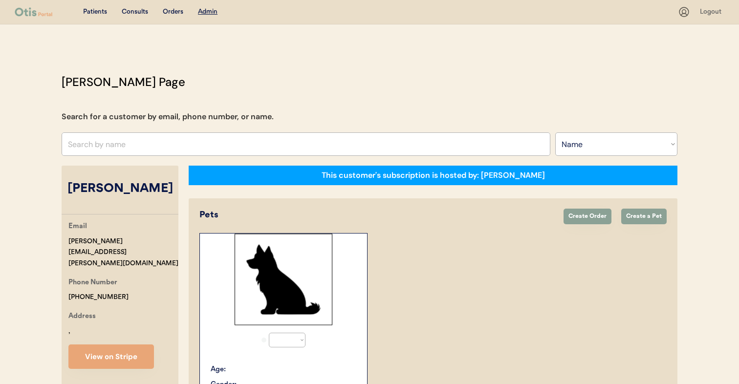
select select "true"
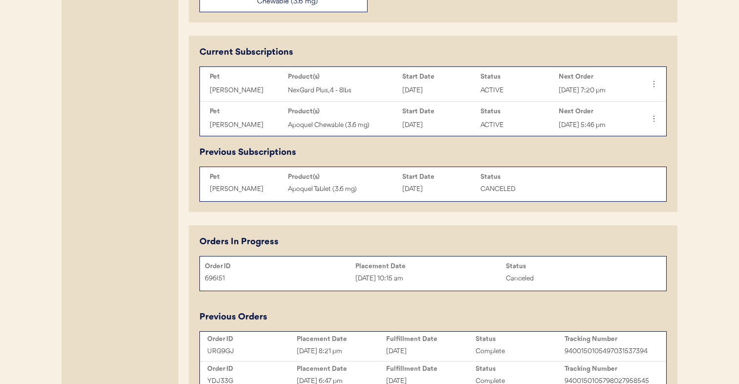
scroll to position [368, 0]
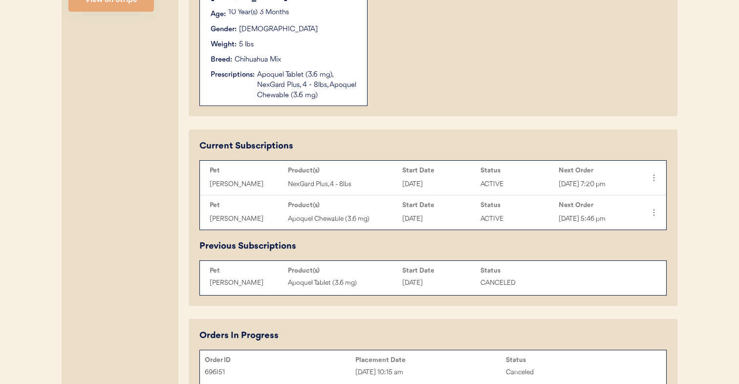
click at [340, 93] on div "Apoquel Tablet (3.6 mg), NexGard Plus, 4 - 8lbs, Apoquel Chewable (3.6 mg)" at bounding box center [307, 85] width 100 height 31
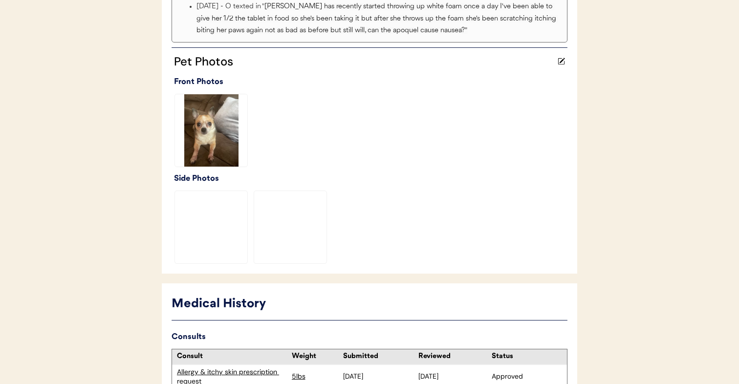
scroll to position [611, 0]
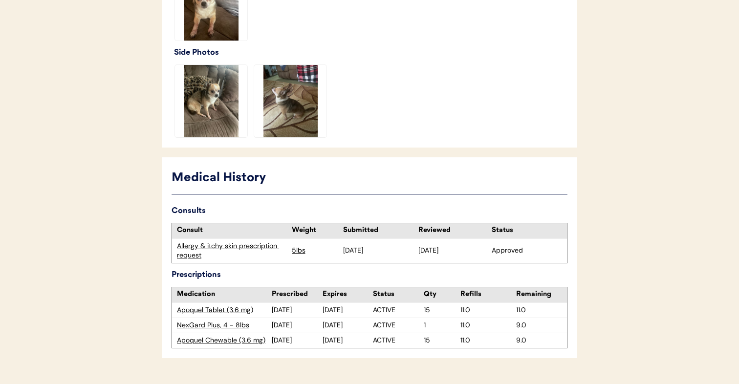
click at [233, 241] on div "Allergy & itchy skin prescription request" at bounding box center [232, 250] width 110 height 19
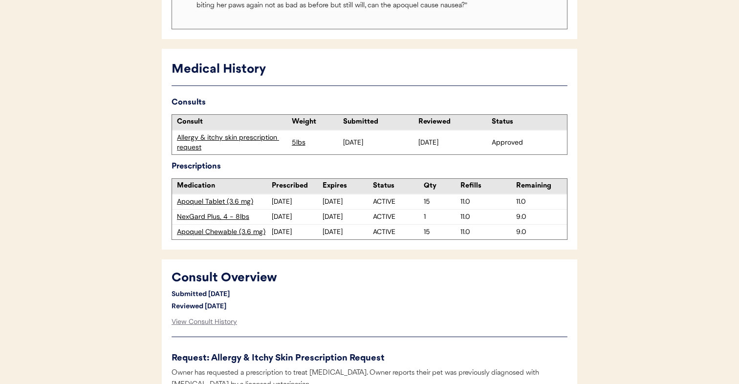
scroll to position [521, 0]
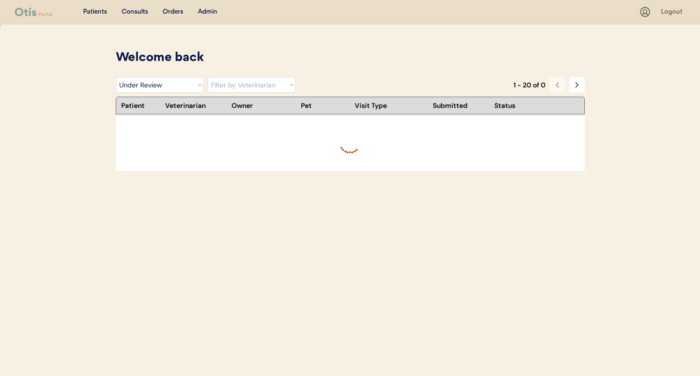
select select ""under_review""
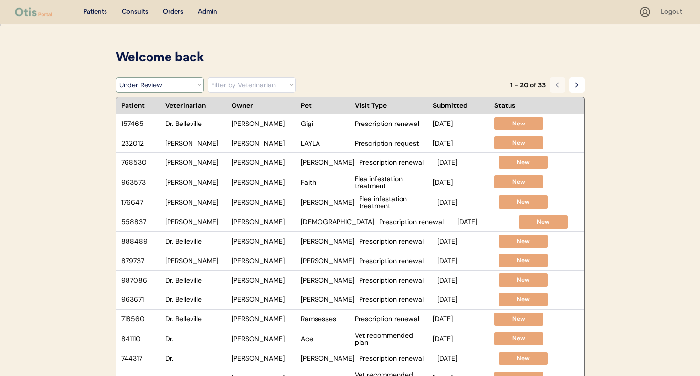
click at [221, 88] on select "Filter by Veterinarian [PERSON_NAME], DVM [PERSON_NAME], DVM [PERSON_NAME], DVM…" at bounding box center [252, 85] width 88 height 16
select select ""dr__scott_perry__dvm""
click at [208, 77] on select "Filter by Veterinarian [PERSON_NAME], DVM [PERSON_NAME], DVM [PERSON_NAME], DVM…" at bounding box center [252, 85] width 88 height 16
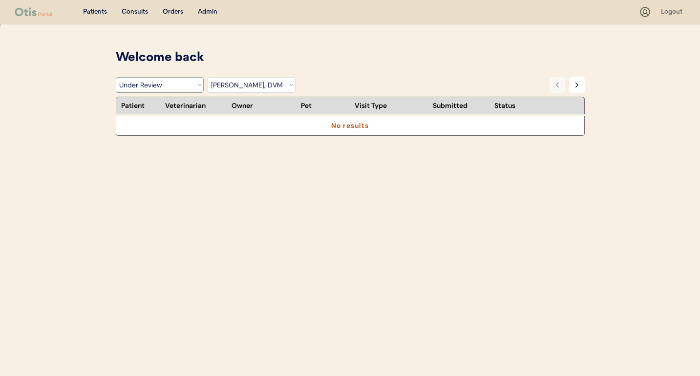
click at [184, 84] on select "Filter by Status Pending Photos Under Review Pending Video Call Video Call Sche…" at bounding box center [160, 85] width 88 height 16
select select ""video_call_scheduled""
click at [116, 77] on select "Filter by Status Pending Photos Under Review Pending Video Call Video Call Sche…" at bounding box center [160, 85] width 88 height 16
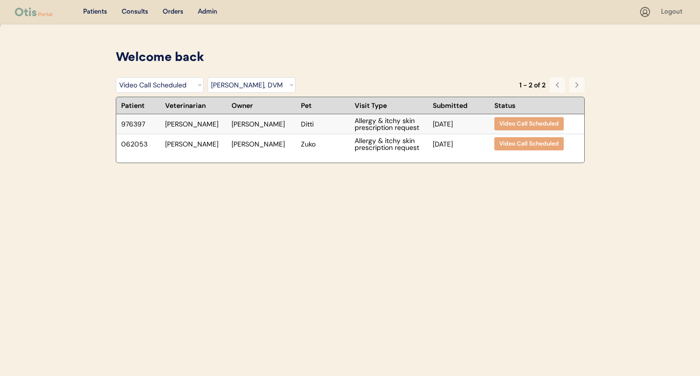
click at [214, 125] on div "[PERSON_NAME]" at bounding box center [196, 124] width 62 height 7
click at [184, 91] on select "Filter by Status Pending Photos Under Review Pending Video Call Video Call Sche…" at bounding box center [160, 85] width 88 height 16
click at [233, 85] on select "Filter by Veterinarian [PERSON_NAME], DVM [PERSON_NAME], DVM [PERSON_NAME], DVM…" at bounding box center [252, 85] width 88 height 16
select select ""BLANK_1427118194589""
click at [208, 77] on select "Filter by Veterinarian [PERSON_NAME], DVM [PERSON_NAME], DVM [PERSON_NAME], DVM…" at bounding box center [252, 85] width 88 height 16
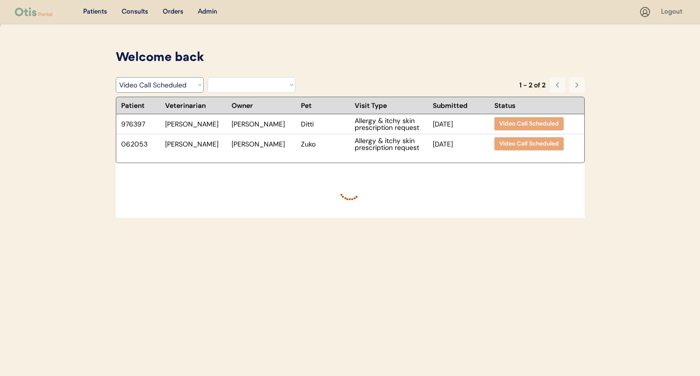
click at [189, 83] on select "Filter by Status Pending Photos Under Review Pending Video Call Video Call Sche…" at bounding box center [160, 85] width 88 height 16
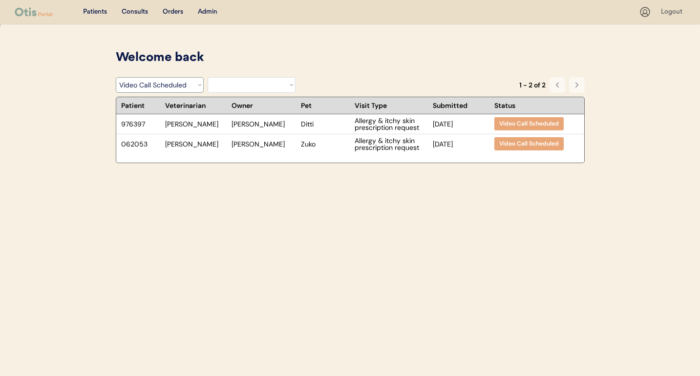
select select ""under_review""
click at [116, 77] on select "Filter by Status Pending Photos Under Review Pending Video Call Video Call Sche…" at bounding box center [160, 85] width 88 height 16
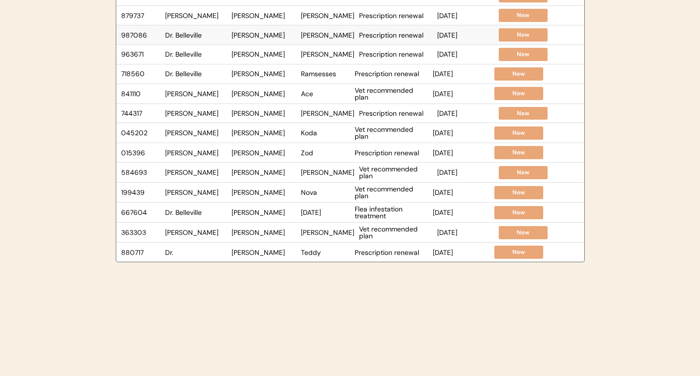
scroll to position [285, 0]
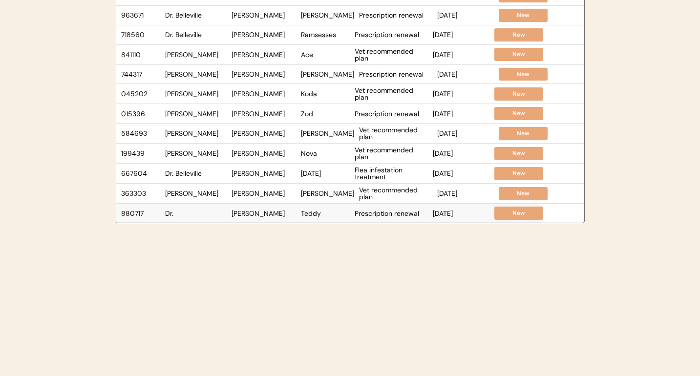
click at [204, 212] on div "Dr." at bounding box center [196, 213] width 62 height 7
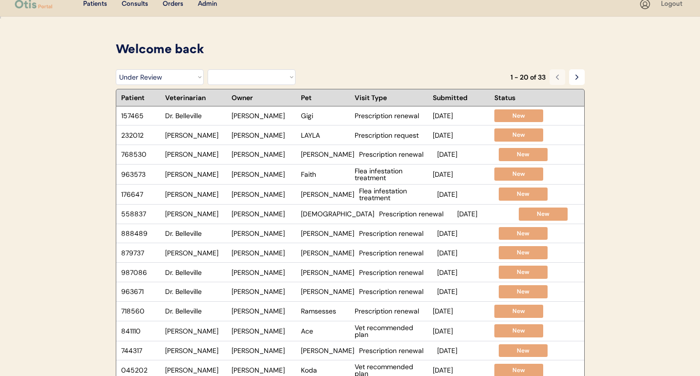
scroll to position [0, 0]
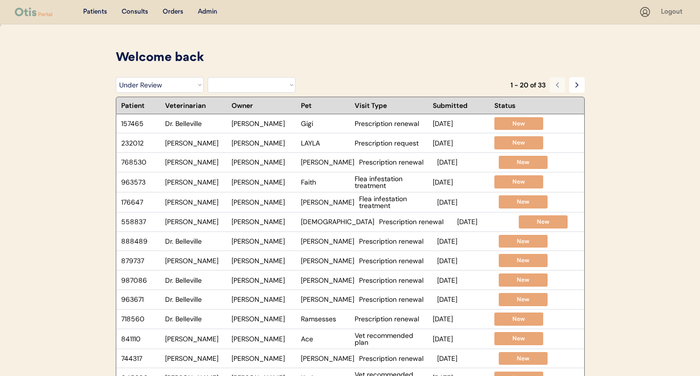
click at [224, 76] on div "Welcome back You have 0 consults pending review. Filter by Status Pending Photo…" at bounding box center [350, 355] width 488 height 612
click at [226, 83] on select "Filter by Veterinarian [PERSON_NAME], DVM [PERSON_NAME], DVM [PERSON_NAME], DVM…" at bounding box center [252, 85] width 88 height 16
select select ""dr__scott_perry__dvm""
click at [208, 77] on select "Filter by Veterinarian Dr. Erin Belleville, DVM Dr. Scott Perry, DVM Dr. Jamie …" at bounding box center [252, 85] width 88 height 16
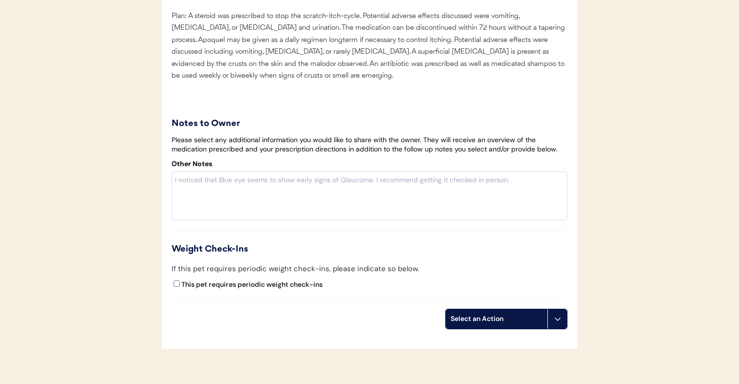
scroll to position [1871, 0]
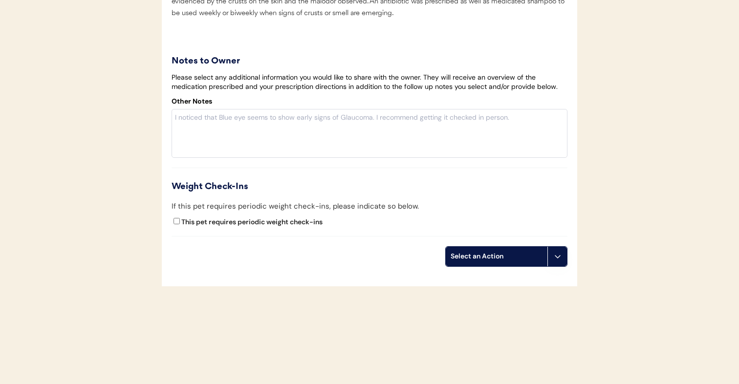
click at [561, 263] on button at bounding box center [557, 257] width 20 height 20
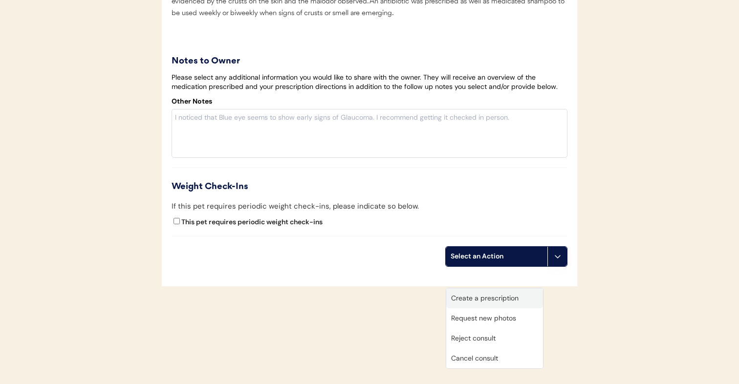
click at [528, 288] on div "Create a prescription" at bounding box center [494, 298] width 97 height 20
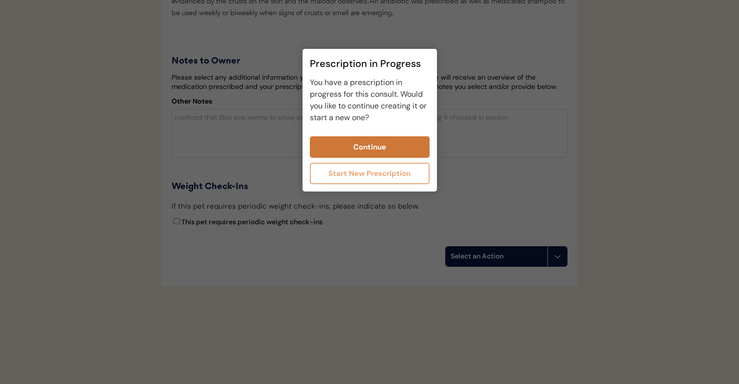
click at [401, 150] on button "Continue" at bounding box center [370, 146] width 120 height 21
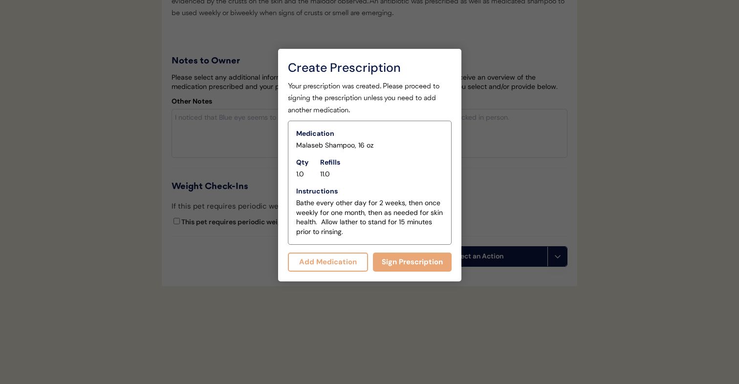
click at [493, 193] on div at bounding box center [369, 192] width 739 height 384
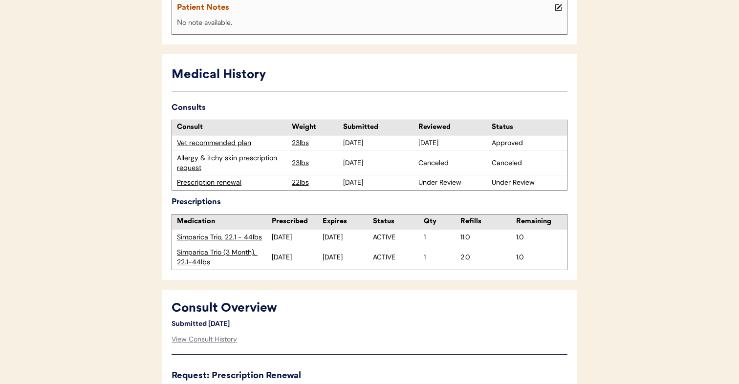
scroll to position [214, 0]
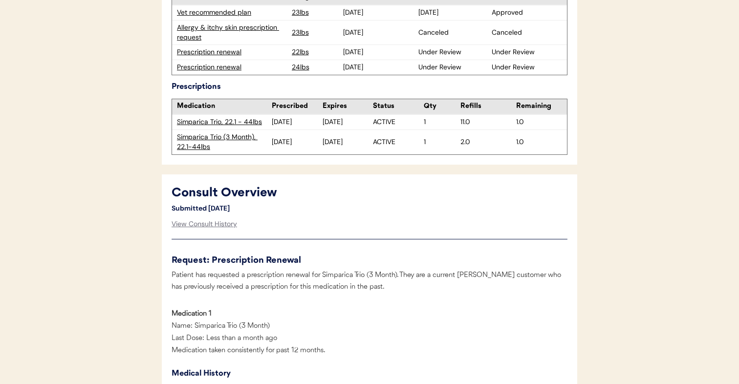
scroll to position [344, 0]
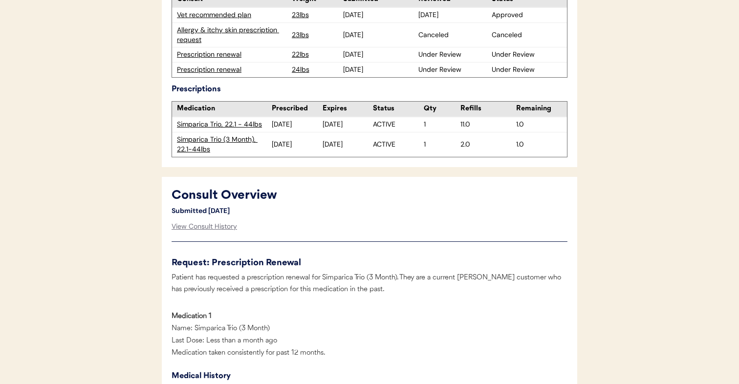
click at [233, 70] on div "Prescription renewal" at bounding box center [232, 70] width 110 height 10
click at [232, 62] on div "Prescription renewal" at bounding box center [232, 54] width 120 height 15
click at [232, 58] on div "Prescription renewal" at bounding box center [232, 55] width 110 height 10
click at [231, 70] on div "Prescription renewal" at bounding box center [232, 70] width 110 height 10
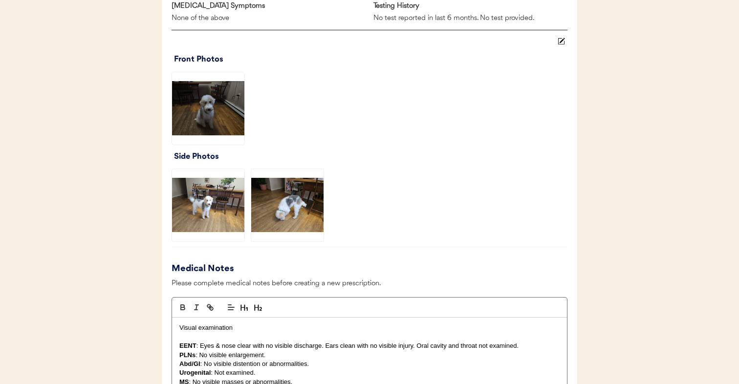
scroll to position [779, 0]
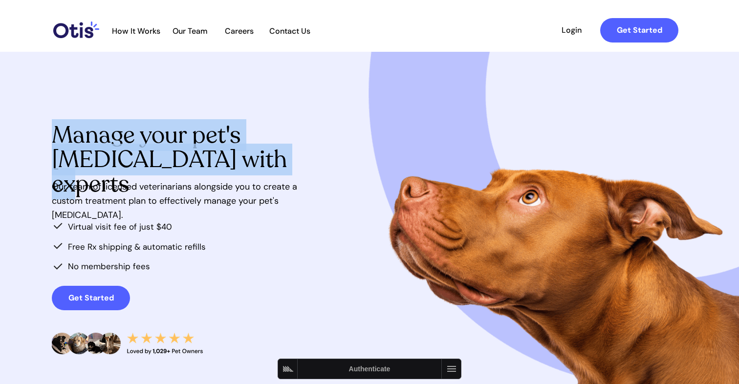
drag, startPoint x: 57, startPoint y: 137, endPoint x: 267, endPoint y: 162, distance: 211.1
click at [267, 162] on span "Manage your pet's [MEDICAL_DATA] with experts" at bounding box center [169, 159] width 235 height 81
copy span "Manage your pet's [MEDICAL_DATA] with experts"
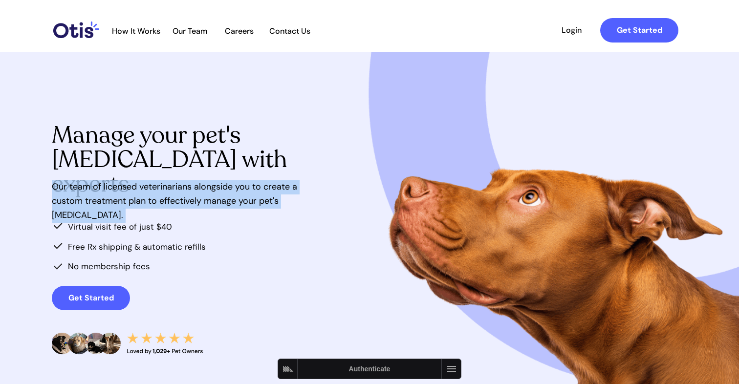
drag, startPoint x: 52, startPoint y: 185, endPoint x: 334, endPoint y: 190, distance: 281.9
copy div "Our team of licensed veterinarians alongside you to create a custom treatment p…"
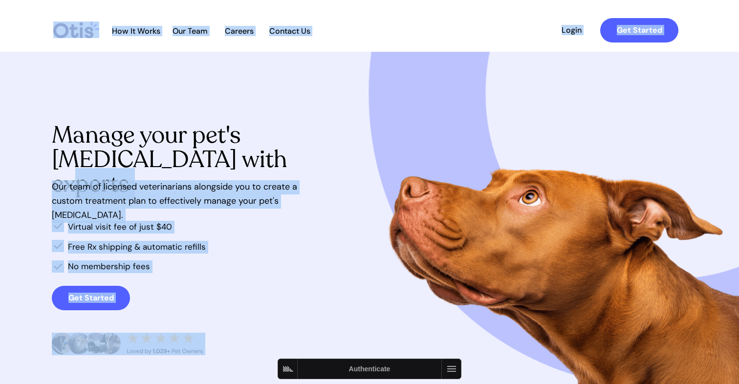
drag, startPoint x: 276, startPoint y: 167, endPoint x: 47, endPoint y: 139, distance: 230.8
copy div "Get Started Text Us: hello@otisforpets.com 41 Union Square W New York, NY 10003…"
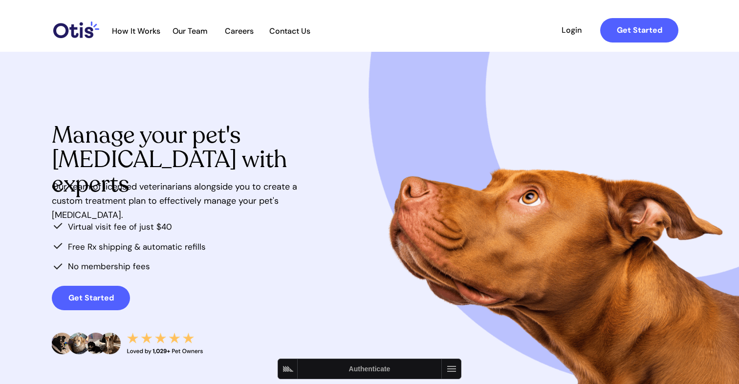
click at [65, 138] on span "Manage your pet's allergies with experts" at bounding box center [169, 159] width 235 height 81
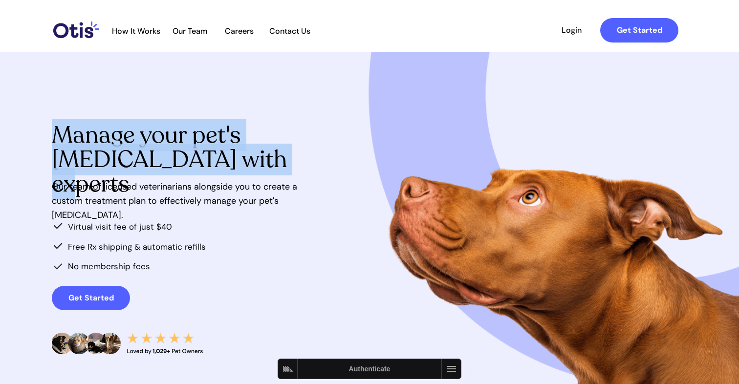
drag, startPoint x: 59, startPoint y: 135, endPoint x: 267, endPoint y: 157, distance: 209.3
click at [267, 157] on span "Manage your pet's allergies with experts" at bounding box center [169, 159] width 235 height 81
copy span "Manage your pet's allergies with experts"
click at [153, 27] on span "How It Works" at bounding box center [136, 30] width 58 height 9
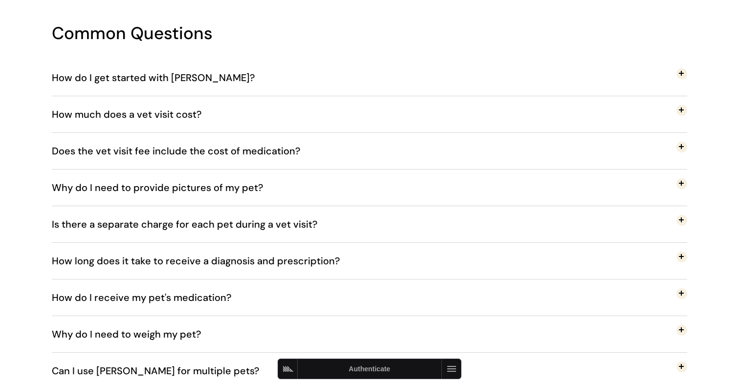
scroll to position [1678, 0]
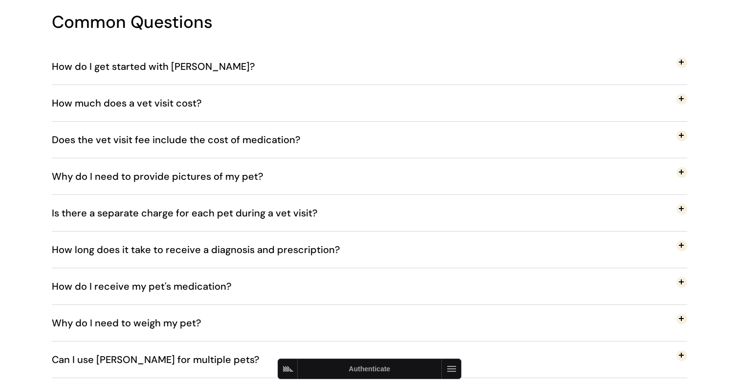
click at [162, 111] on span "How much does a vet visit cost?" at bounding box center [134, 103] width 165 height 32
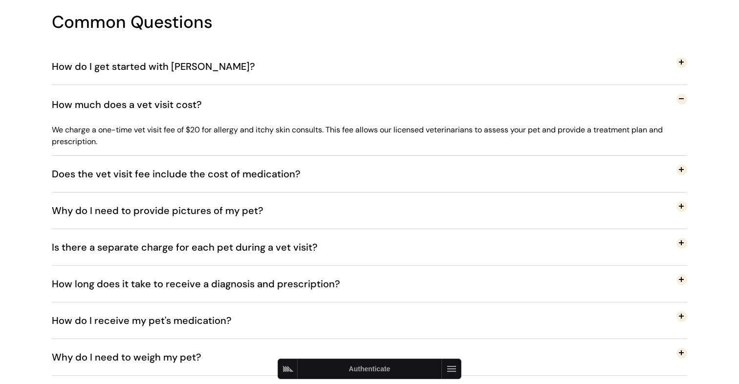
click at [162, 111] on span "How much does a vet visit cost?" at bounding box center [134, 104] width 165 height 32
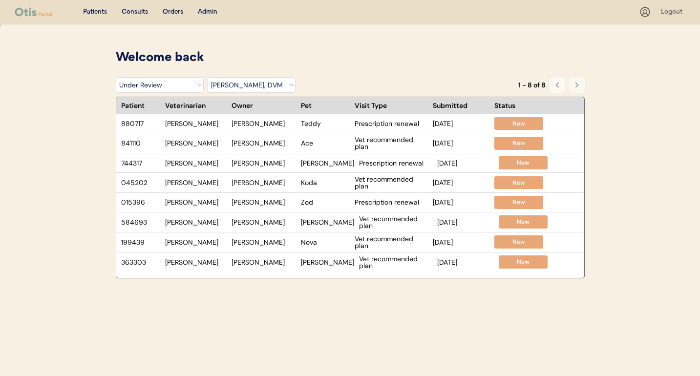
select select ""under_review""
select select ""dr__scott_perry__dvm""
click at [201, 17] on div "Patients Consults Orders Admin" at bounding box center [327, 12] width 624 height 12
click at [206, 14] on div "Admin" at bounding box center [208, 12] width 20 height 10
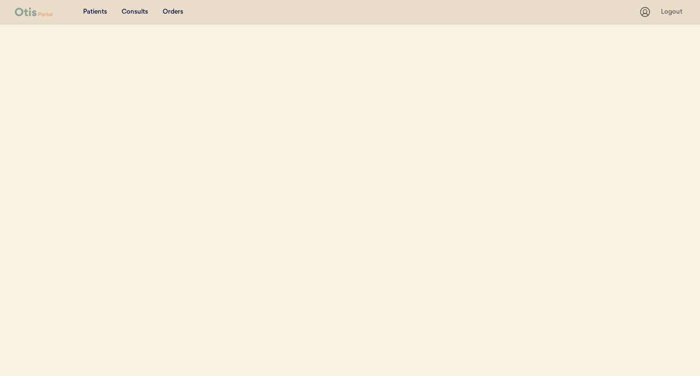
select select ""Name""
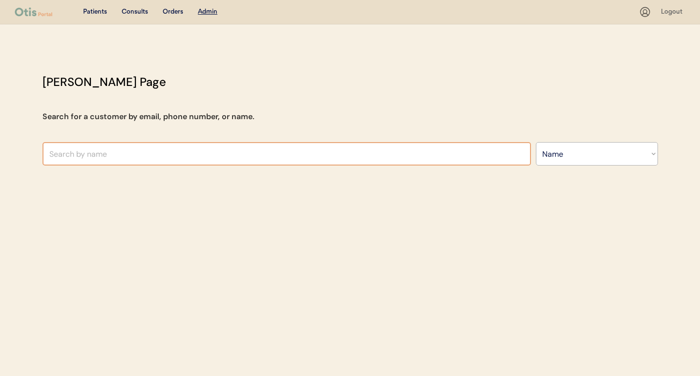
click at [197, 163] on input "text" at bounding box center [286, 153] width 488 height 23
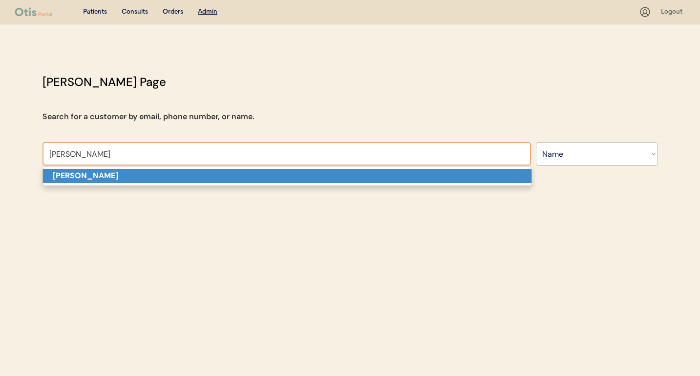
click at [191, 178] on p "[PERSON_NAME]" at bounding box center [287, 176] width 488 height 14
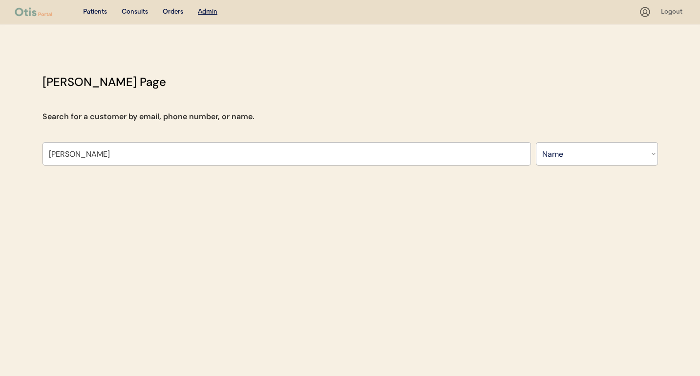
type input "[PERSON_NAME]"
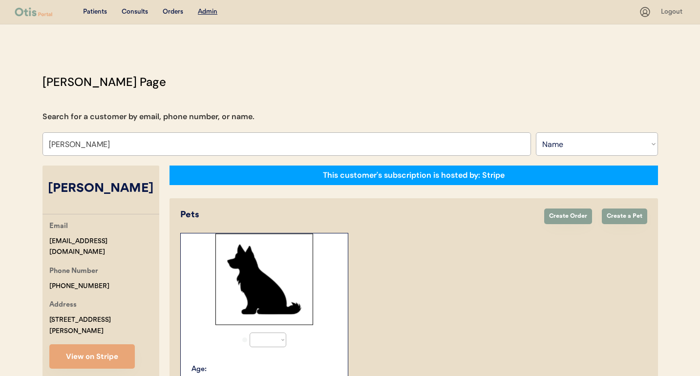
select select "true"
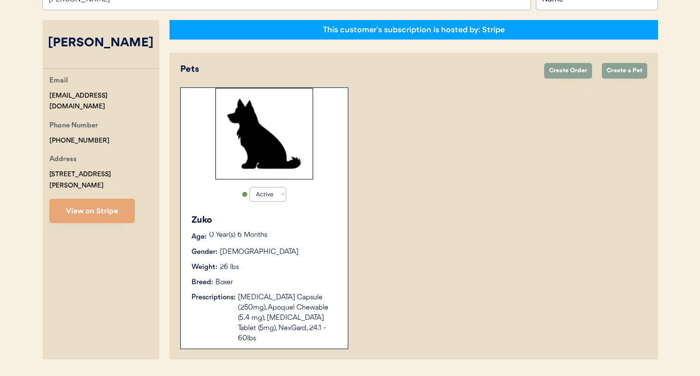
scroll to position [164, 0]
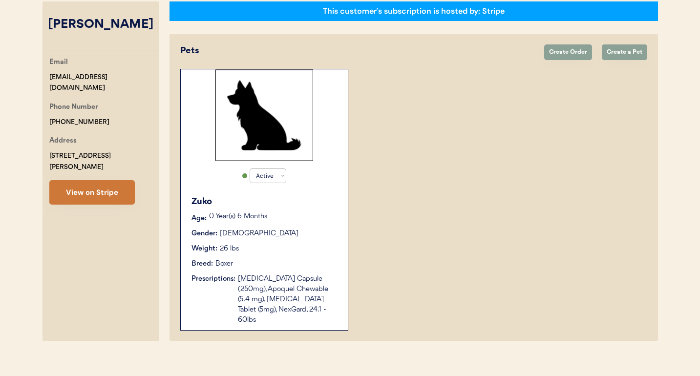
type input "[PERSON_NAME]"
click at [95, 180] on button "View on Stripe" at bounding box center [91, 192] width 85 height 24
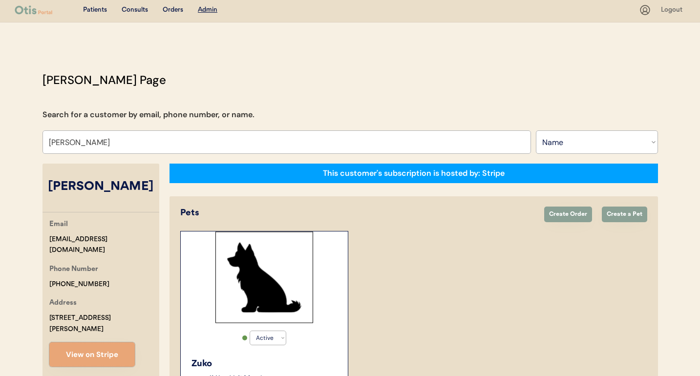
scroll to position [0, 0]
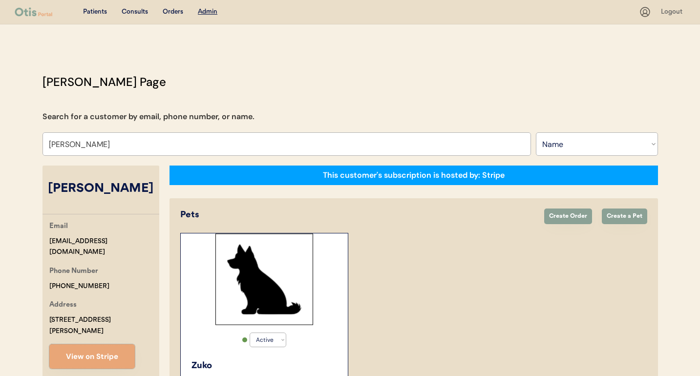
click at [167, 8] on div "Orders" at bounding box center [173, 12] width 21 height 10
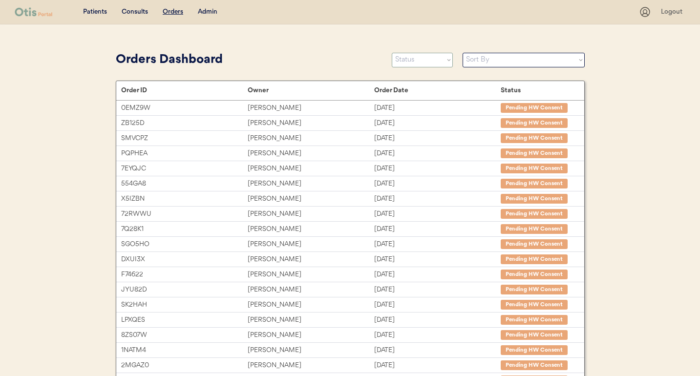
click at [430, 59] on select "Status On Hold New In Progress Complete Pending HW Consent Canceled" at bounding box center [422, 60] width 61 height 15
click at [392, 53] on select "Status On Hold New In Progress Complete Pending HW Consent Canceled" at bounding box center [422, 60] width 61 height 15
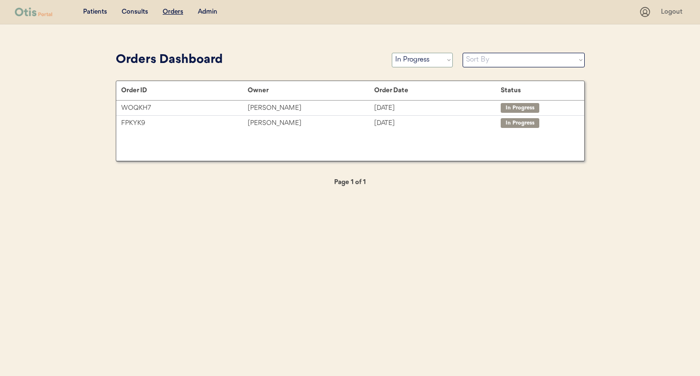
click at [438, 60] on select "Status On Hold New In Progress Complete Pending HW Consent Canceled" at bounding box center [422, 60] width 61 height 15
click at [392, 53] on select "Status On Hold New In Progress Complete Pending HW Consent Canceled" at bounding box center [422, 60] width 61 height 15
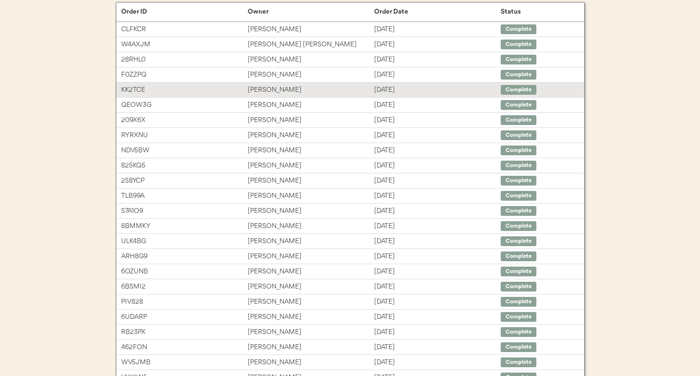
scroll to position [159, 0]
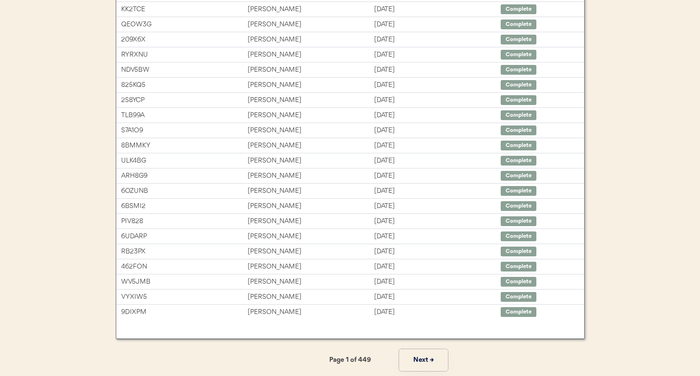
click at [422, 354] on button "Next →" at bounding box center [423, 360] width 49 height 22
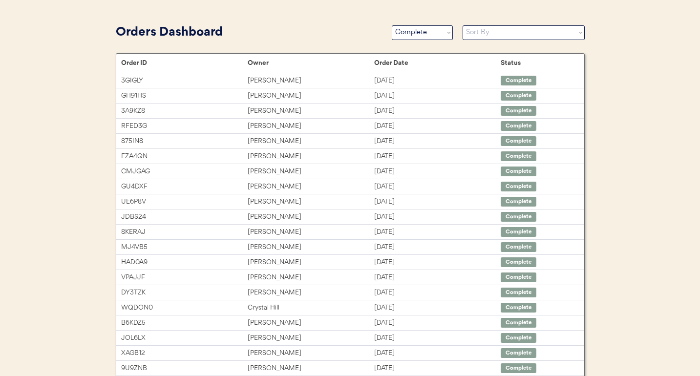
scroll to position [26, 0]
click at [442, 37] on select "Status On Hold New In Progress Complete Pending HW Consent Canceled" at bounding box center [422, 33] width 61 height 15
click at [392, 26] on select "Status On Hold New In Progress Complete Pending HW Consent Canceled" at bounding box center [422, 33] width 61 height 15
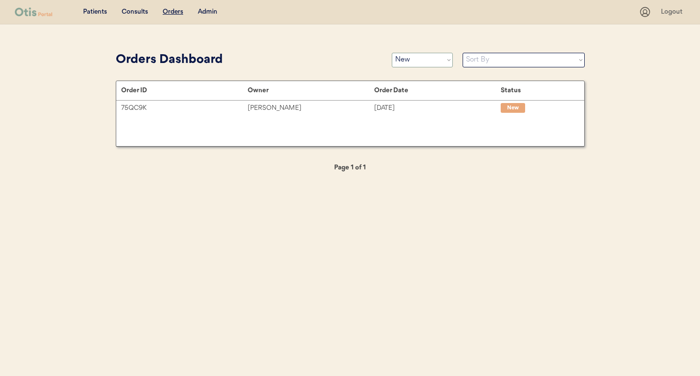
click at [424, 61] on select "Status On Hold New In Progress Complete Pending HW Consent Canceled" at bounding box center [422, 60] width 61 height 15
select select ""on_hold""
click at [392, 53] on select "Status On Hold New In Progress Complete Pending HW Consent Canceled" at bounding box center [422, 60] width 61 height 15
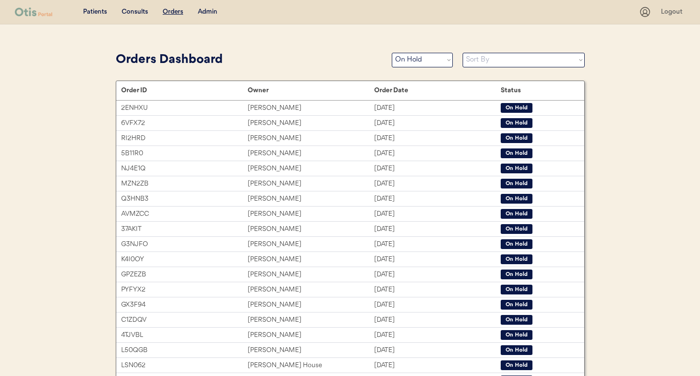
click at [205, 7] on div "Admin" at bounding box center [208, 12] width 20 height 10
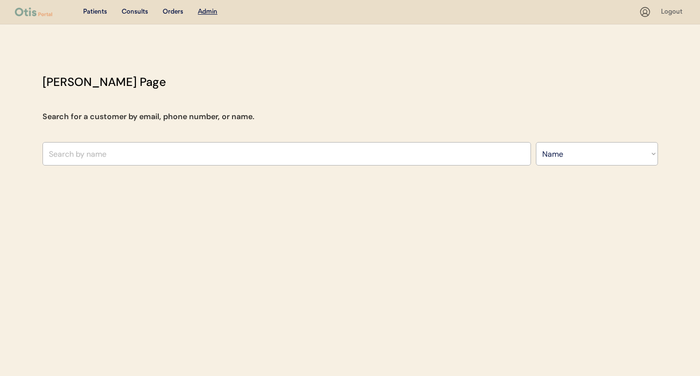
select select ""Name""
click at [223, 153] on input "text" at bounding box center [286, 153] width 488 height 23
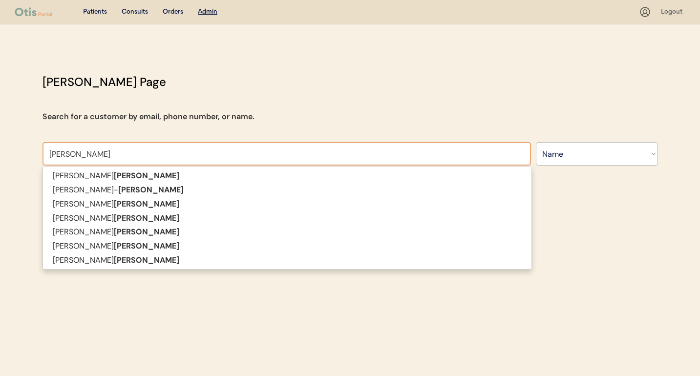
type input "[PERSON_NAME]"
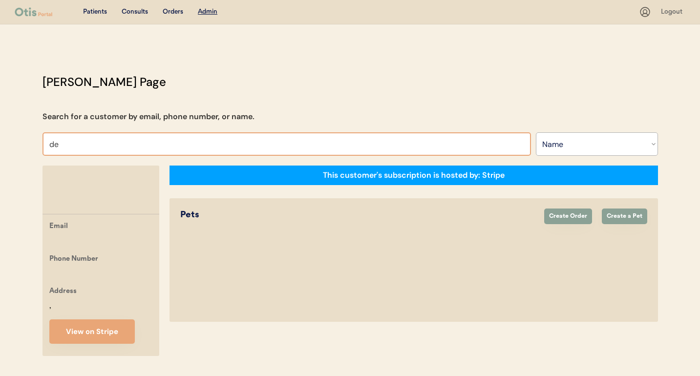
type input "denel"
type input "[PERSON_NAME]"
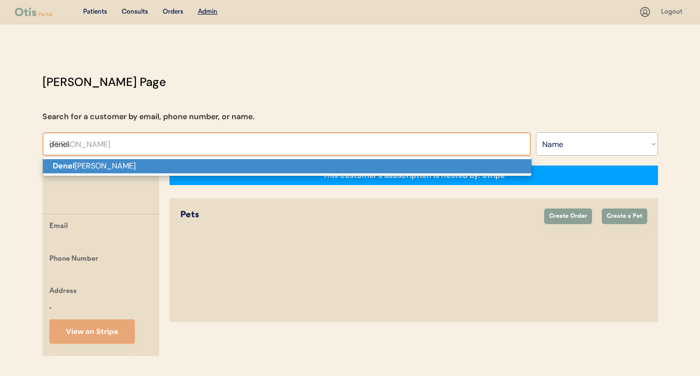
click at [370, 167] on p "[PERSON_NAME]" at bounding box center [287, 166] width 488 height 14
type input "[PERSON_NAME]"
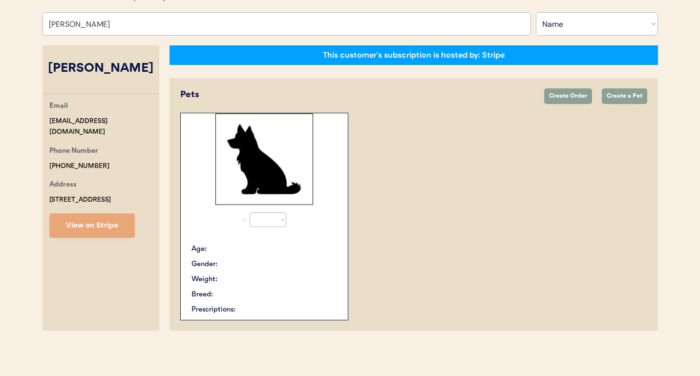
select select "true"
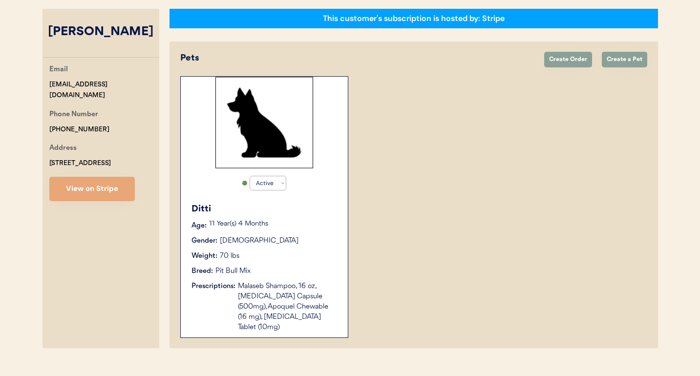
scroll to position [164, 0]
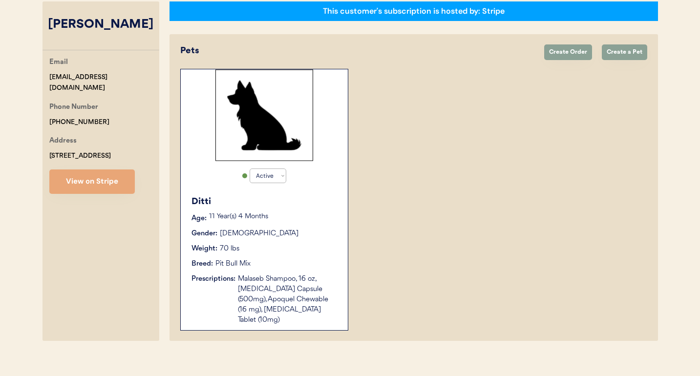
type input "[PERSON_NAME]"
click at [290, 219] on p "11 Year(s) 4 Months" at bounding box center [273, 216] width 129 height 7
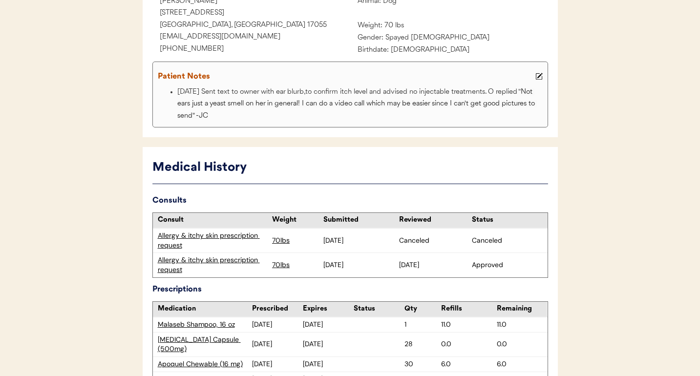
scroll to position [222, 0]
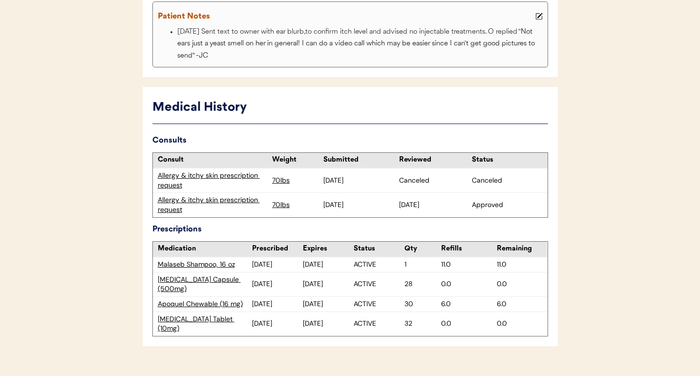
click at [231, 201] on div "Allergy & itchy skin prescription request" at bounding box center [213, 204] width 110 height 19
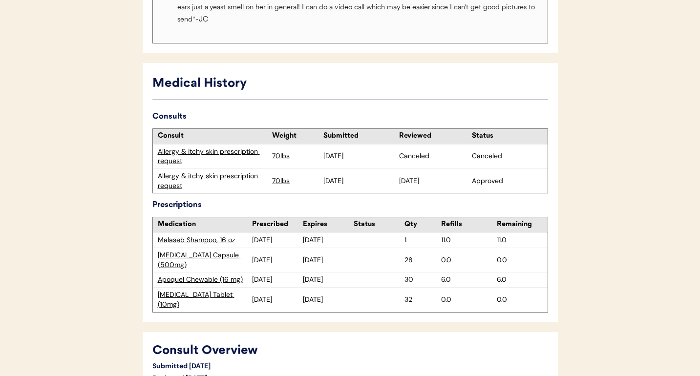
scroll to position [262, 0]
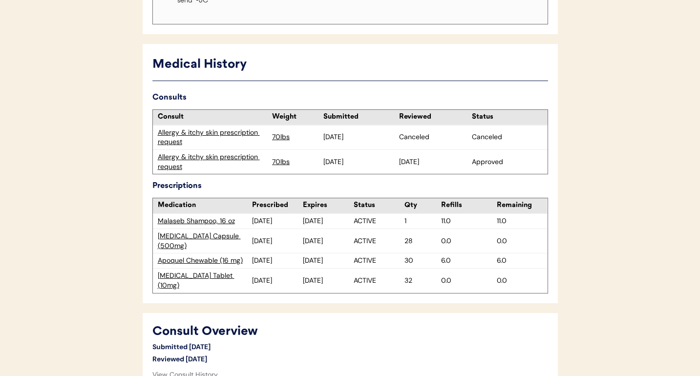
click at [215, 212] on div "Medication" at bounding box center [203, 205] width 100 height 15
click at [215, 218] on div "Malaseb Shampoo, 16 oz" at bounding box center [205, 221] width 95 height 10
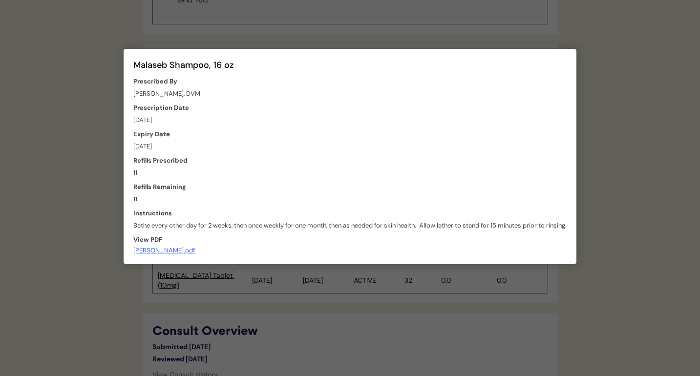
click at [195, 247] on div "[PERSON_NAME].pdf" at bounding box center [164, 250] width 62 height 7
click at [326, 323] on div at bounding box center [350, 188] width 700 height 376
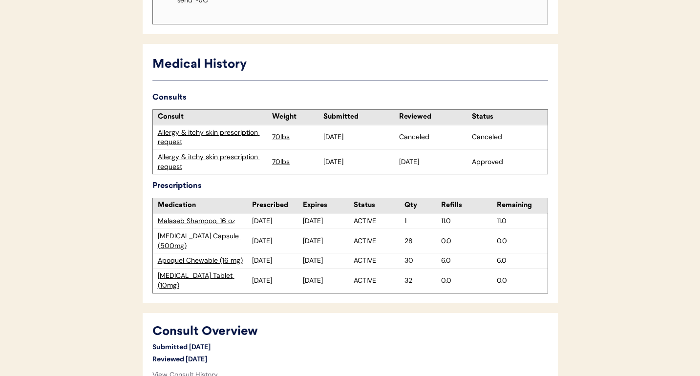
scroll to position [0, 0]
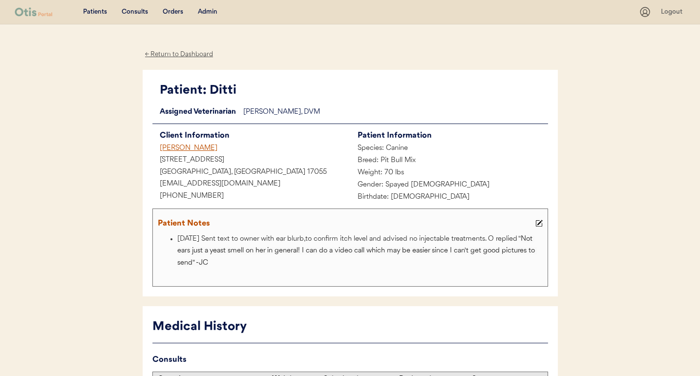
click at [192, 148] on div "Denelle Smith" at bounding box center [251, 149] width 198 height 12
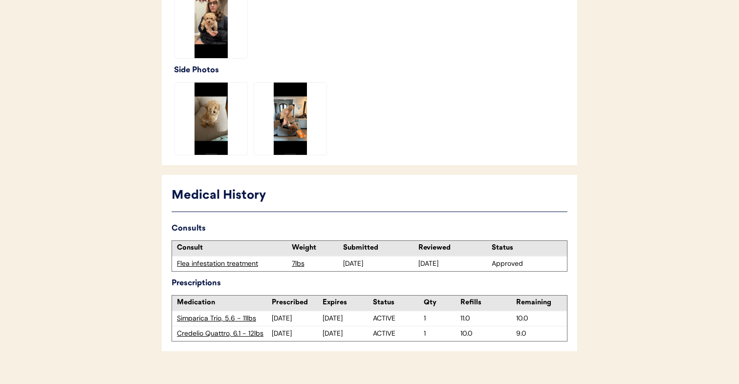
scroll to position [418, 0]
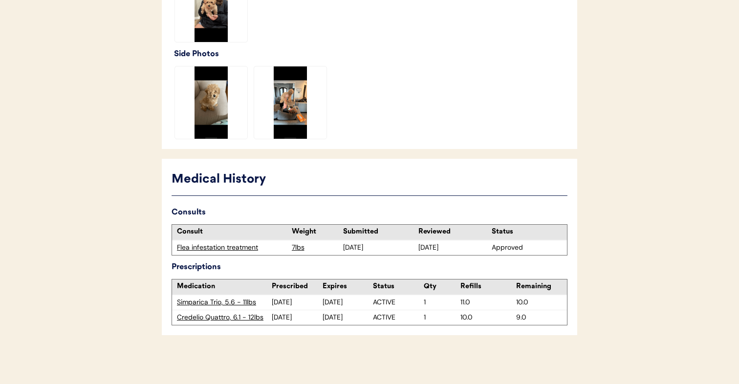
click at [222, 246] on div "Flea infestation treatment" at bounding box center [232, 248] width 110 height 10
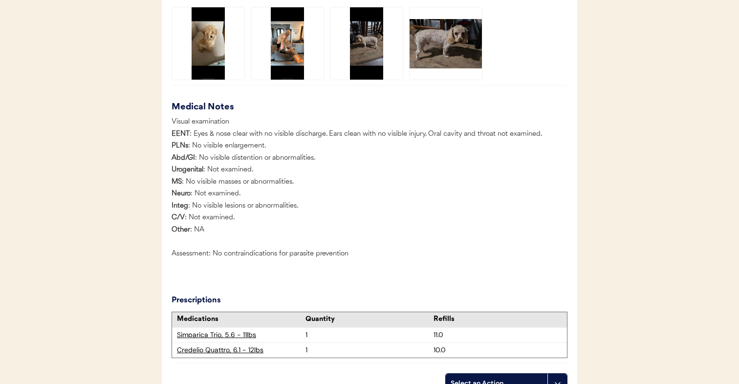
scroll to position [1166, 0]
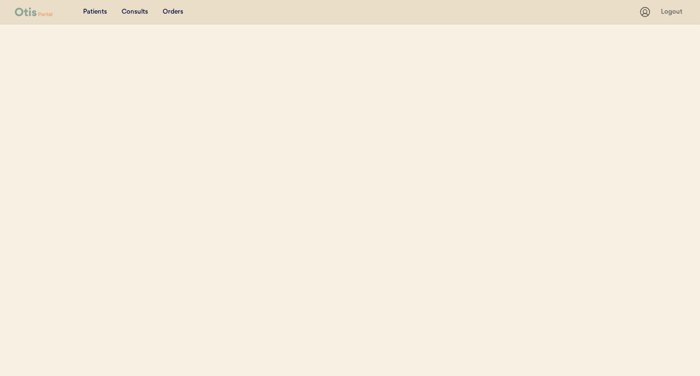
select select ""Name""
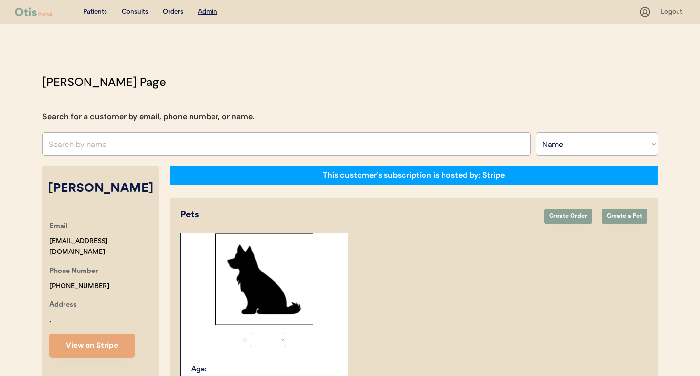
select select "true"
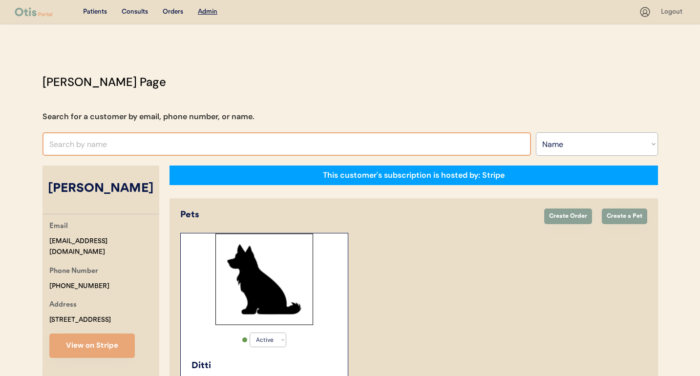
click at [310, 145] on input "text" at bounding box center [286, 143] width 488 height 23
type input "tameka youn"
type input "tameka young"
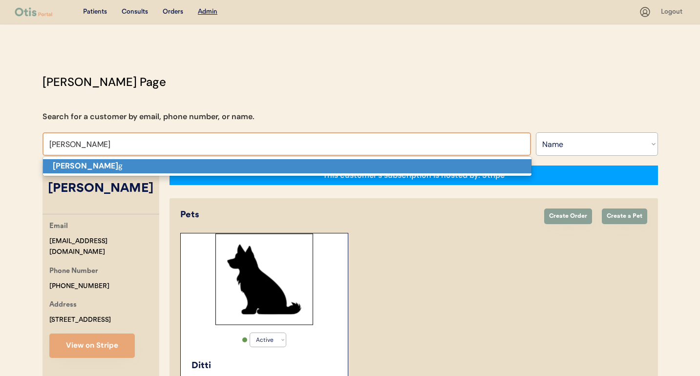
click at [299, 167] on p "Tameka Youn g" at bounding box center [287, 166] width 488 height 14
type input "[PERSON_NAME]"
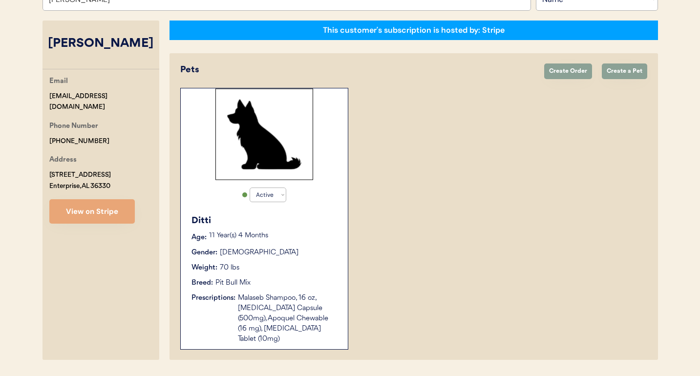
select select "true"
select select "false"
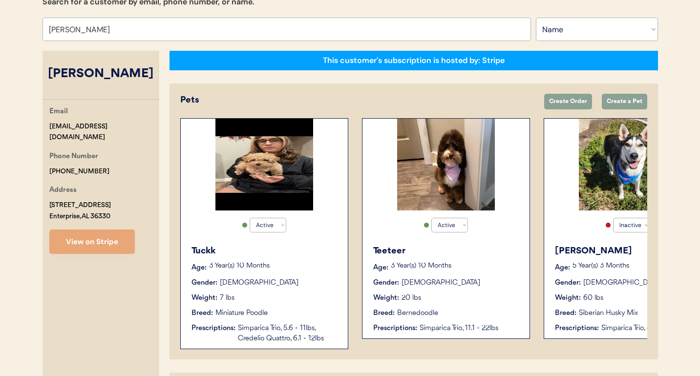
scroll to position [109, 0]
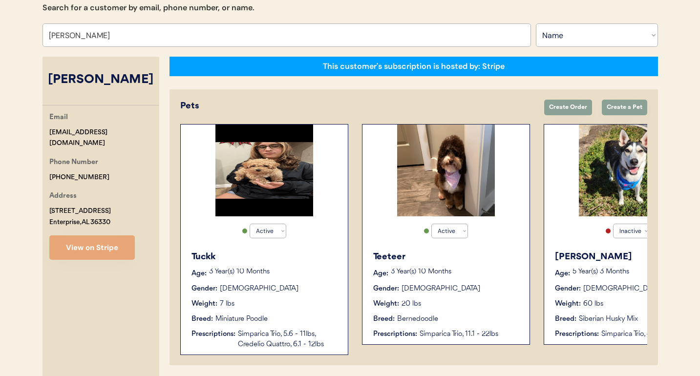
type input "[PERSON_NAME]"
drag, startPoint x: 118, startPoint y: 132, endPoint x: 41, endPoint y: 132, distance: 76.7
click at [41, 132] on div "Otis Admin Page Search for a customer by email, phone number, or name. Tameka Y…" at bounding box center [350, 257] width 635 height 587
copy div "[EMAIL_ADDRESS][DOMAIN_NAME]"
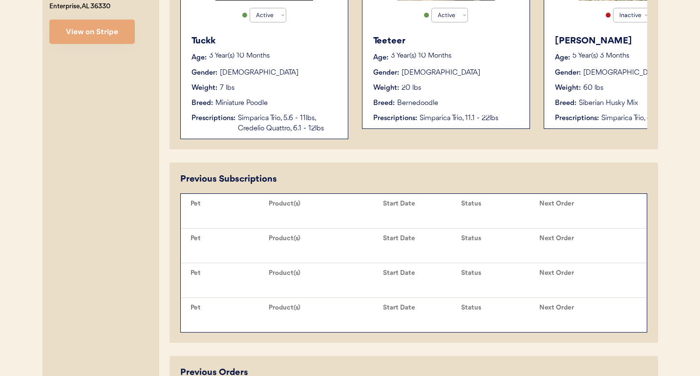
scroll to position [332, 0]
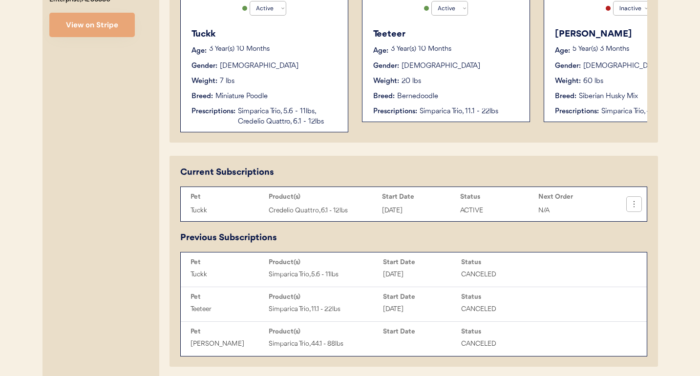
click at [636, 205] on icon at bounding box center [634, 204] width 10 height 10
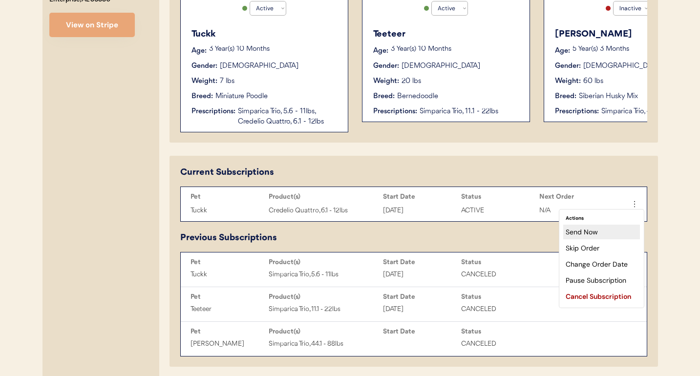
click at [614, 233] on div "Send Now" at bounding box center [601, 232] width 77 height 15
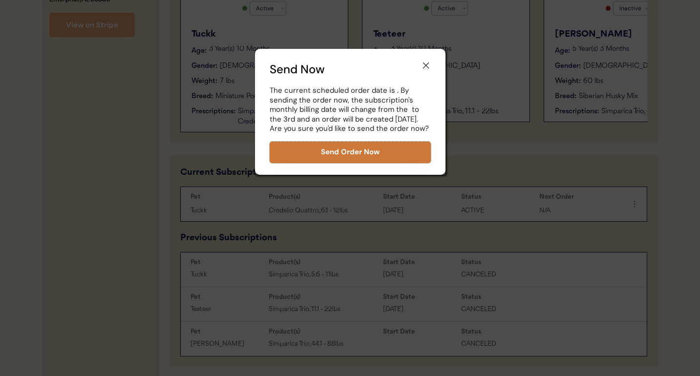
click at [398, 149] on button "Send Order Now" at bounding box center [350, 152] width 161 height 21
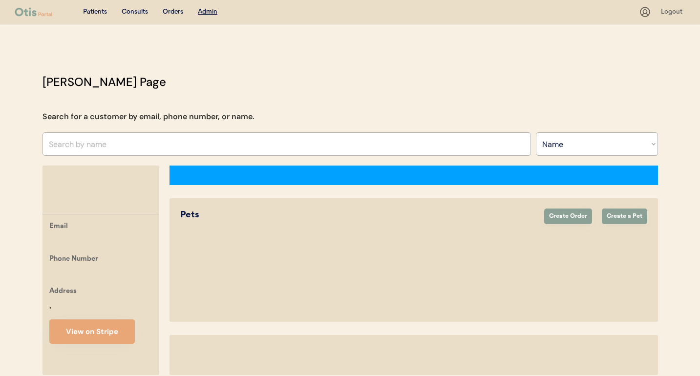
select select ""Name""
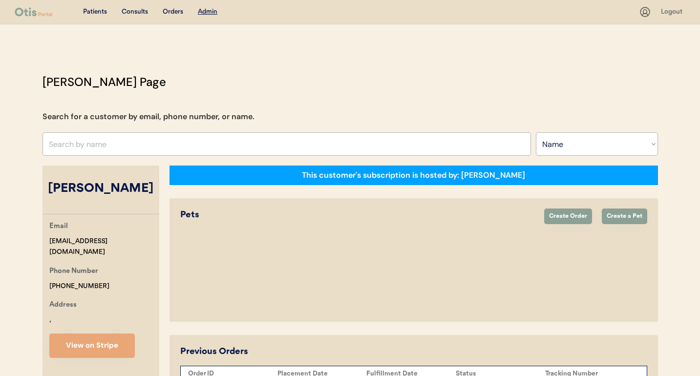
select select "true"
select select "false"
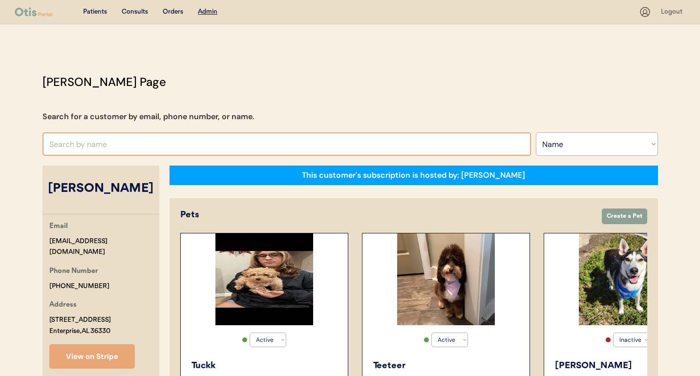
click at [229, 141] on input "text" at bounding box center [286, 143] width 488 height 23
type input "denelle"
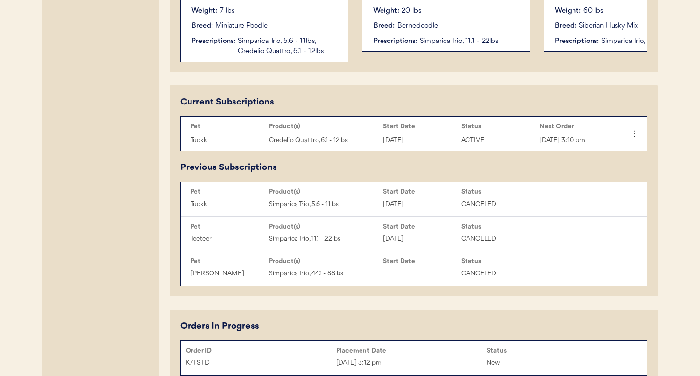
scroll to position [624, 0]
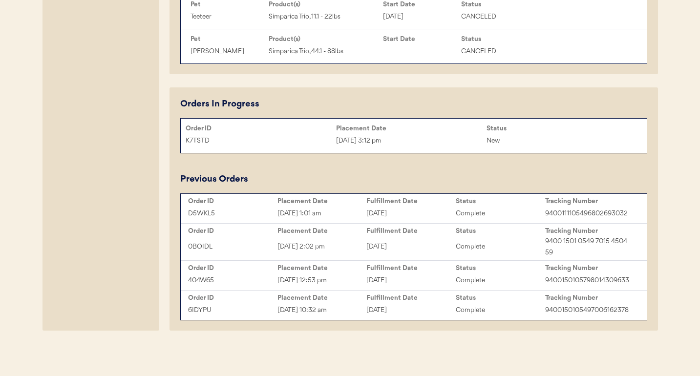
type input "denelle Smith"
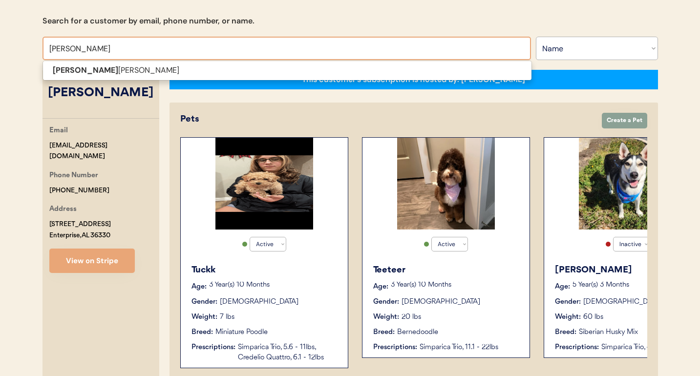
scroll to position [0, 0]
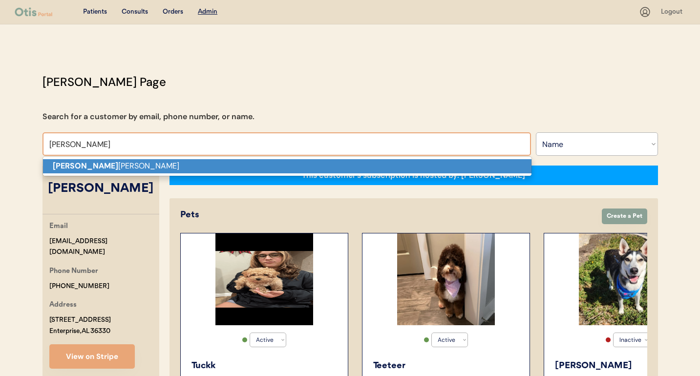
click at [214, 168] on p "Denelle Smith" at bounding box center [287, 166] width 488 height 14
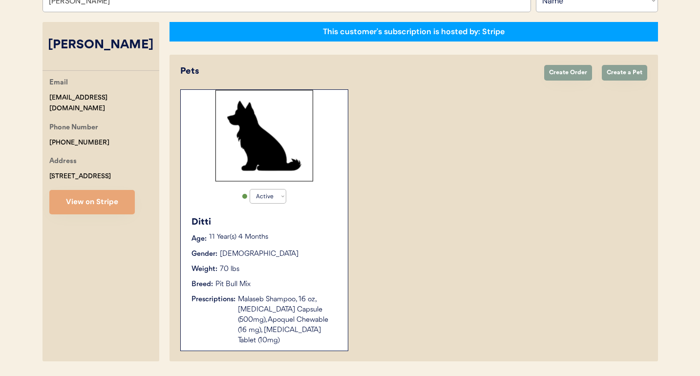
scroll to position [164, 0]
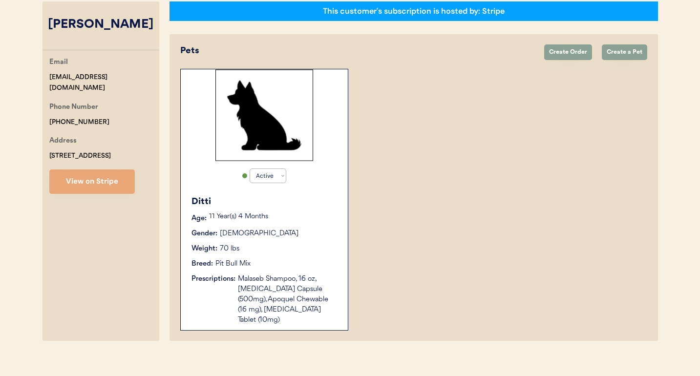
type input "[PERSON_NAME]"
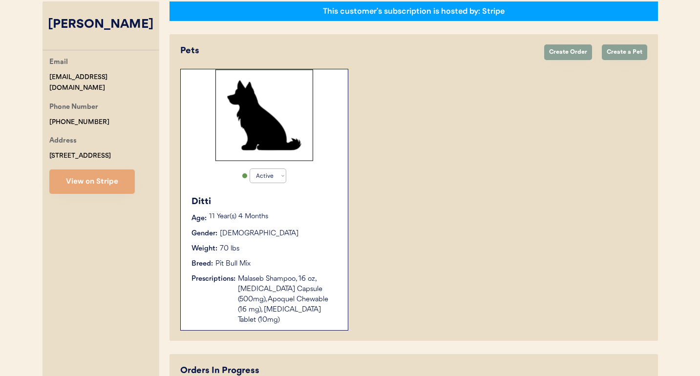
scroll to position [254, 0]
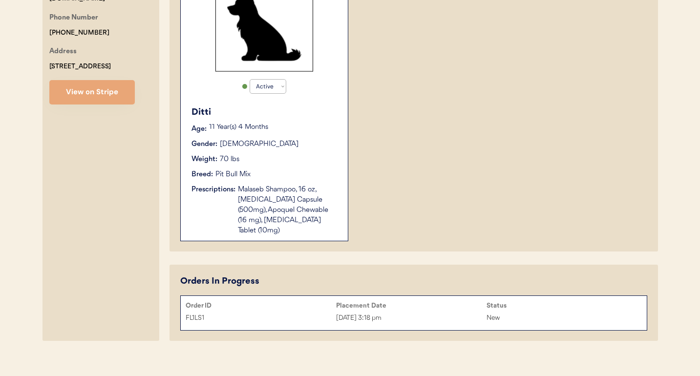
click at [307, 313] on div "FL1LS1" at bounding box center [261, 318] width 150 height 11
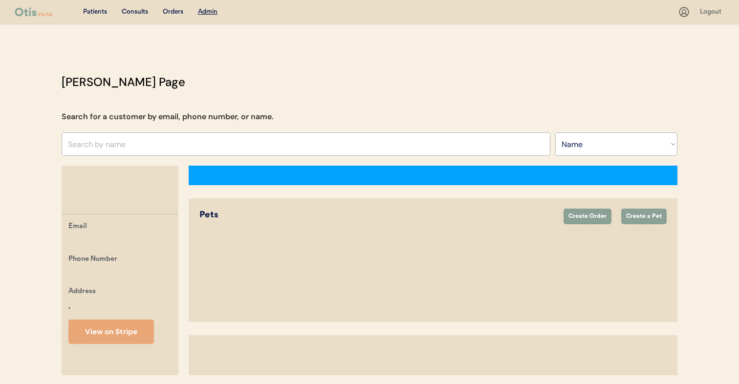
select select ""Name""
select select "true"
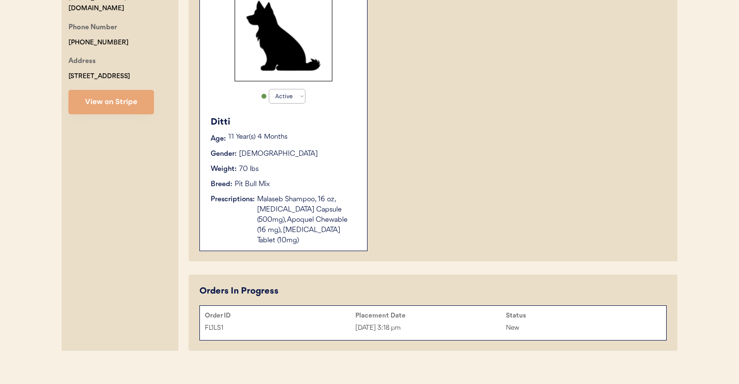
scroll to position [246, 0]
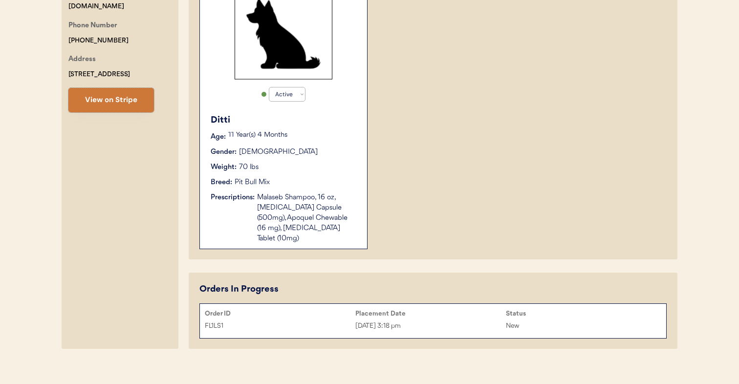
click at [133, 98] on button "View on Stripe" at bounding box center [110, 100] width 85 height 24
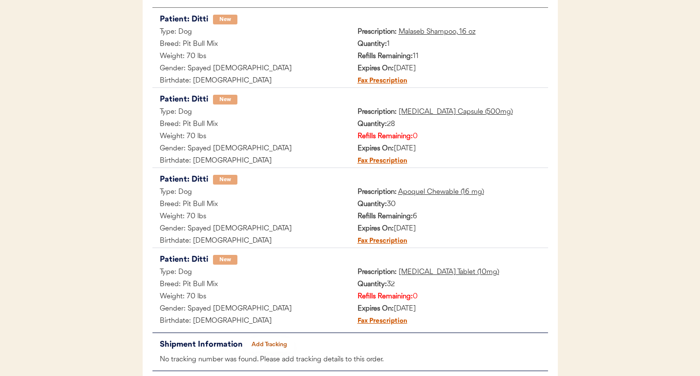
scroll to position [195, 0]
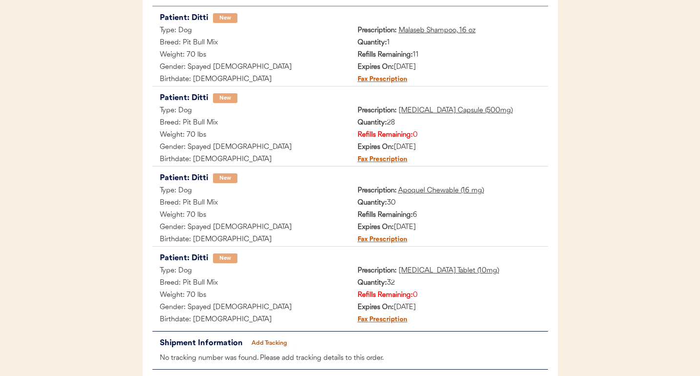
click at [427, 270] on u "[MEDICAL_DATA] Tablet (10mg)" at bounding box center [449, 270] width 101 height 7
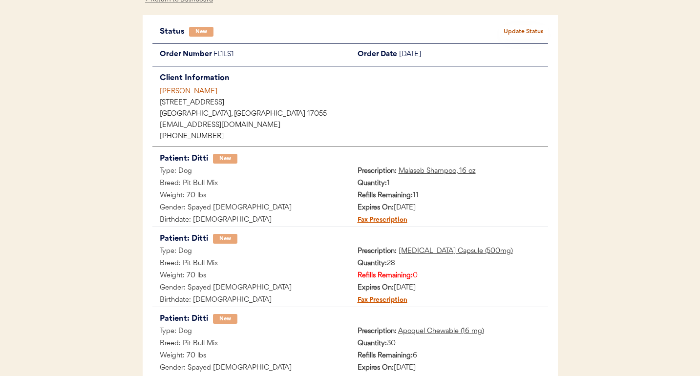
scroll to position [0, 0]
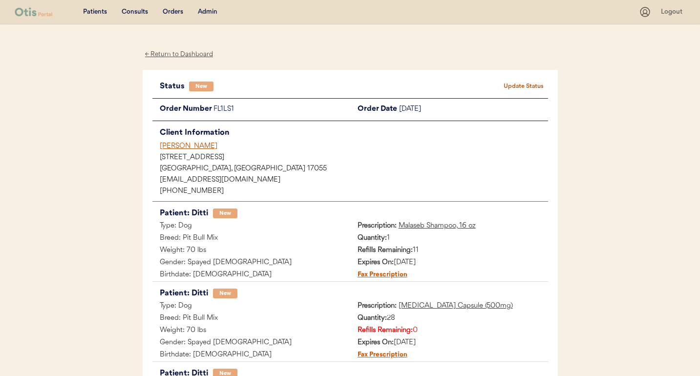
click at [191, 146] on div "Denelle Smith" at bounding box center [354, 146] width 388 height 10
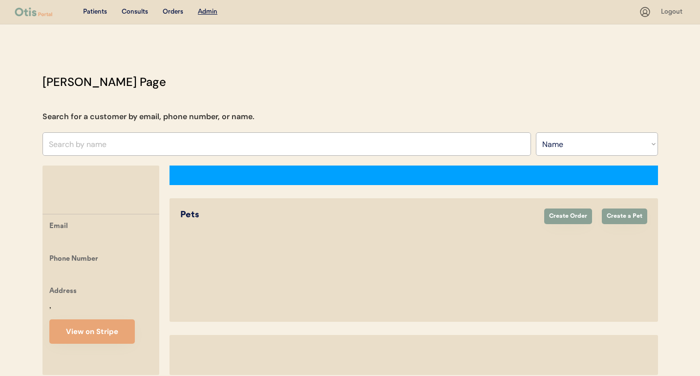
select select ""Name""
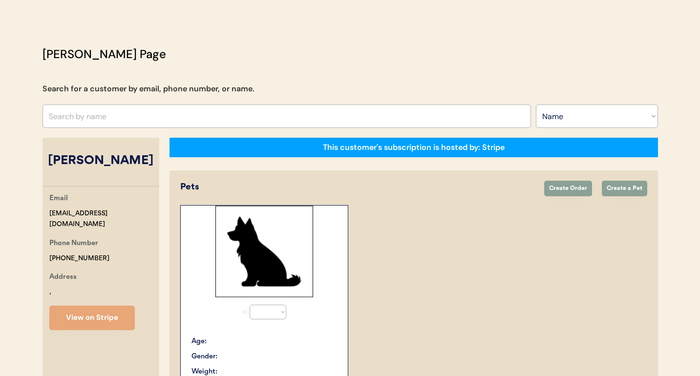
select select "true"
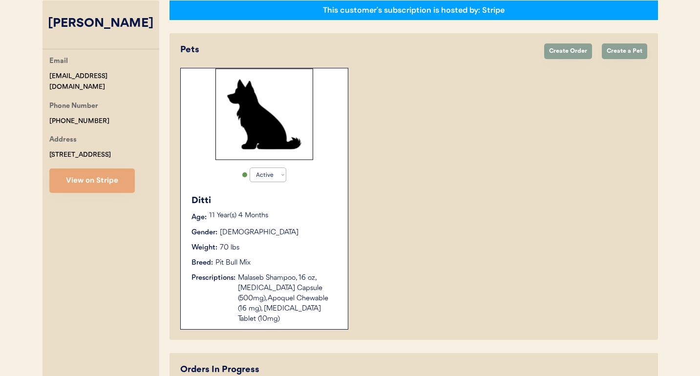
scroll to position [170, 0]
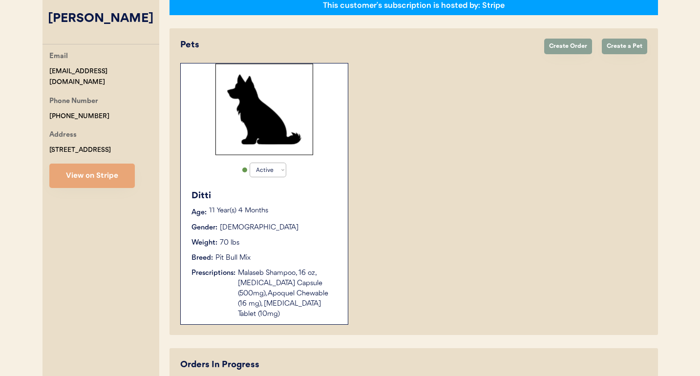
click at [249, 235] on div "Ditti Age: [DEMOGRAPHIC_DATA] Year(s) 4 Months Gender: [DEMOGRAPHIC_DATA] Weigh…" at bounding box center [264, 255] width 157 height 140
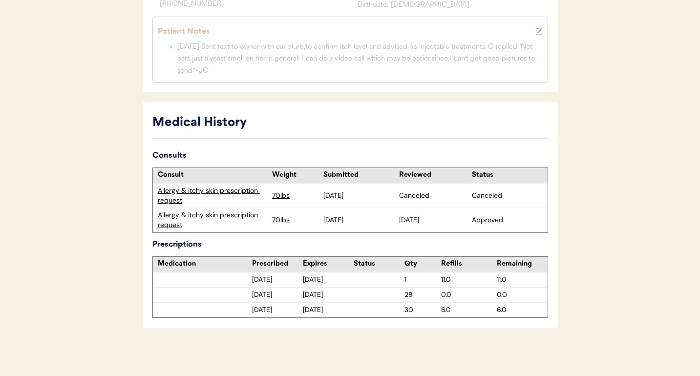
scroll to position [222, 0]
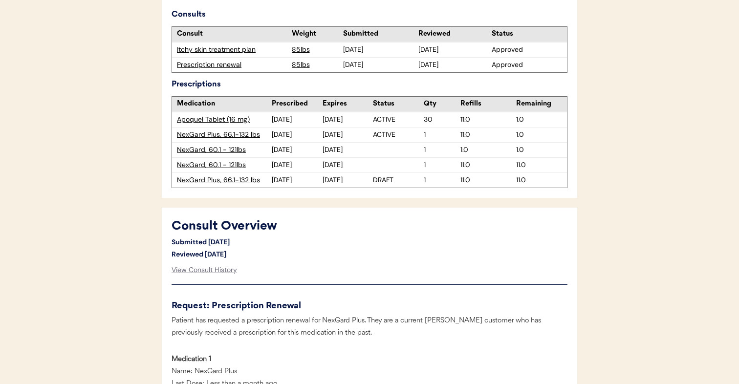
scroll to position [280, 0]
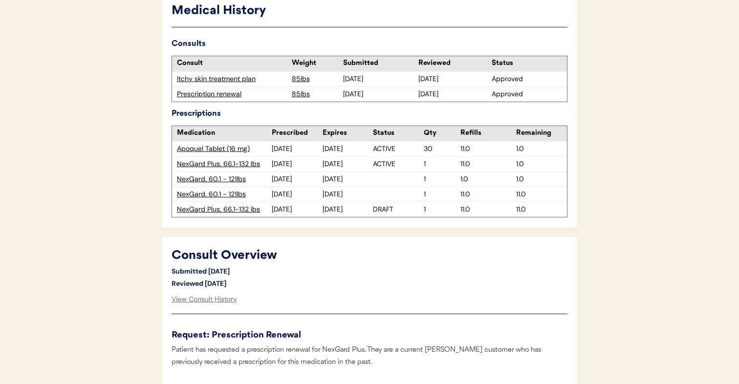
click at [256, 210] on div "NexGard Plus, 66.1-132 lbs" at bounding box center [224, 210] width 95 height 10
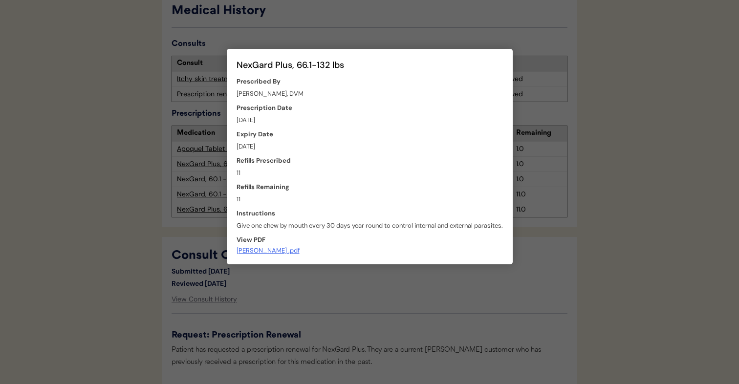
click at [269, 249] on div "[PERSON_NAME] .pdf" at bounding box center [267, 250] width 63 height 7
click at [356, 280] on div at bounding box center [369, 192] width 739 height 384
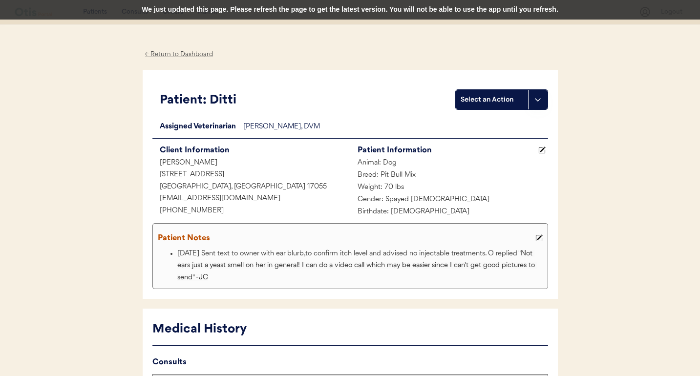
click at [178, 52] on div "← Return to Dashboard" at bounding box center [179, 54] width 73 height 11
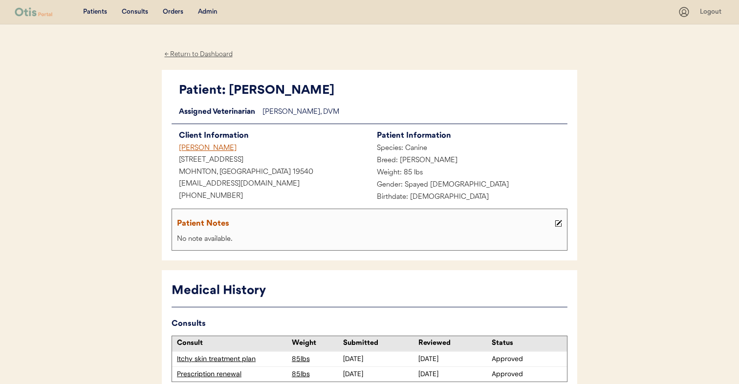
click at [202, 145] on div "Eileen P Hoffman" at bounding box center [270, 149] width 198 height 12
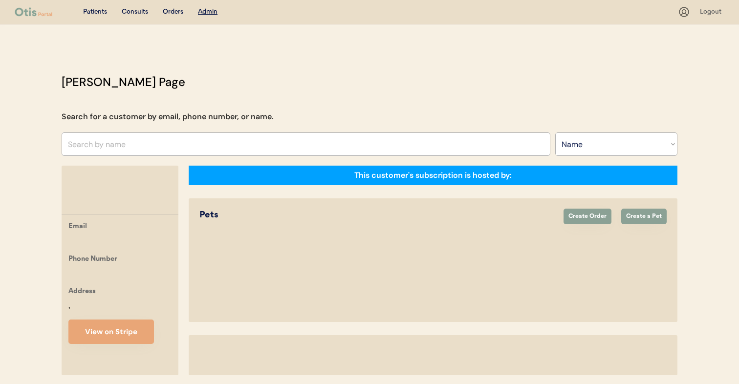
select select ""Name""
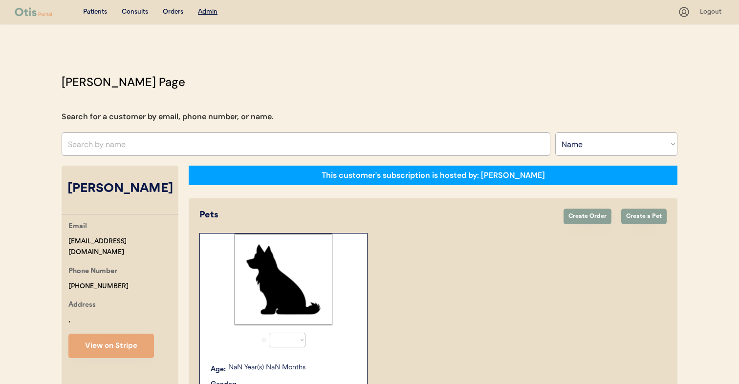
select select "true"
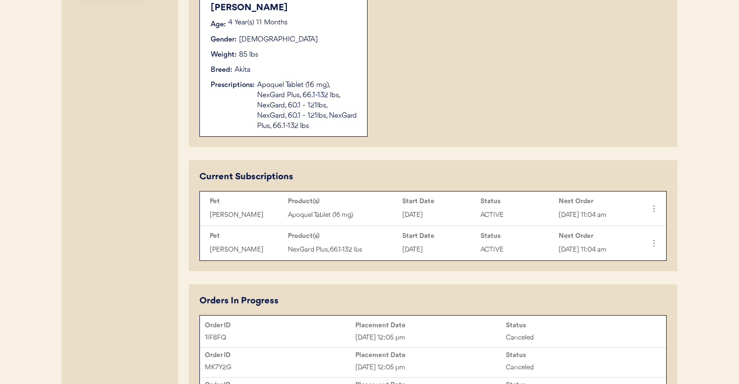
scroll to position [358, 0]
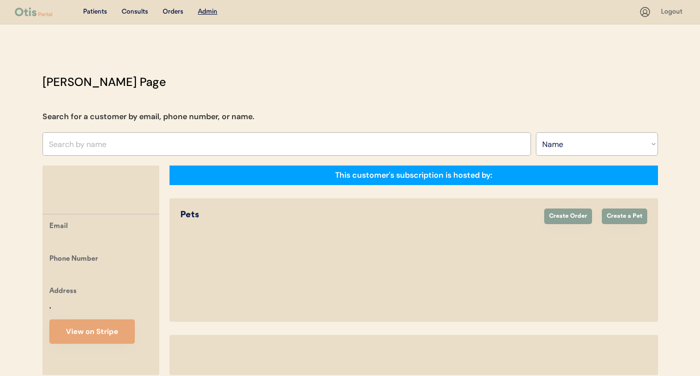
select select ""Name""
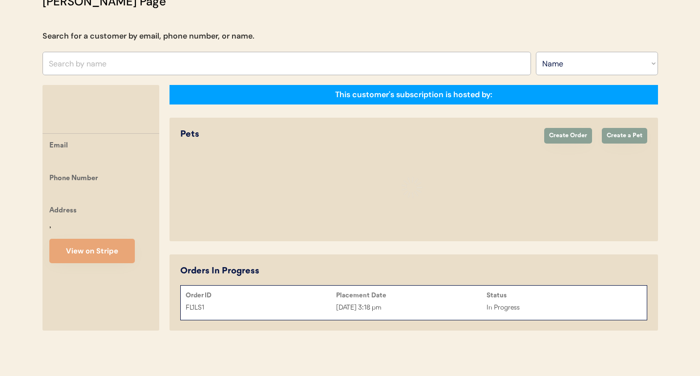
scroll to position [170, 0]
select select "true"
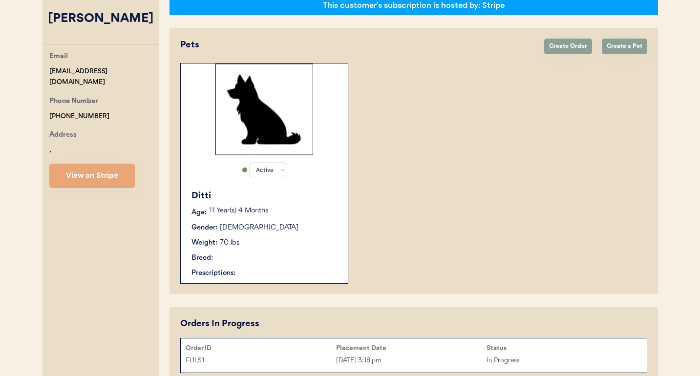
click at [206, 72] on div "Active Active Inactive Ditti Age: 11 Year(s) 4 Months Gender: Female Weight: 70…" at bounding box center [264, 173] width 168 height 221
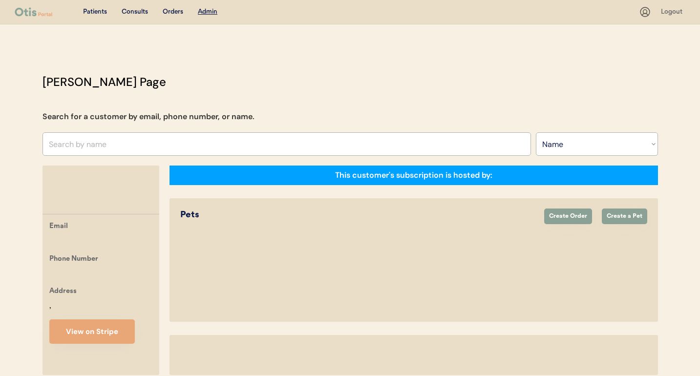
select select ""Name""
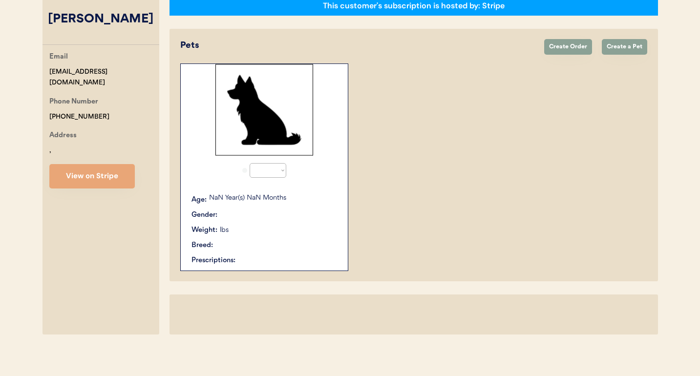
select select "true"
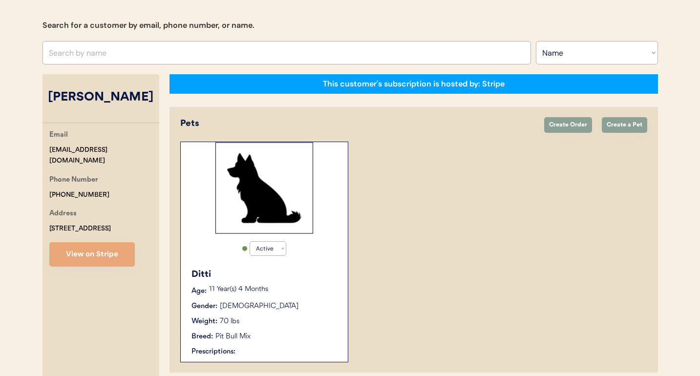
scroll to position [40, 0]
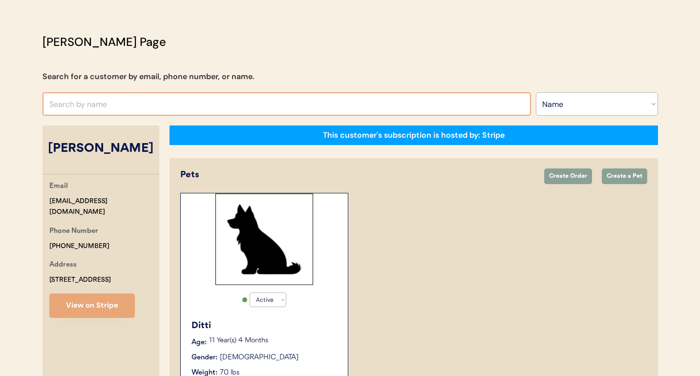
click at [193, 94] on input "text" at bounding box center [286, 103] width 488 height 23
type input "eil"
type input "eileen Castro"
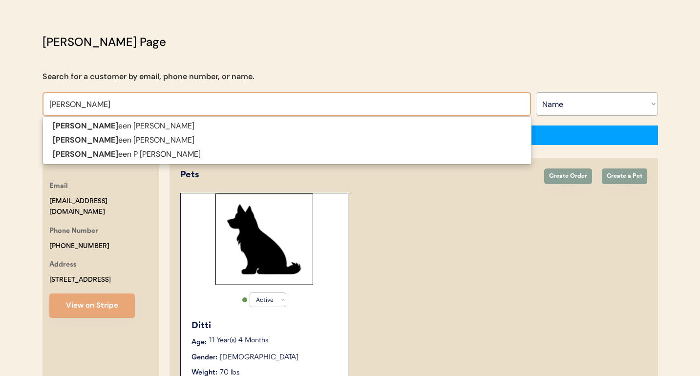
type input "eileen"
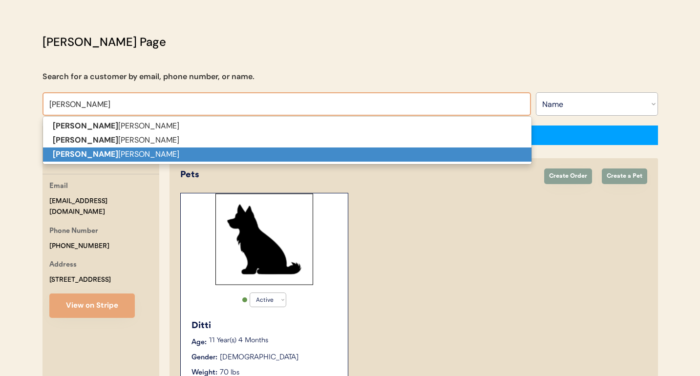
click at [185, 151] on p "Eileen P Hoffman" at bounding box center [287, 155] width 488 height 14
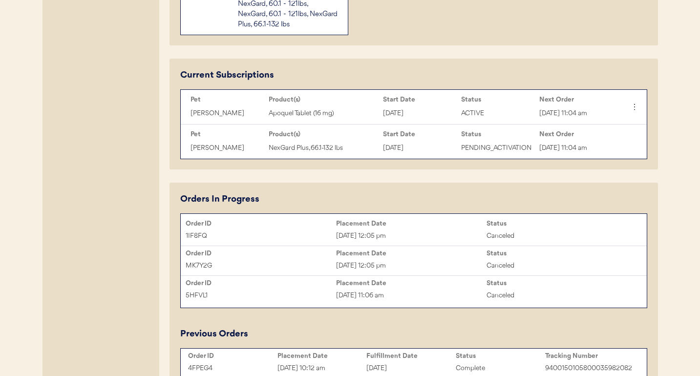
scroll to position [458, 0]
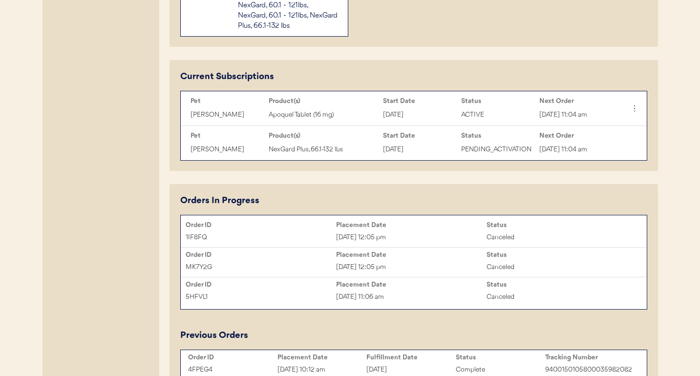
type input "[PERSON_NAME]"
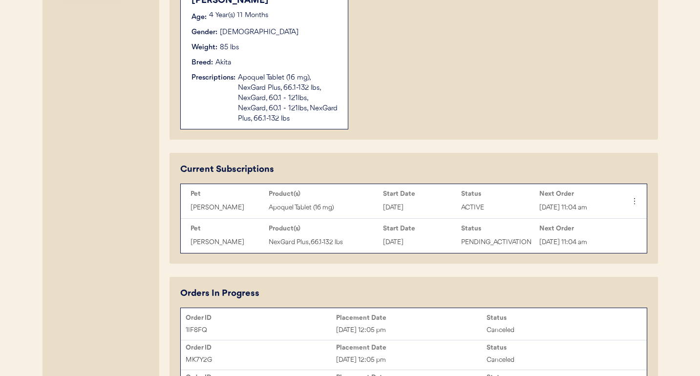
scroll to position [368, 0]
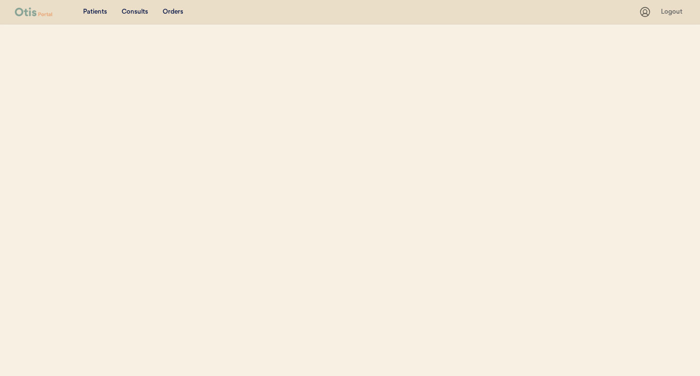
select select ""Name""
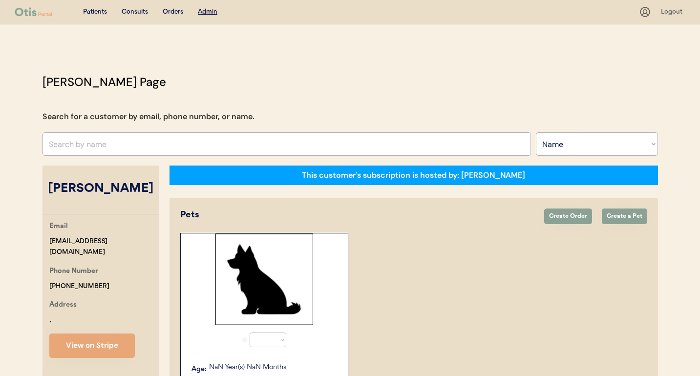
select select "true"
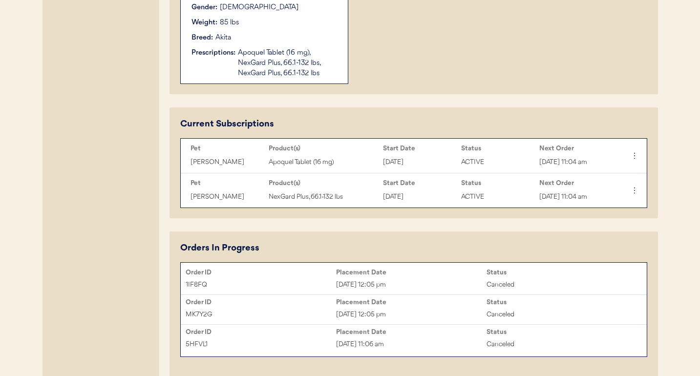
scroll to position [389, 0]
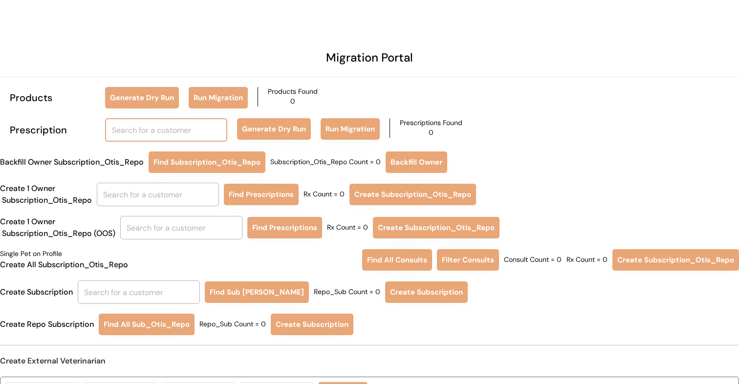
click at [195, 124] on input "text" at bounding box center [166, 129] width 122 height 23
type input "eil"
type input "eileen Castro"
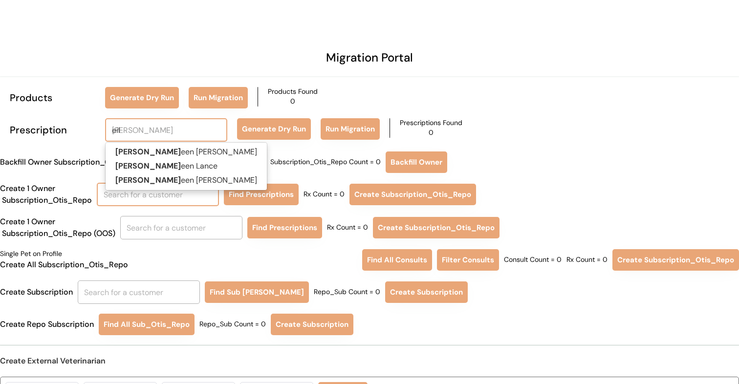
type input "eil"
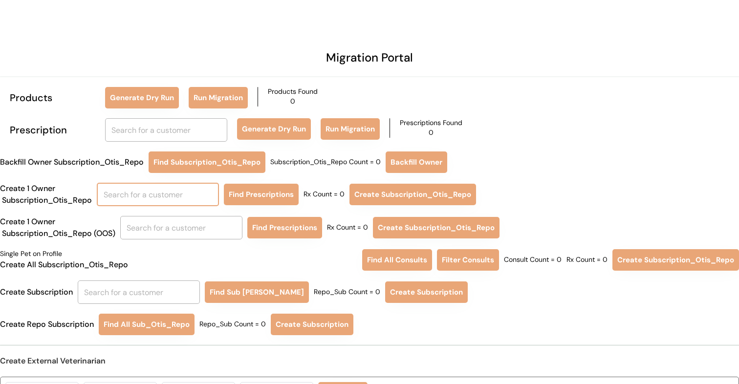
click at [189, 197] on input "text" at bounding box center [158, 194] width 122 height 23
type input "ei"
type input "eileen Castro"
type input "eil"
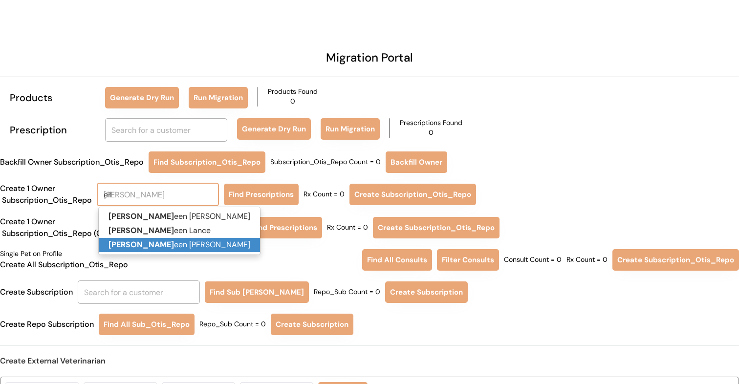
click at [190, 242] on p "Eil een P Hoffman" at bounding box center [179, 245] width 161 height 14
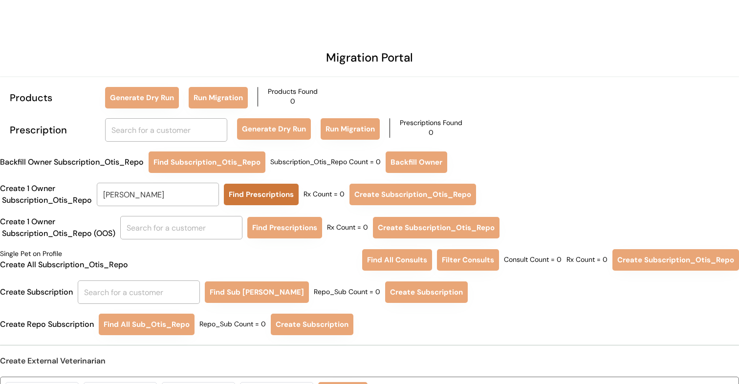
type input "Eileen P Hoffman"
click at [241, 201] on button "Find Prescriptions" at bounding box center [261, 194] width 75 height 21
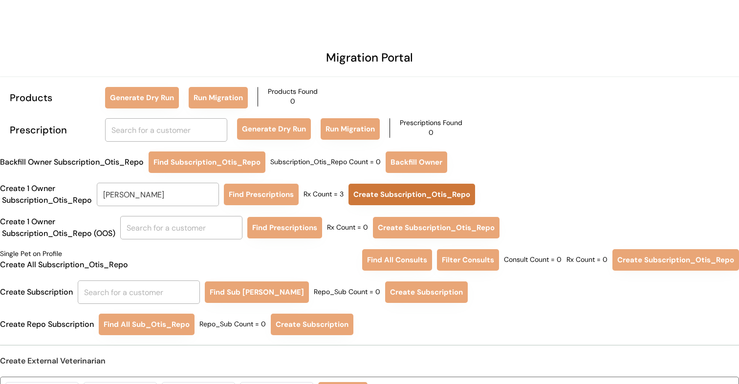
click at [374, 195] on button "Create Subscription_Otis_Repo" at bounding box center [411, 194] width 127 height 21
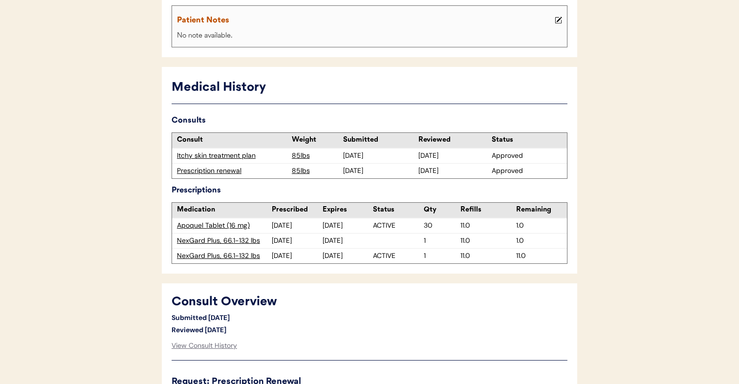
scroll to position [208, 0]
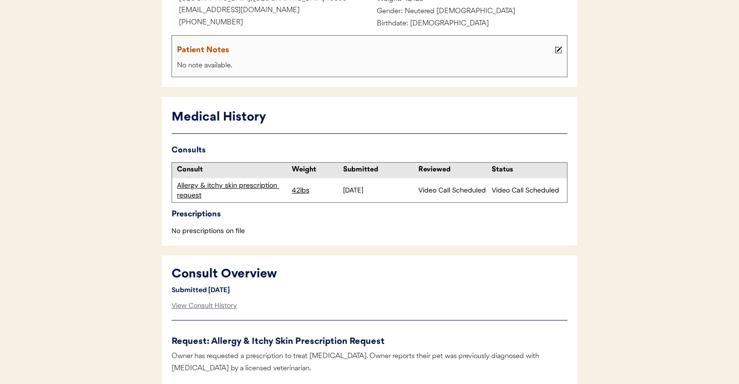
scroll to position [222, 0]
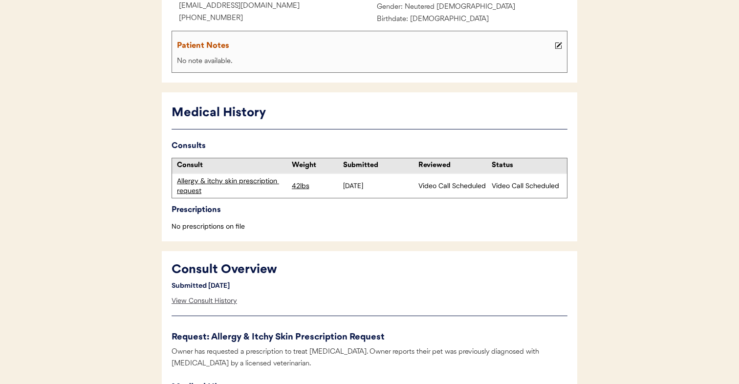
click at [230, 296] on div "View Consult History" at bounding box center [203, 301] width 65 height 20
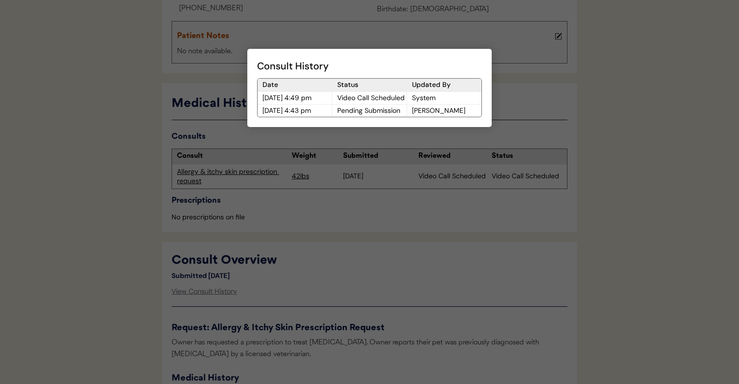
click at [306, 293] on div at bounding box center [369, 192] width 739 height 384
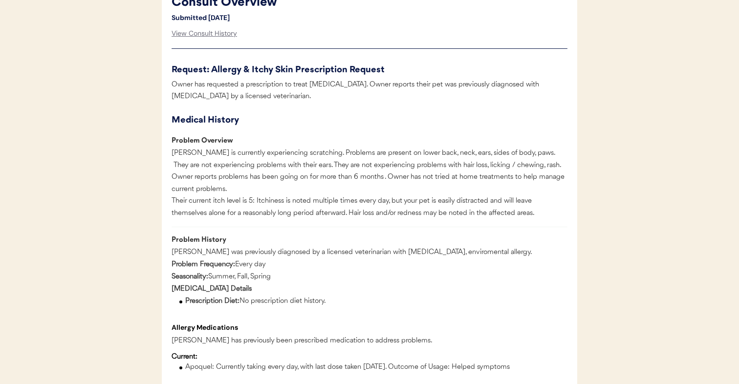
scroll to position [480, 0]
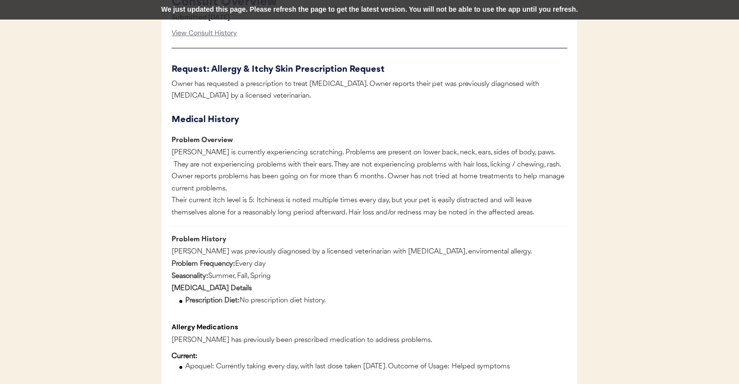
click at [354, 16] on div "We just updated this page. Please refresh the page to get the latest version. Y…" at bounding box center [369, 10] width 739 height 20
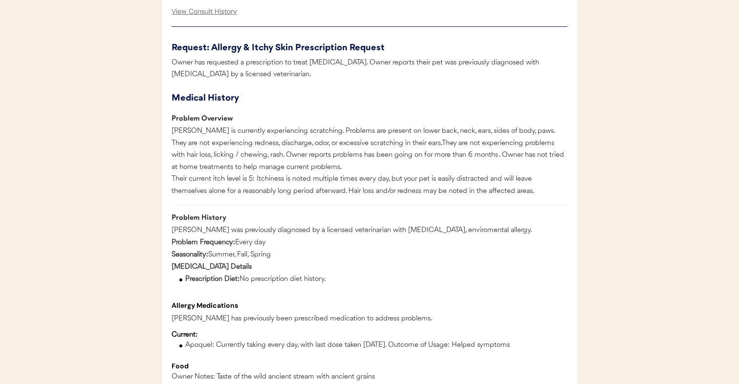
scroll to position [504, 0]
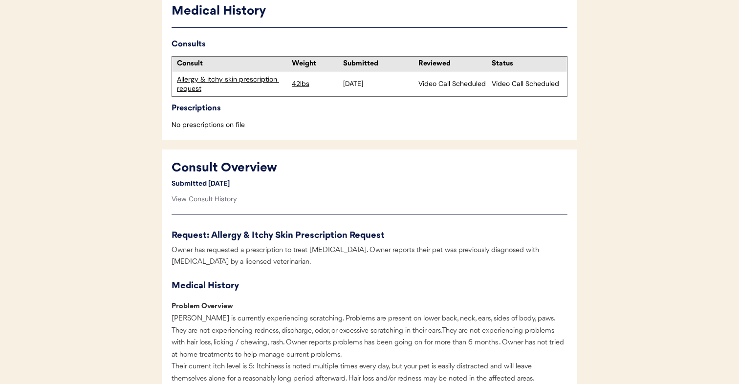
scroll to position [315, 0]
